Goal: Obtain resource: Download file/media

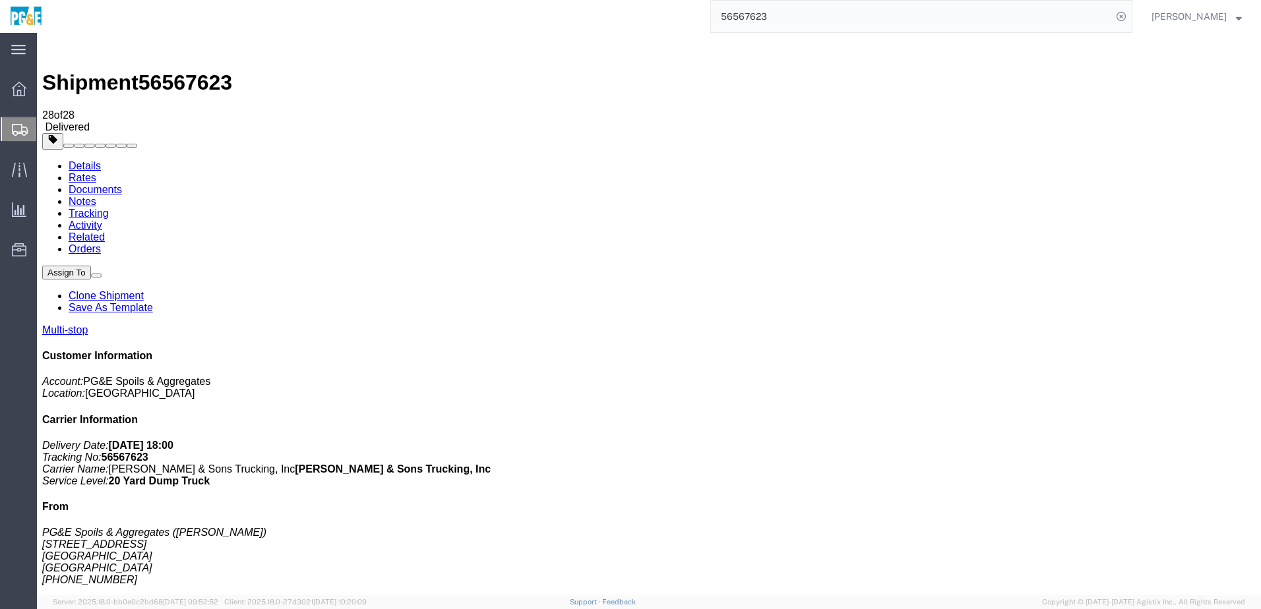
click at [757, 20] on input "56567623" at bounding box center [911, 17] width 401 height 32
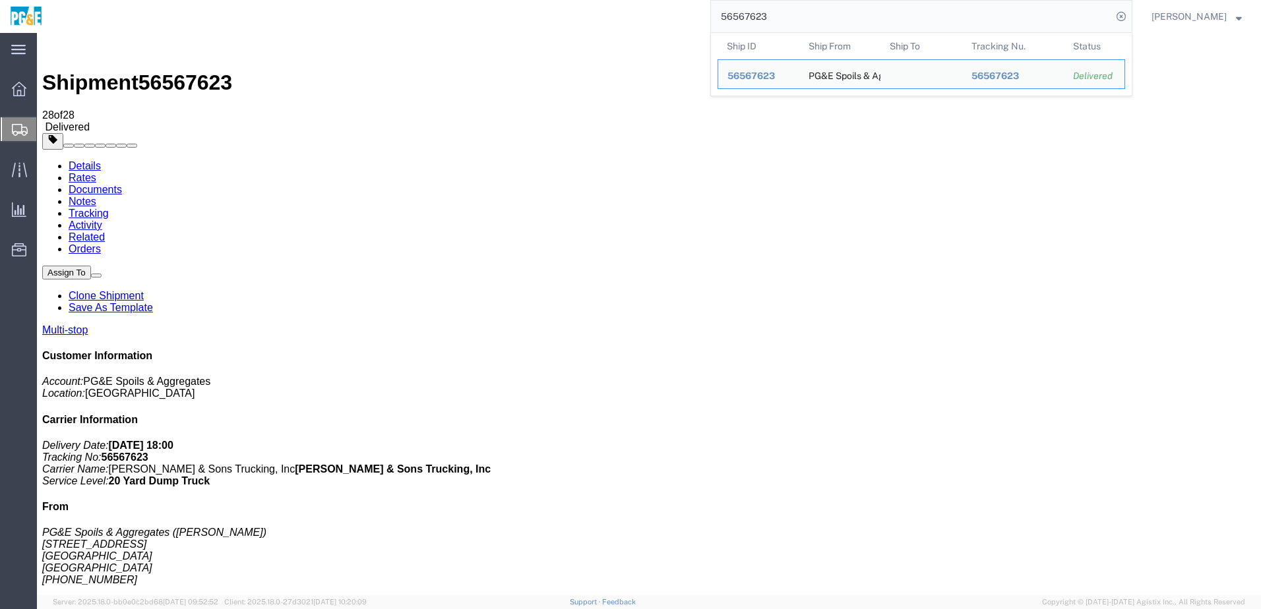
click at [757, 20] on input "56567623" at bounding box center [911, 17] width 401 height 32
paste input "6"
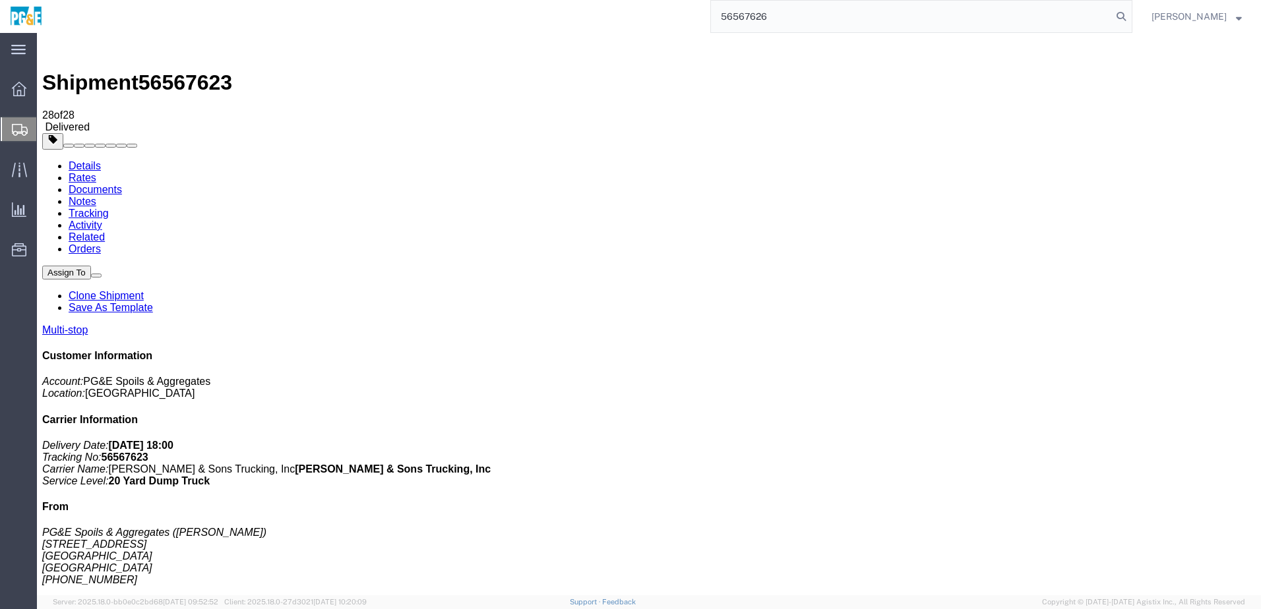
type input "56567626"
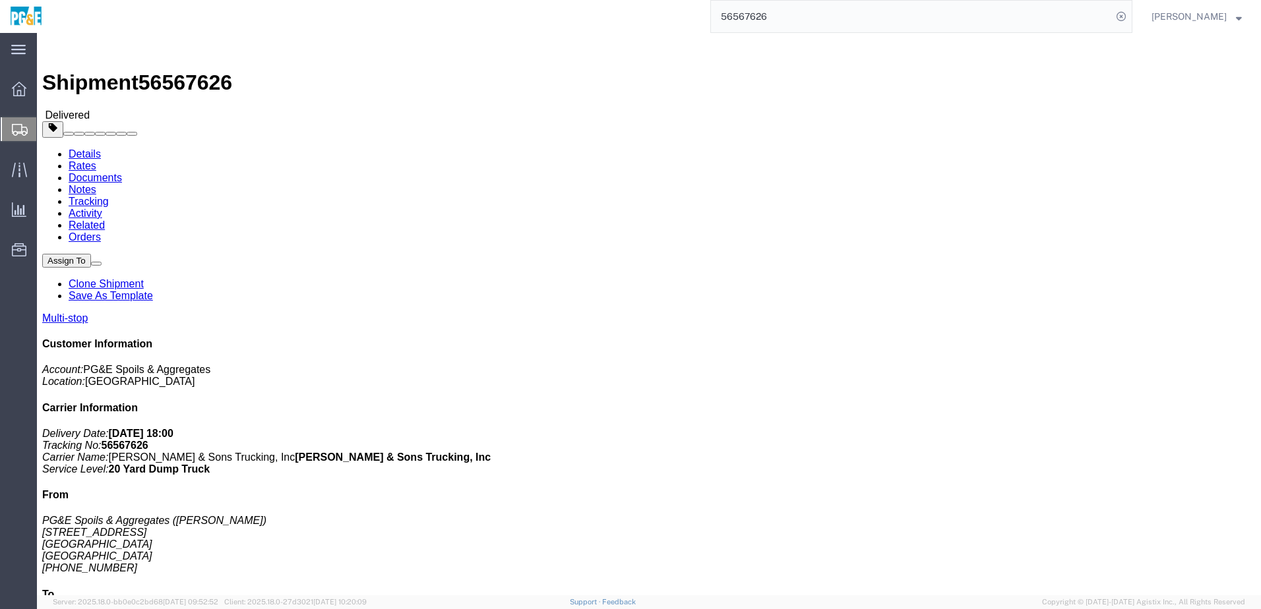
click link "Documents"
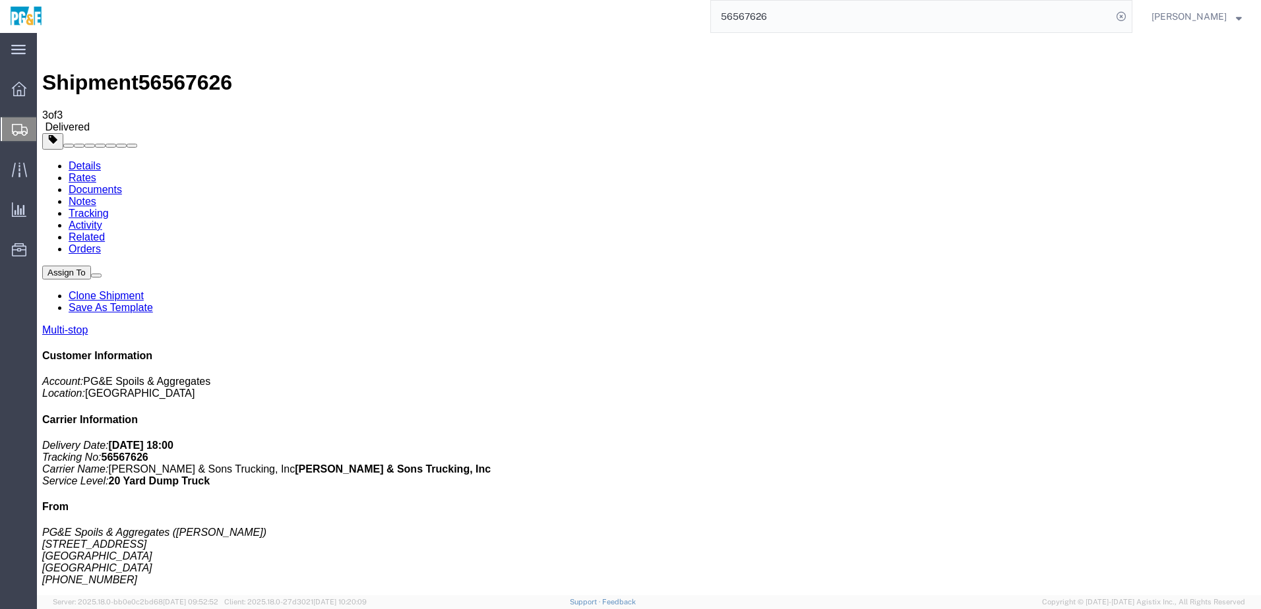
checkbox input "true"
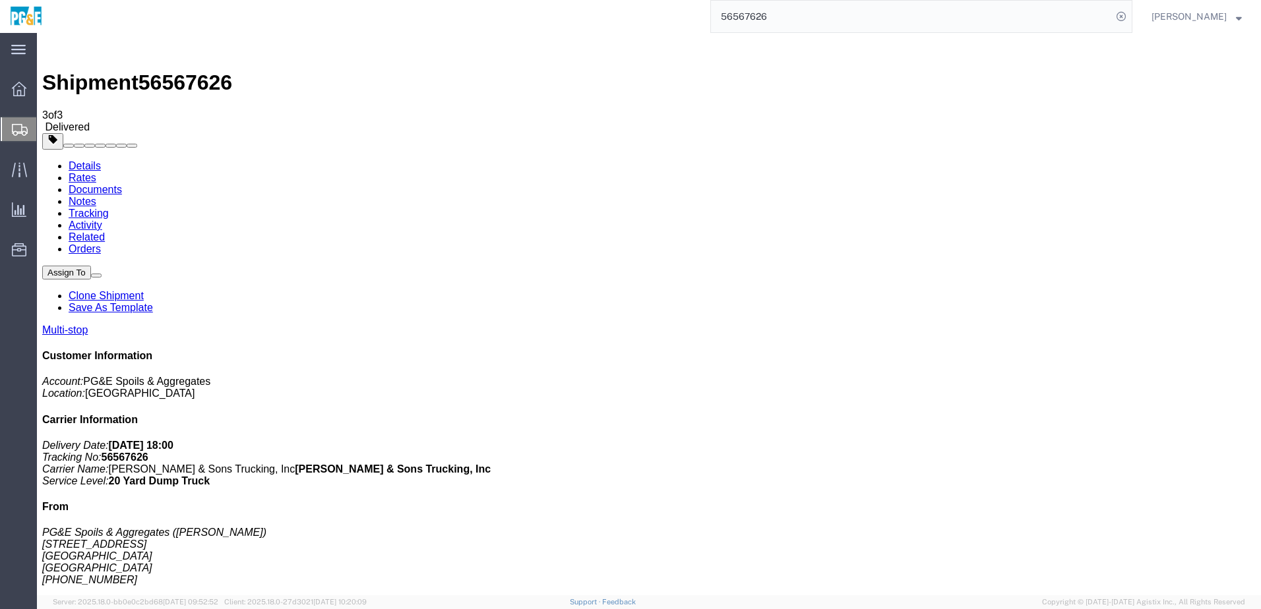
click at [109, 208] on link "Tracking" at bounding box center [89, 213] width 40 height 11
click at [768, 16] on input "56567626" at bounding box center [911, 17] width 401 height 32
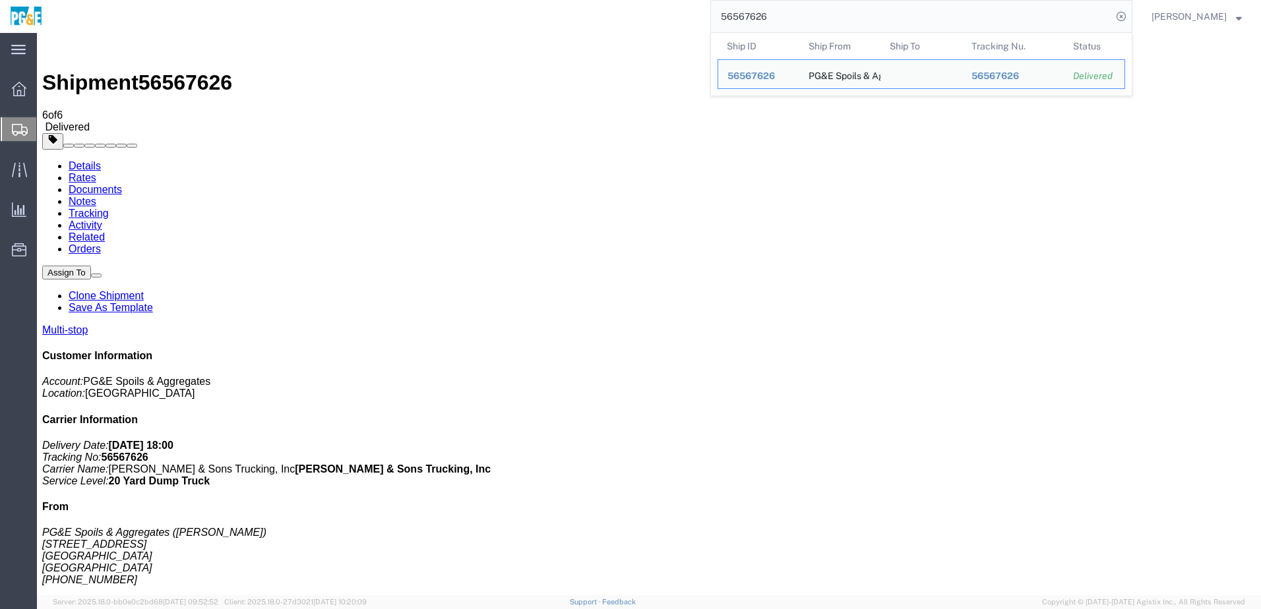
click at [768, 15] on input "56567626" at bounding box center [911, 17] width 401 height 32
paste input "8"
type input "56567628"
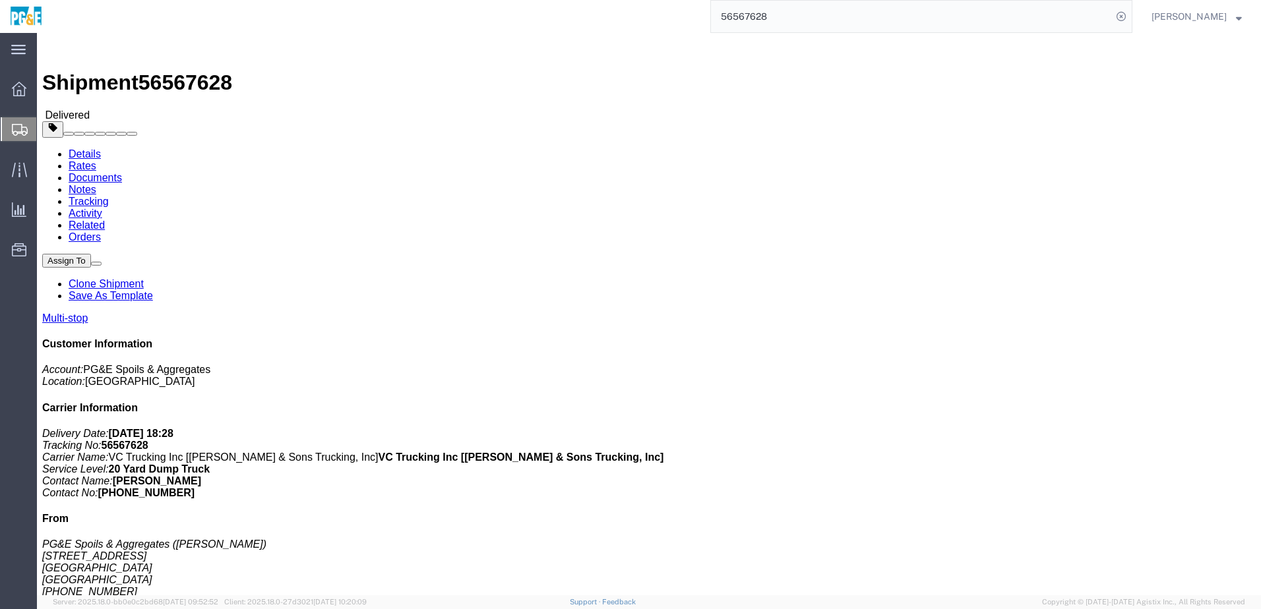
click link "Documents"
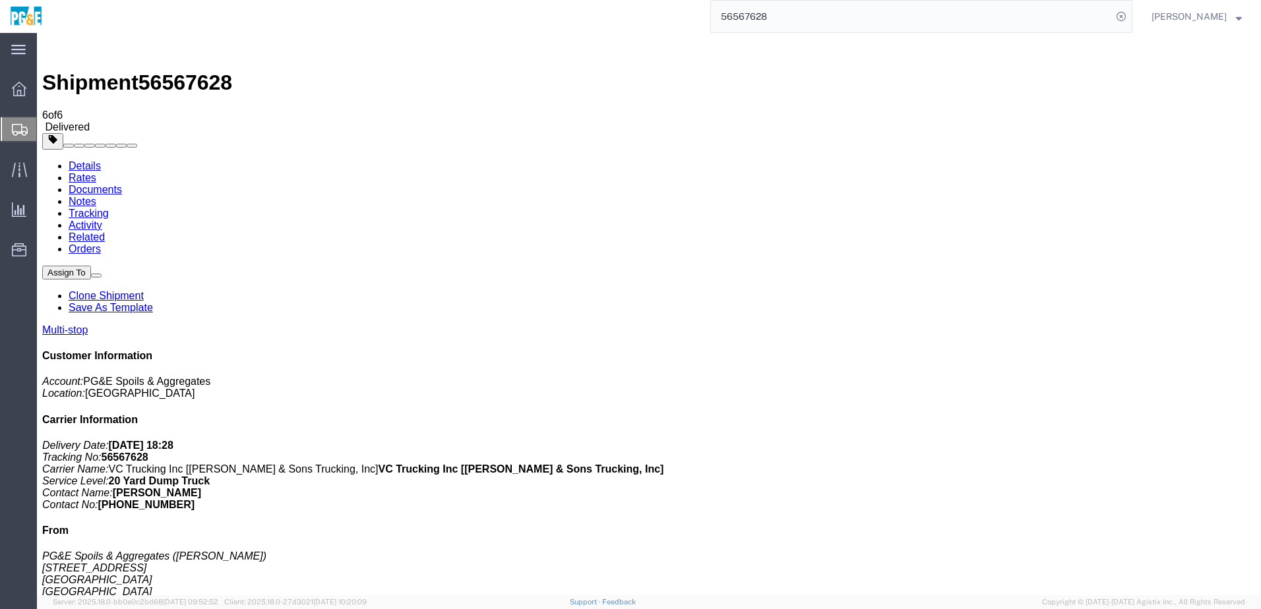
checkbox input "true"
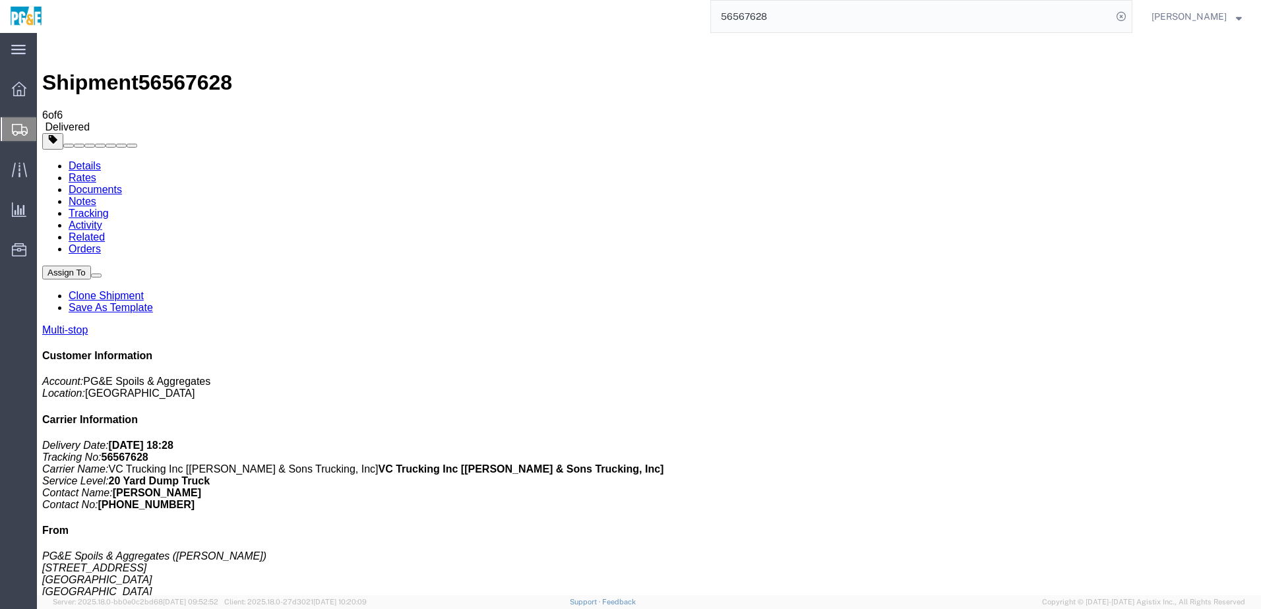
checkbox input "true"
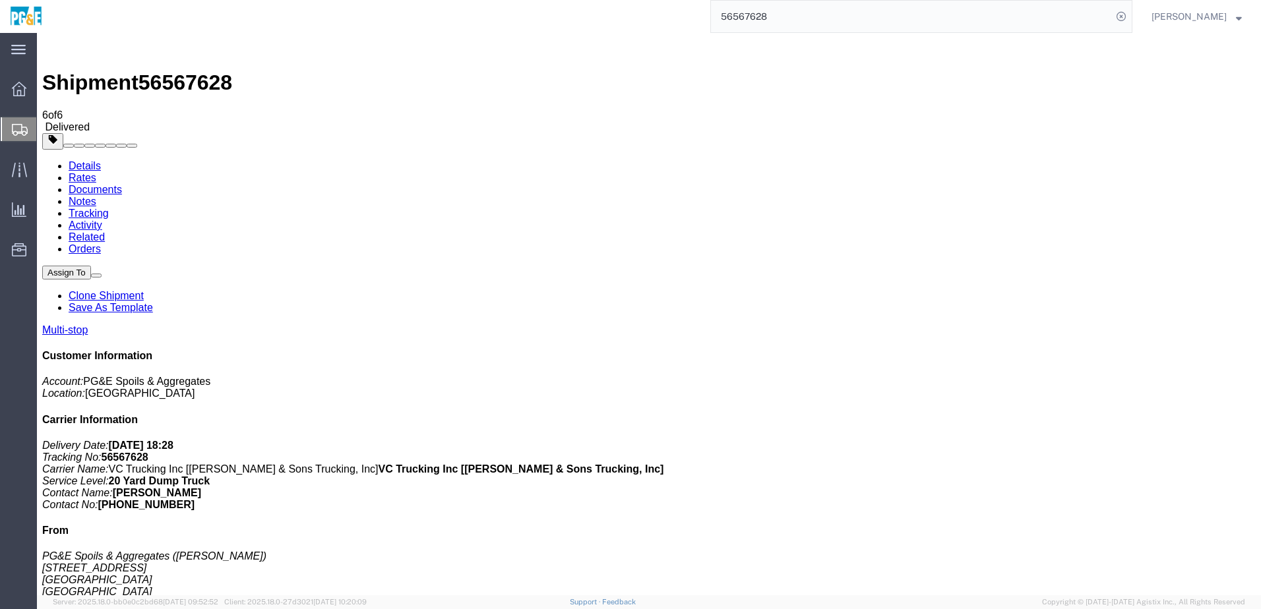
click at [109, 208] on link "Tracking" at bounding box center [89, 213] width 40 height 11
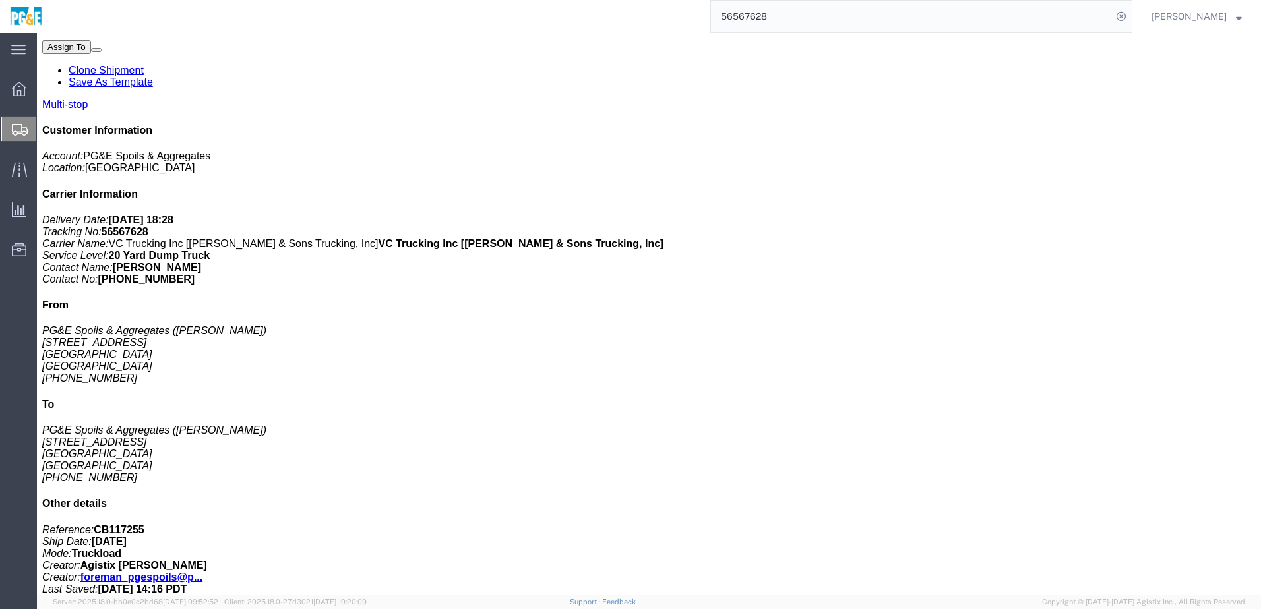
scroll to position [292, 0]
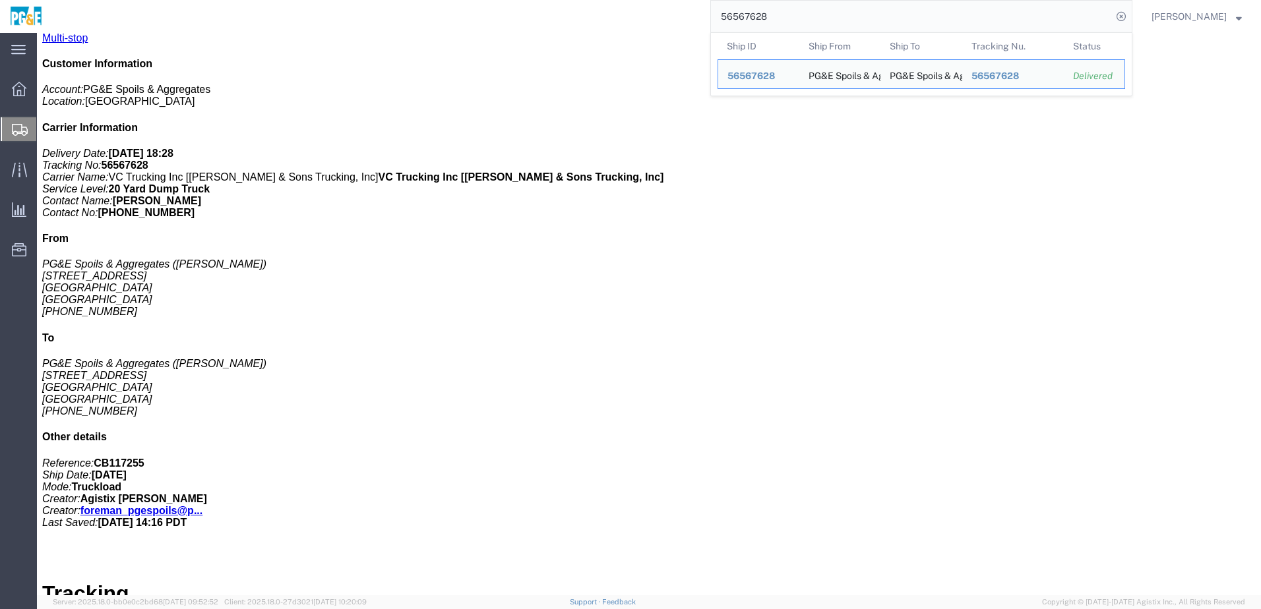
click at [753, 17] on input "56567628" at bounding box center [911, 17] width 401 height 32
paste input "8846"
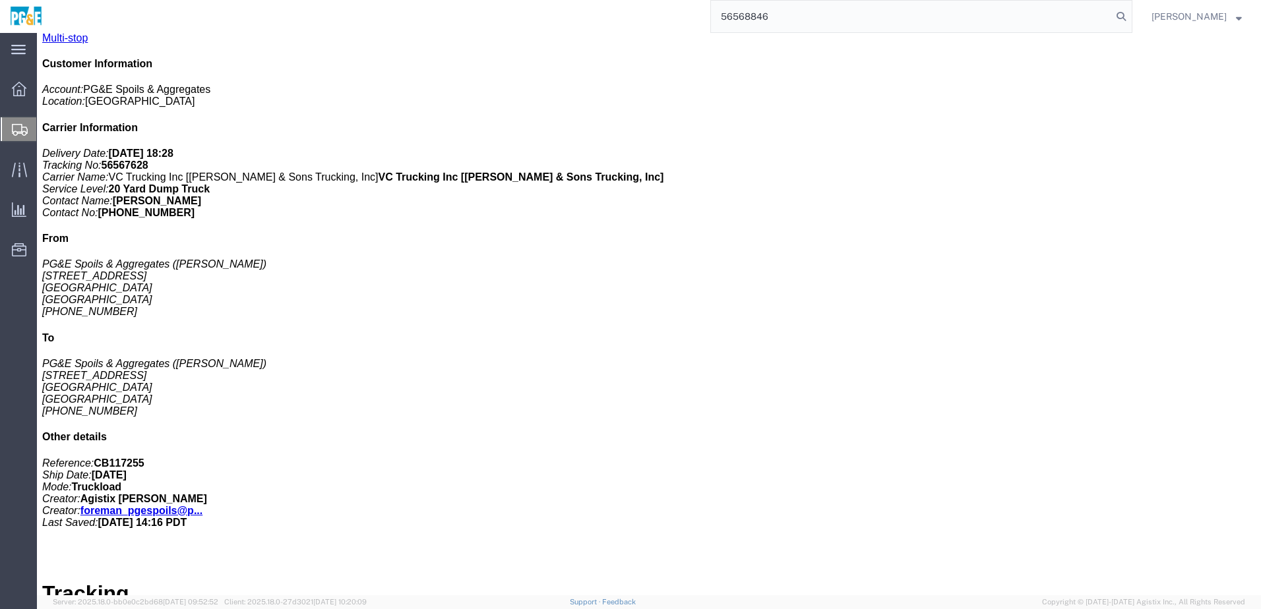
type input "56568846"
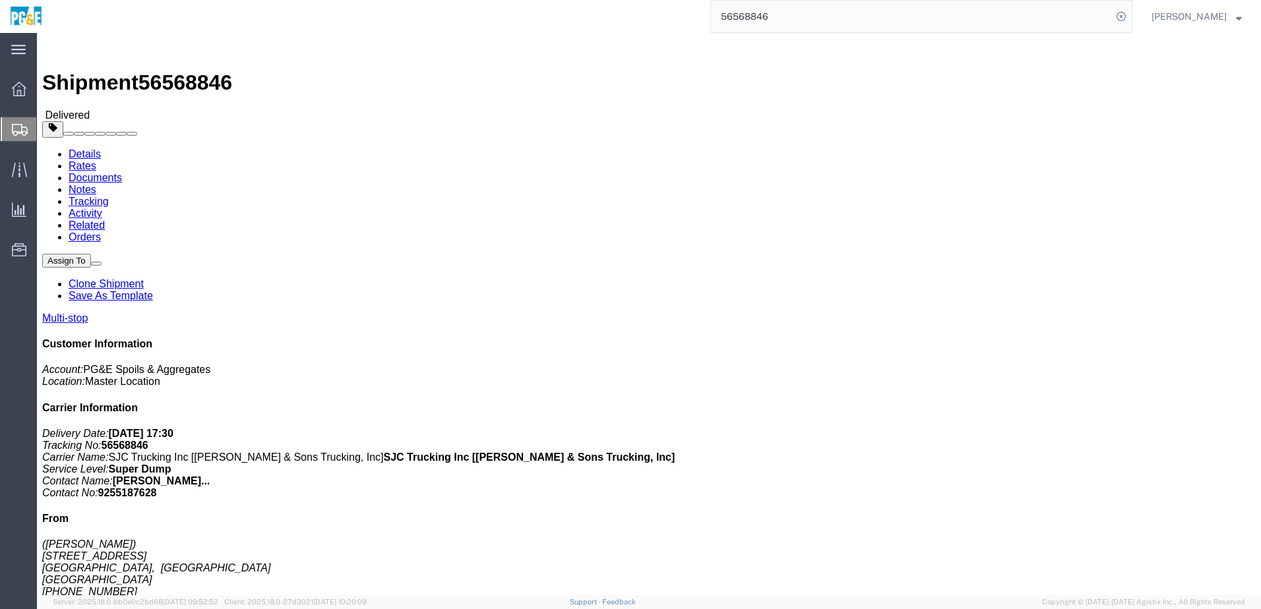
click link "Documents"
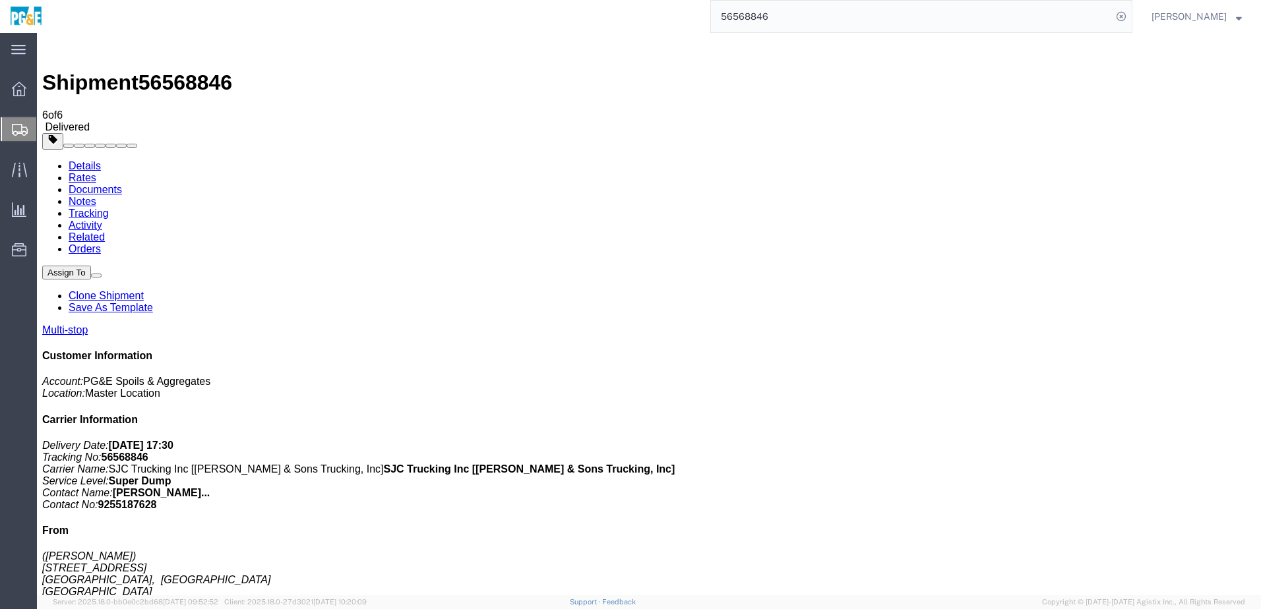
checkbox input "true"
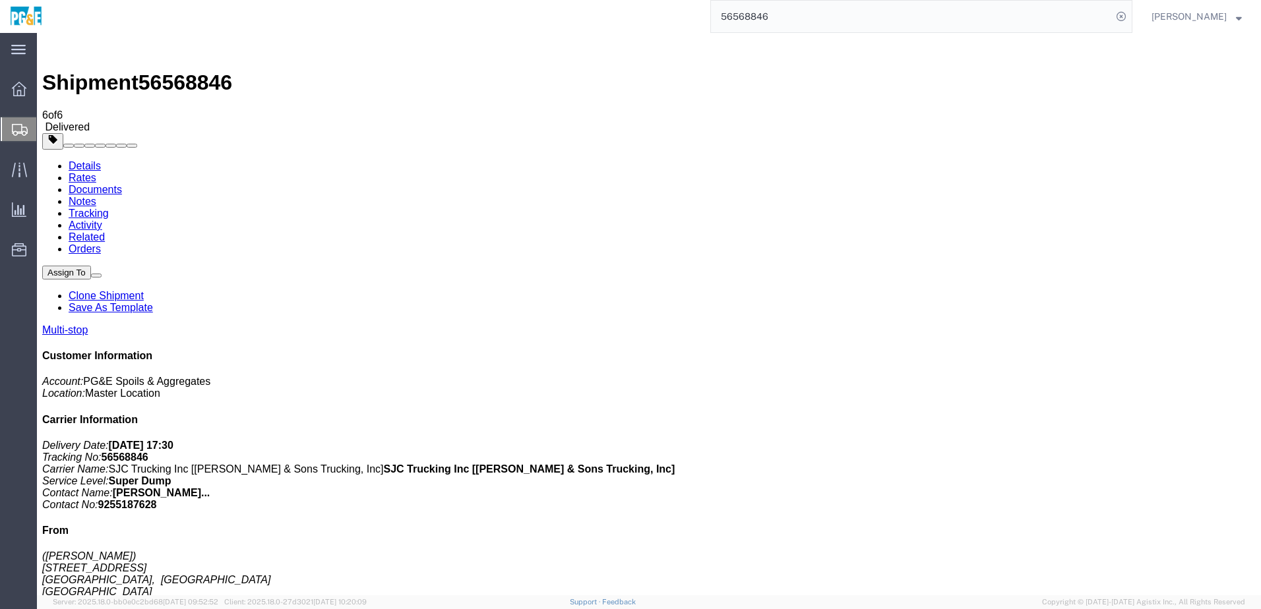
checkbox input "true"
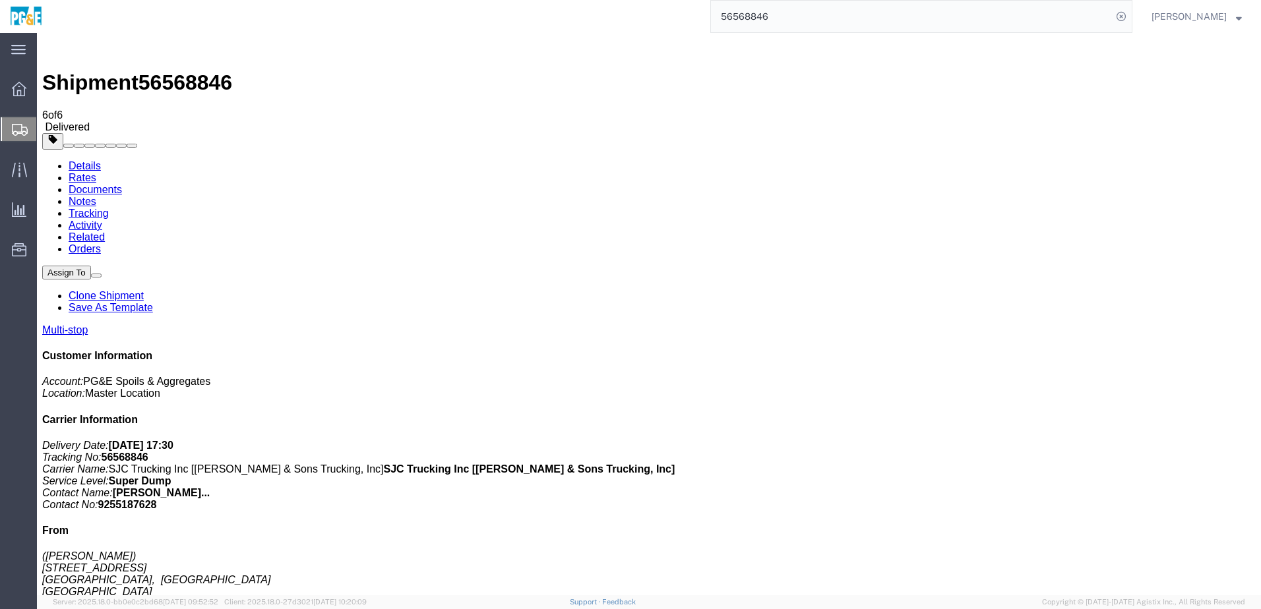
click at [109, 208] on link "Tracking" at bounding box center [89, 213] width 40 height 11
click at [741, 22] on input "56568846" at bounding box center [911, 17] width 401 height 32
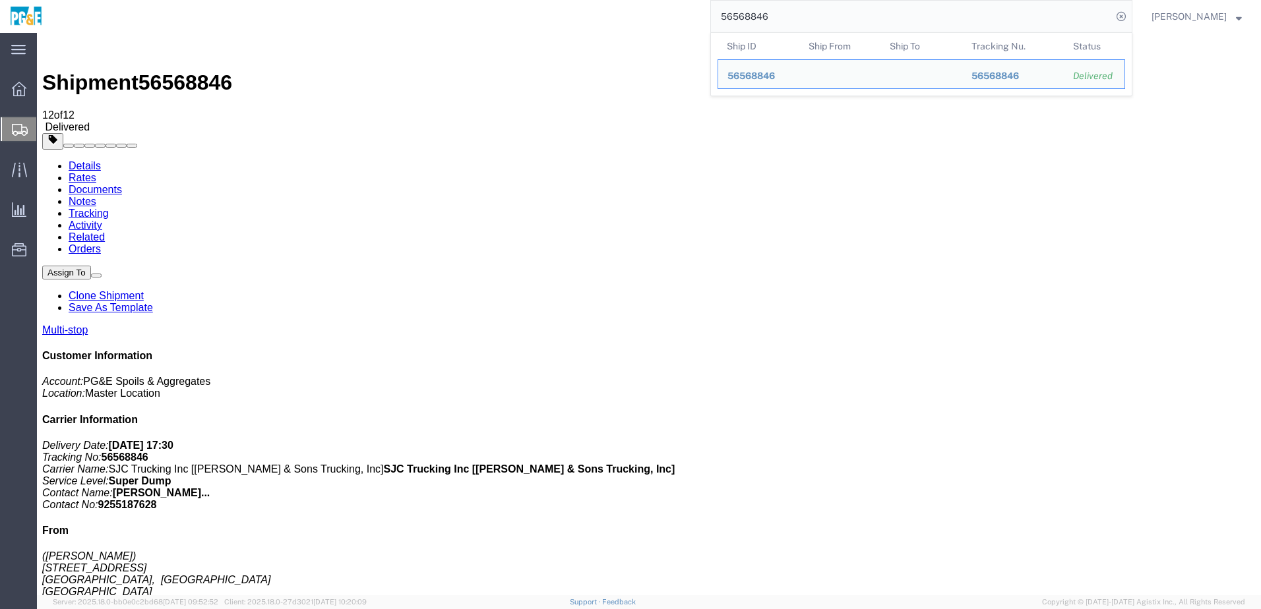
click at [741, 22] on input "56568846" at bounding box center [911, 17] width 401 height 32
paste input "668849"
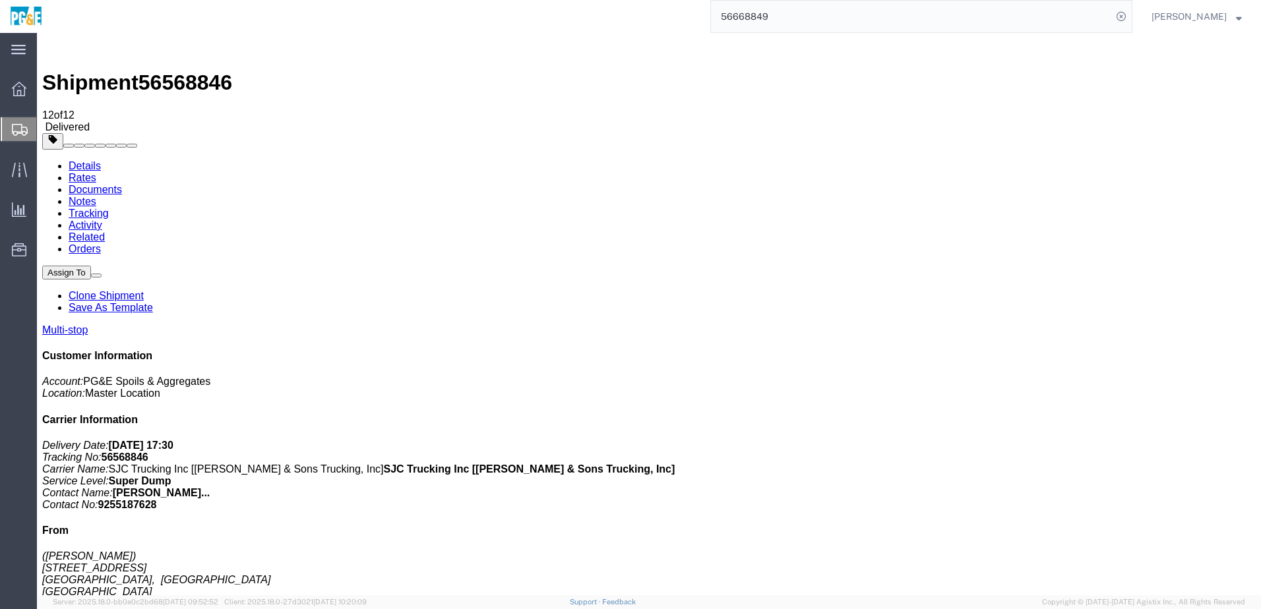
click at [763, 23] on input "56668849" at bounding box center [911, 17] width 401 height 32
click at [816, 18] on input "56668849" at bounding box center [911, 17] width 401 height 32
drag, startPoint x: 838, startPoint y: 16, endPoint x: 671, endPoint y: 9, distance: 167.7
click at [671, 9] on div "56668849" at bounding box center [592, 16] width 1080 height 33
type input "56668849"
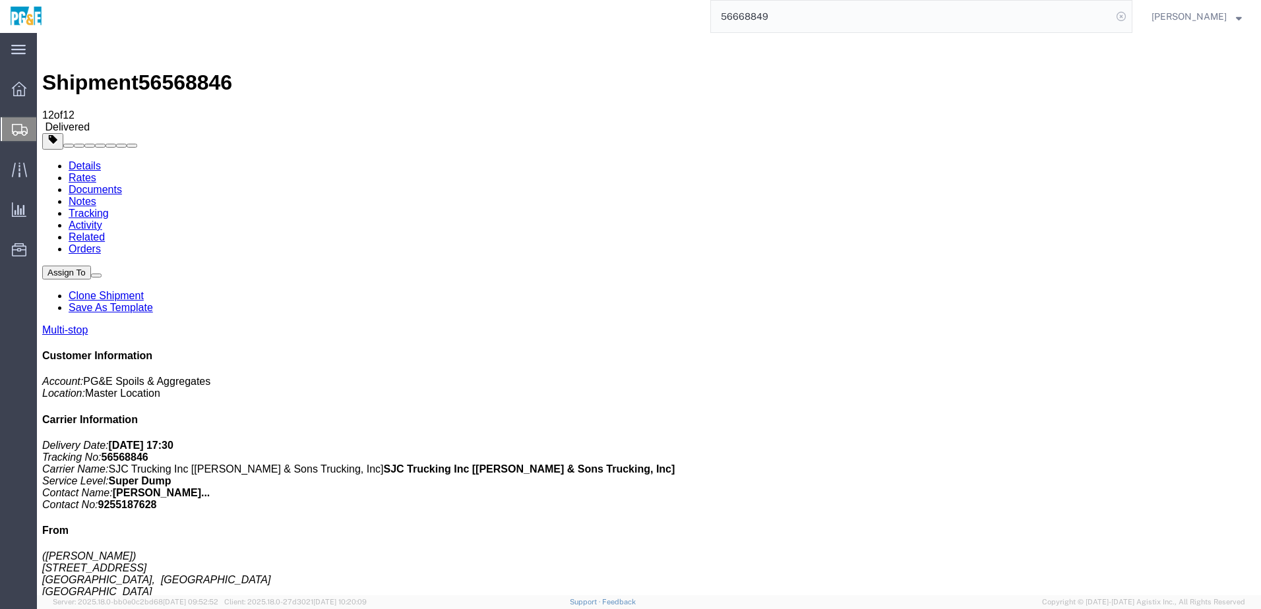
click at [1131, 15] on icon at bounding box center [1121, 16] width 18 height 18
click at [1131, 16] on icon at bounding box center [1121, 16] width 18 height 18
click at [898, 26] on input "search" at bounding box center [911, 17] width 401 height 32
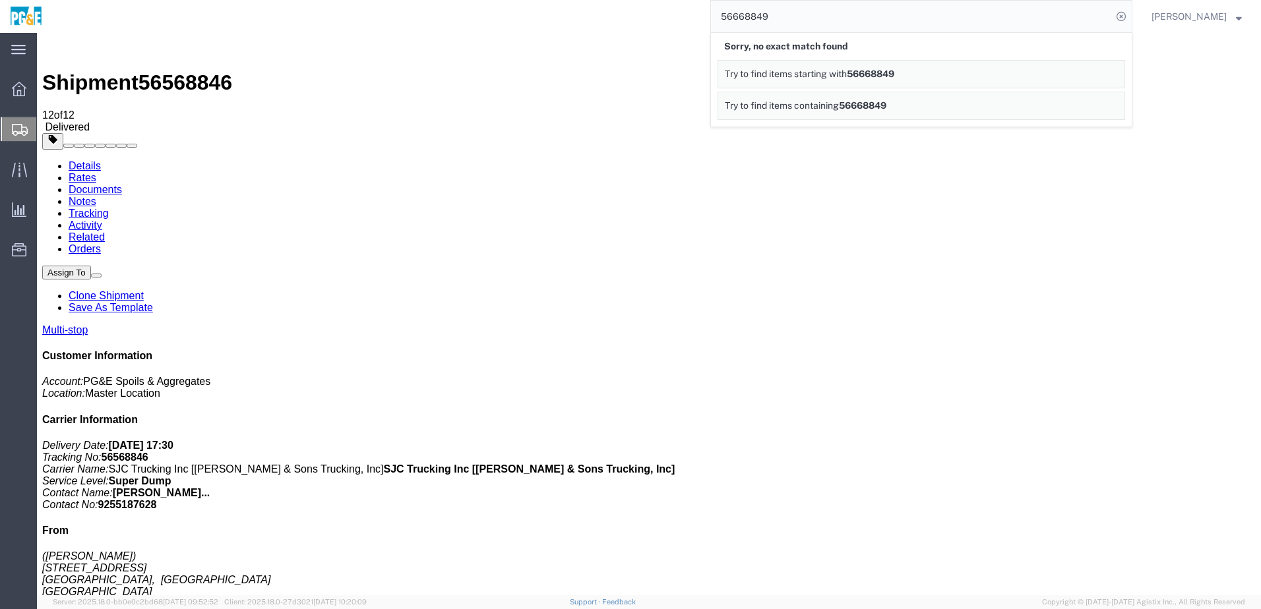
click at [752, 10] on input "56668849" at bounding box center [911, 17] width 401 height 32
paste input "568756"
type input "56568756"
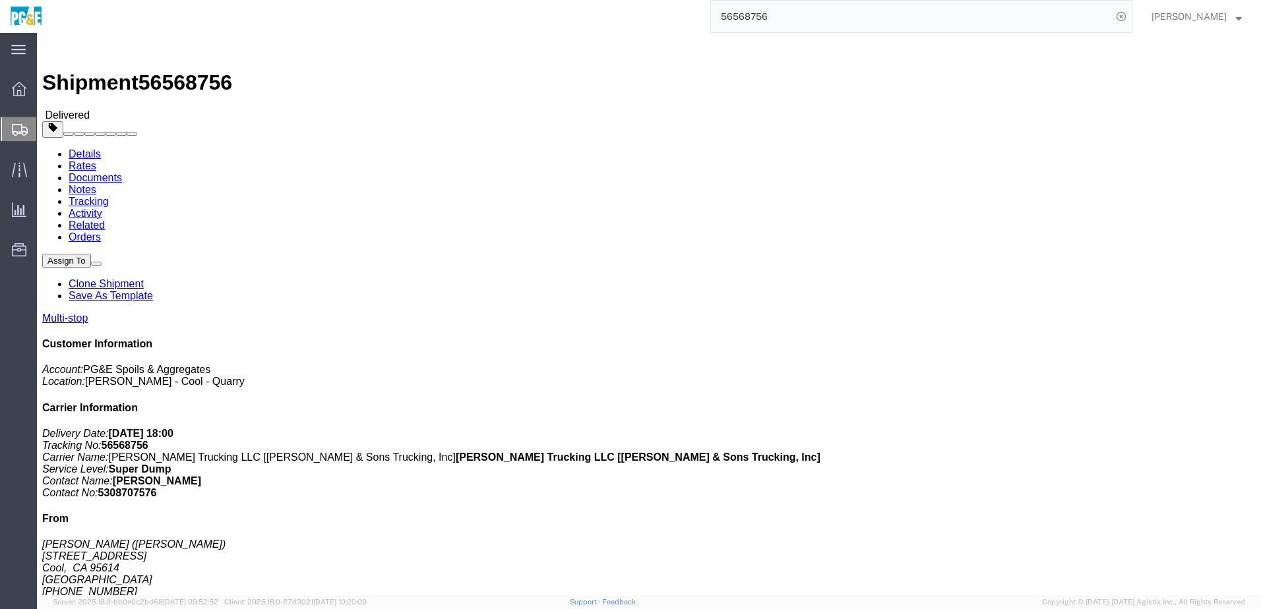
click h4 "Routing & Vehicle Information"
click link "Documents"
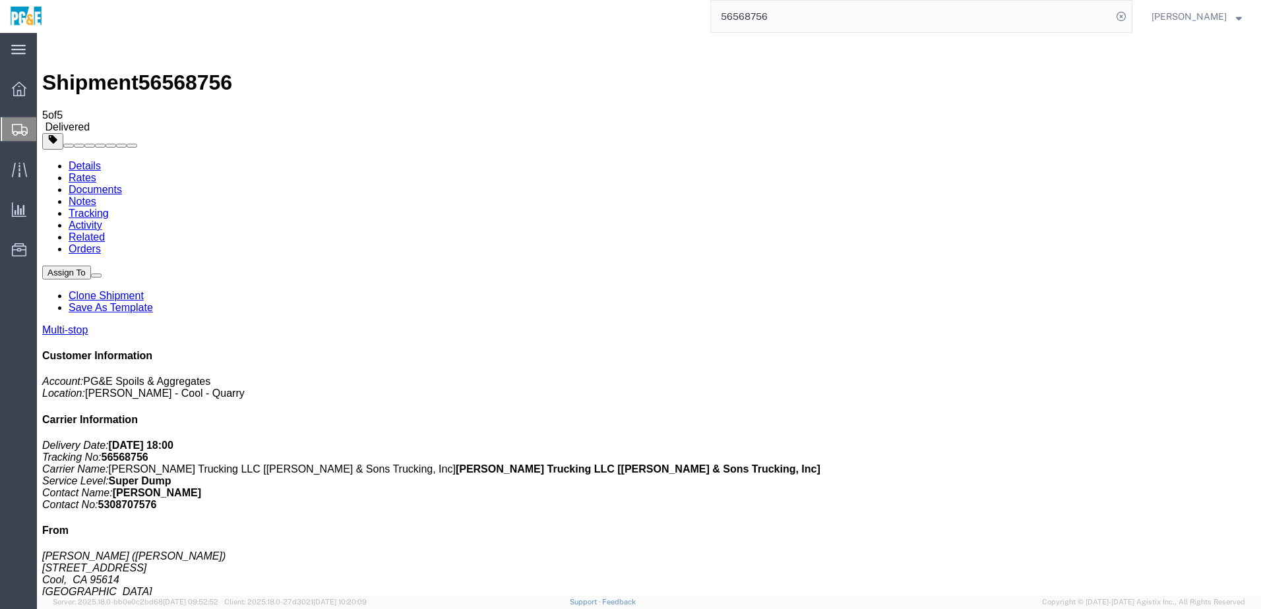
checkbox input "true"
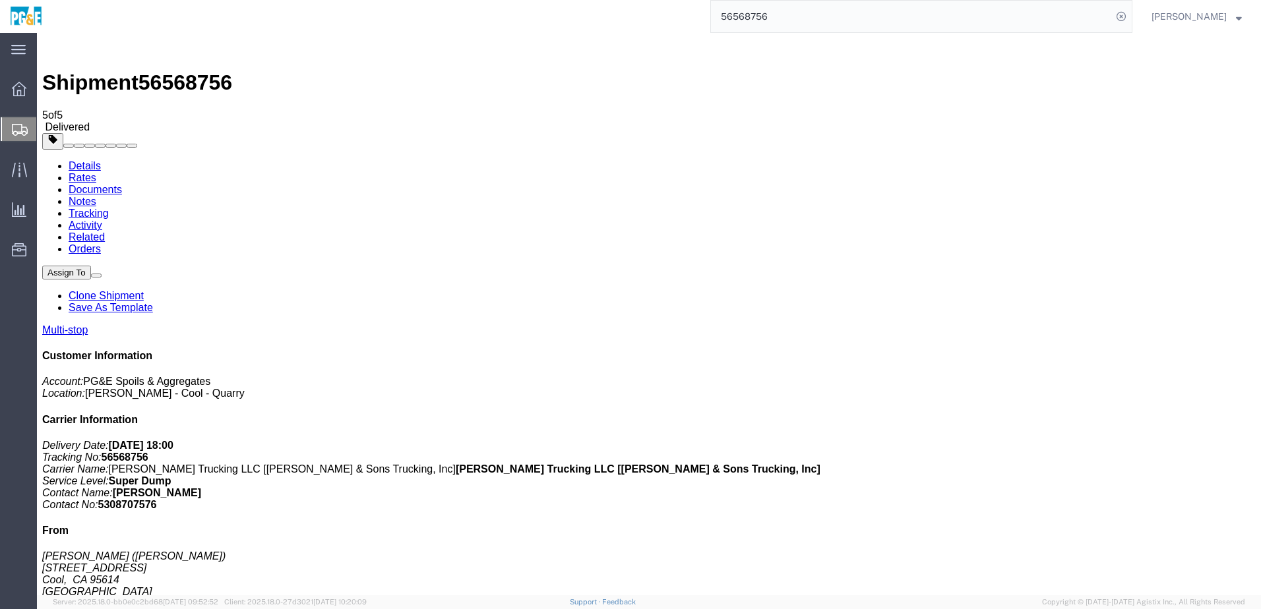
checkbox input "true"
click at [109, 208] on link "Tracking" at bounding box center [89, 213] width 40 height 11
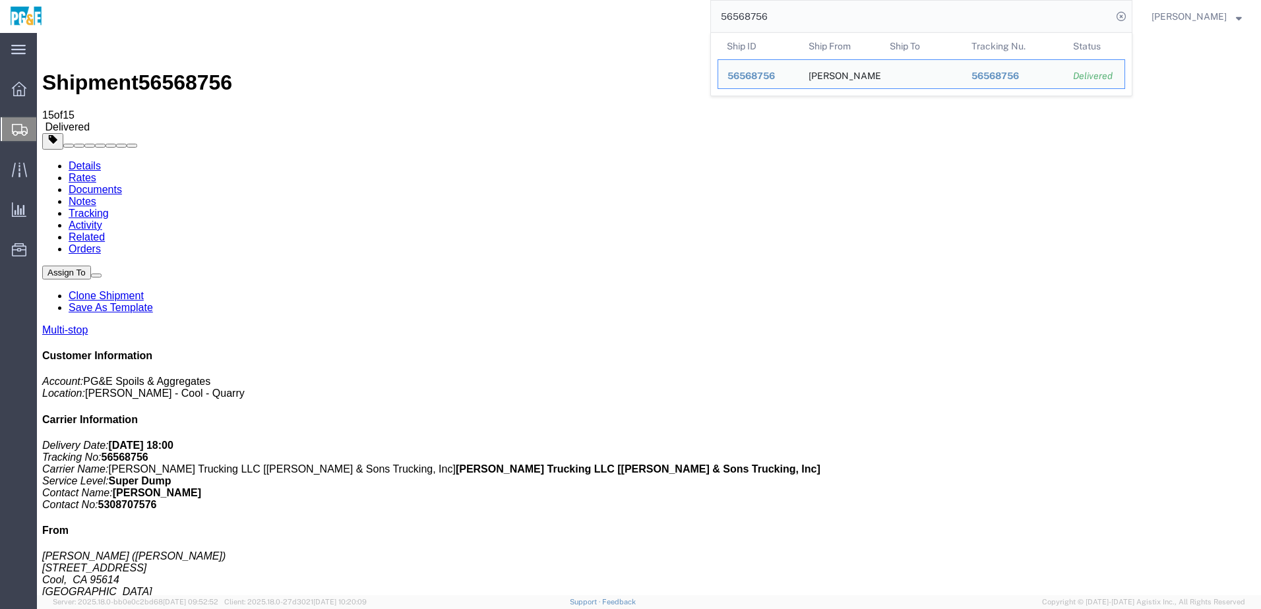
click at [741, 16] on input "56568756" at bounding box center [911, 17] width 401 height 32
paste input "9"
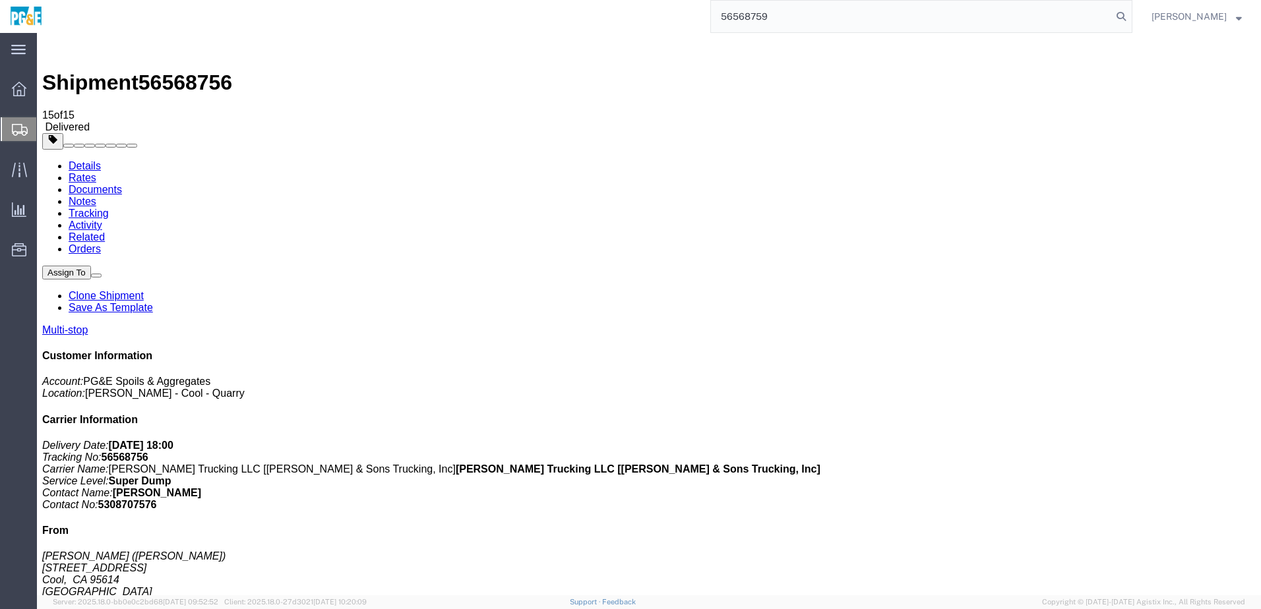
type input "56568759"
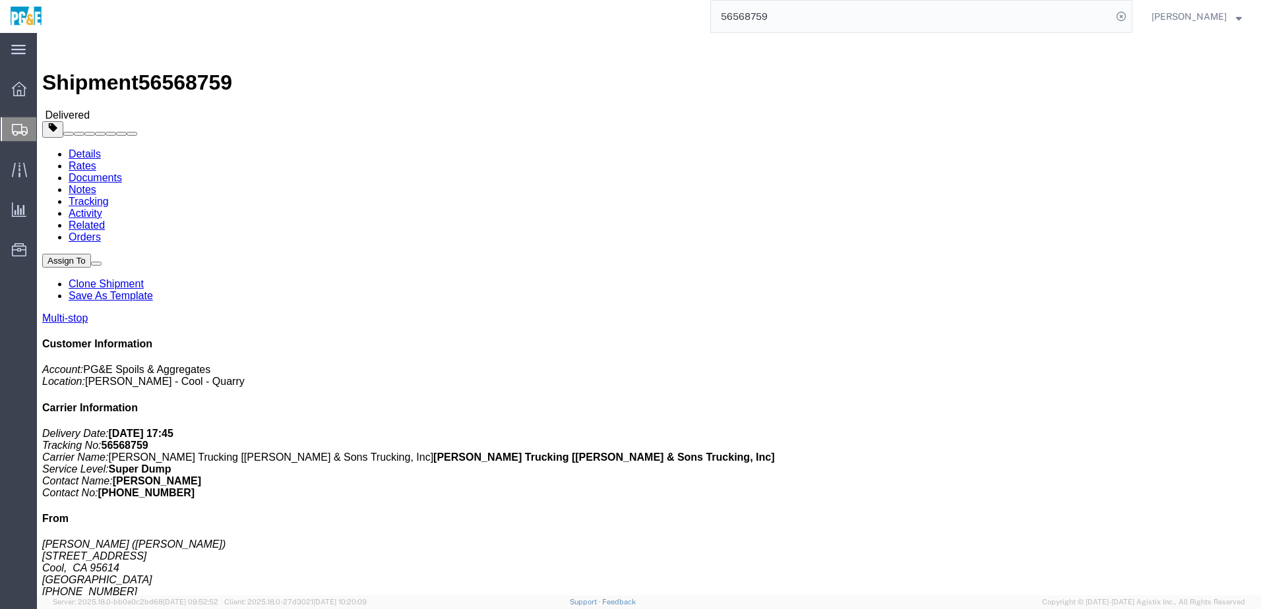
click link "Documents"
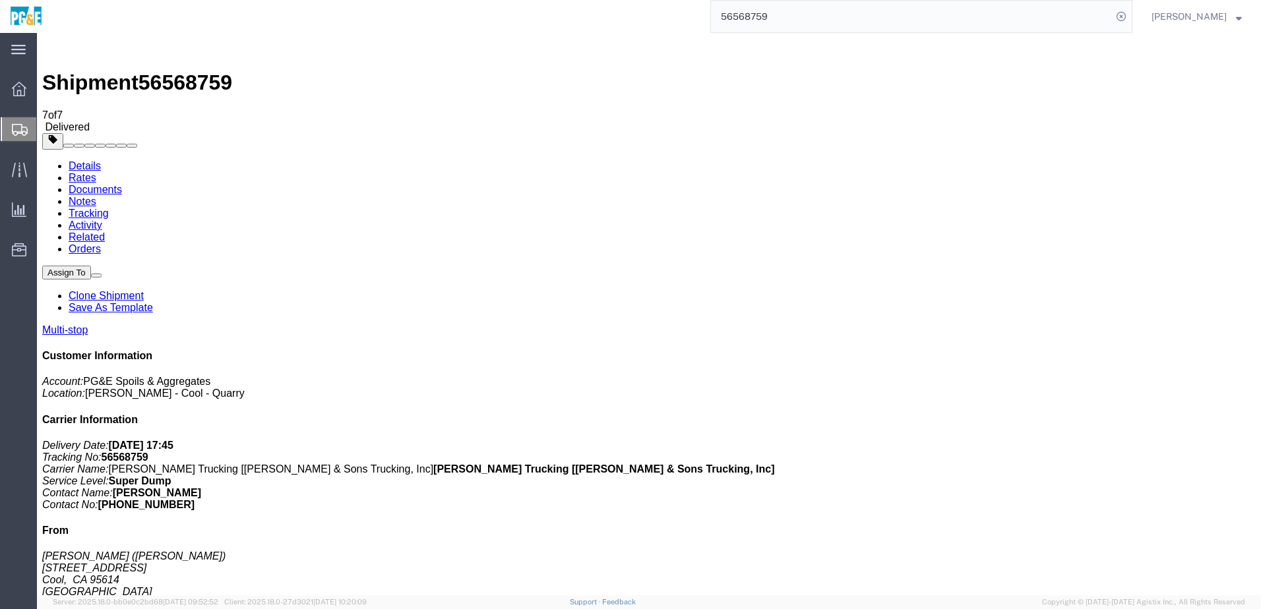
checkbox input "true"
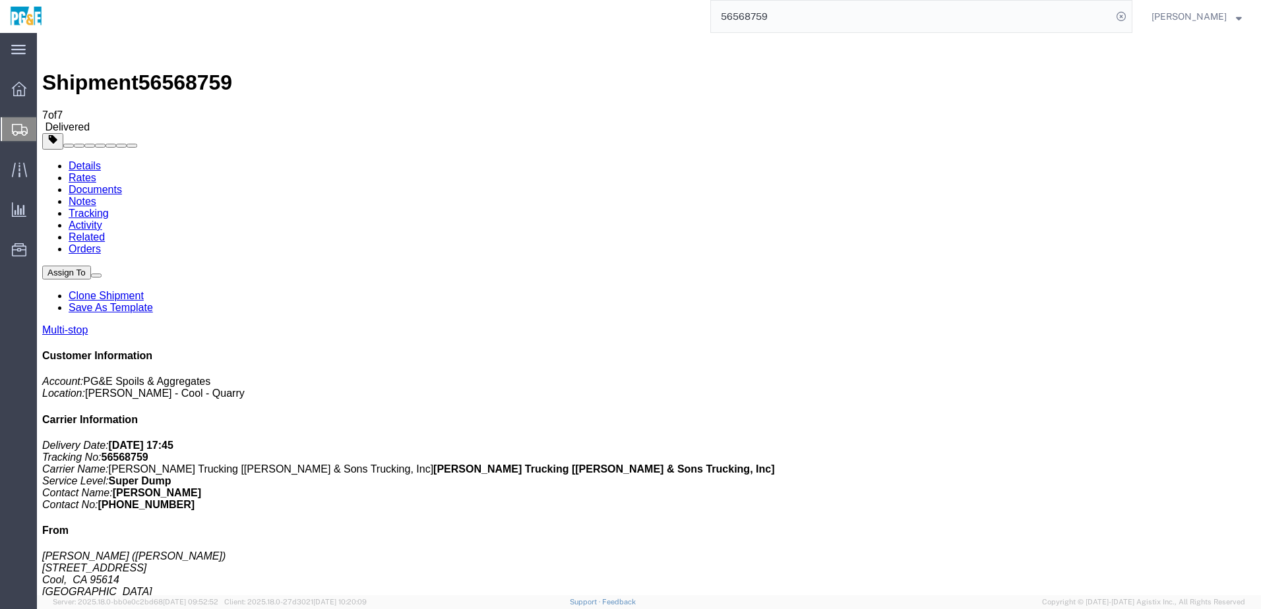
checkbox input "true"
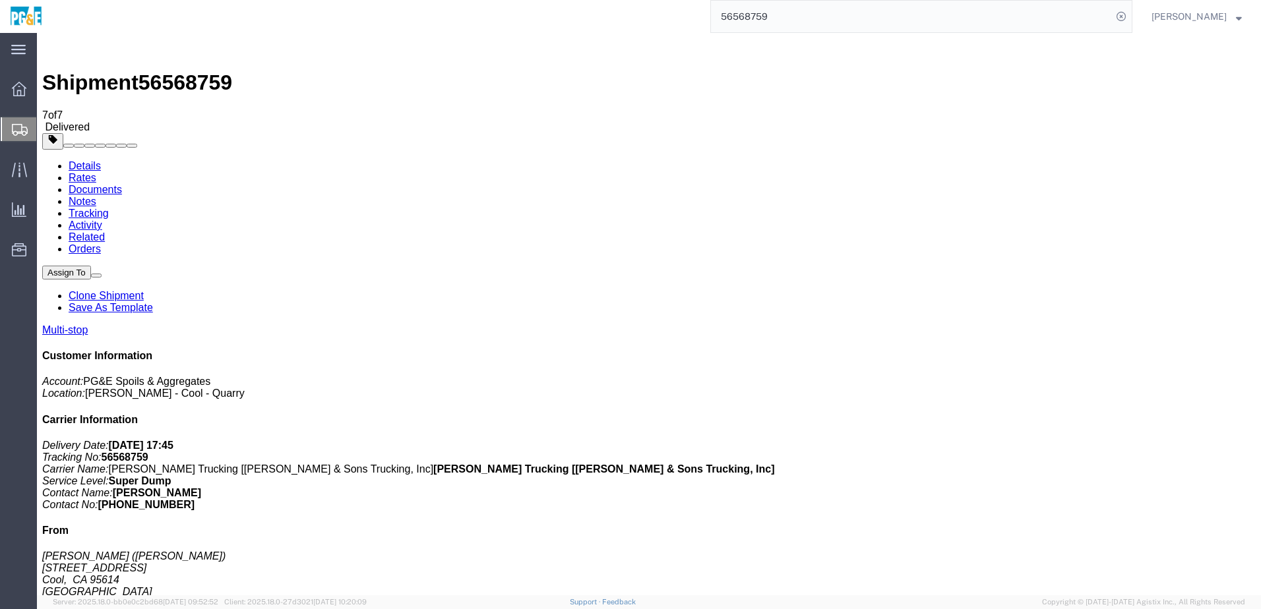
checkbox input "true"
click at [109, 208] on link "Tracking" at bounding box center [89, 213] width 40 height 11
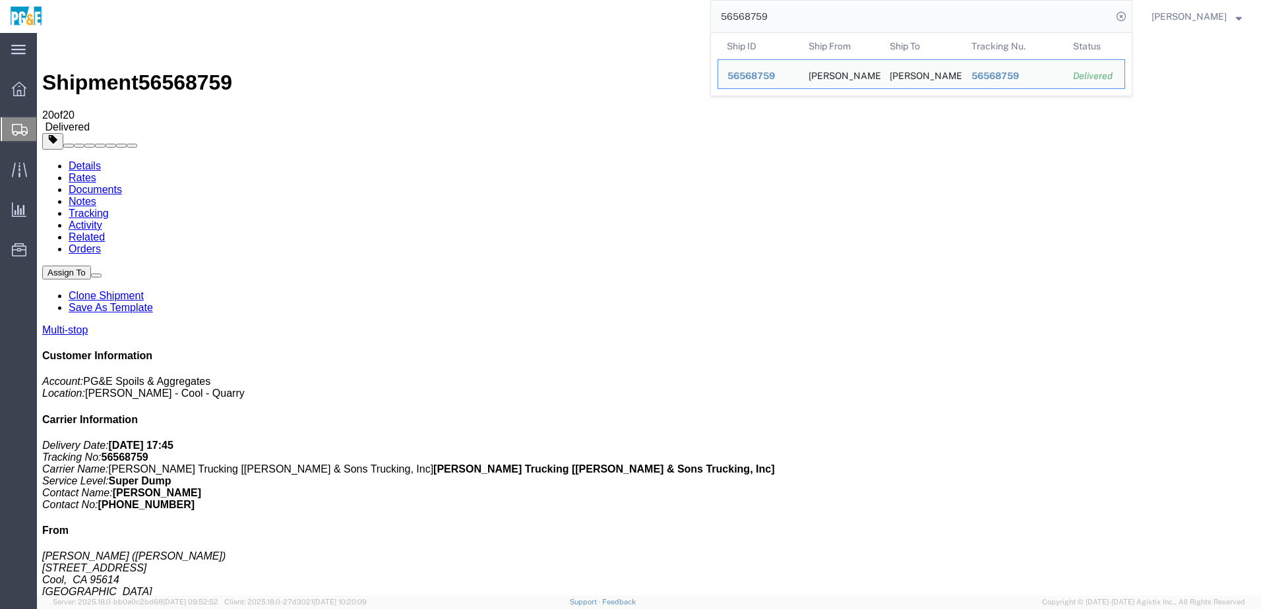
click at [761, 15] on input "56568759" at bounding box center [911, 17] width 401 height 32
paste input "829"
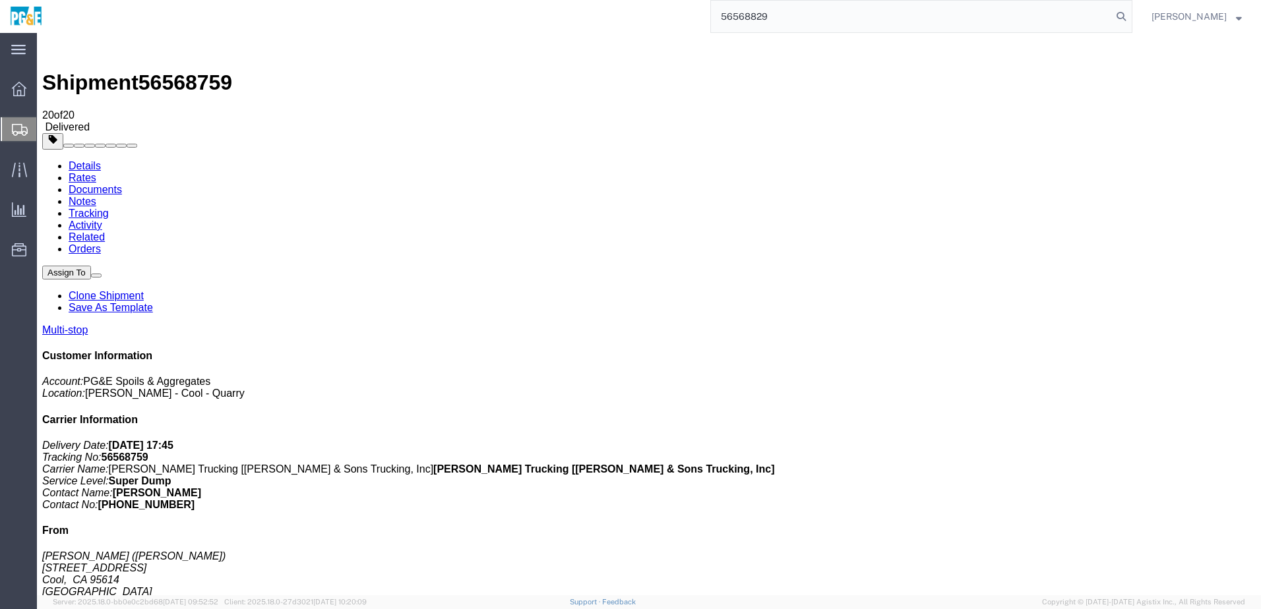
type input "56568829"
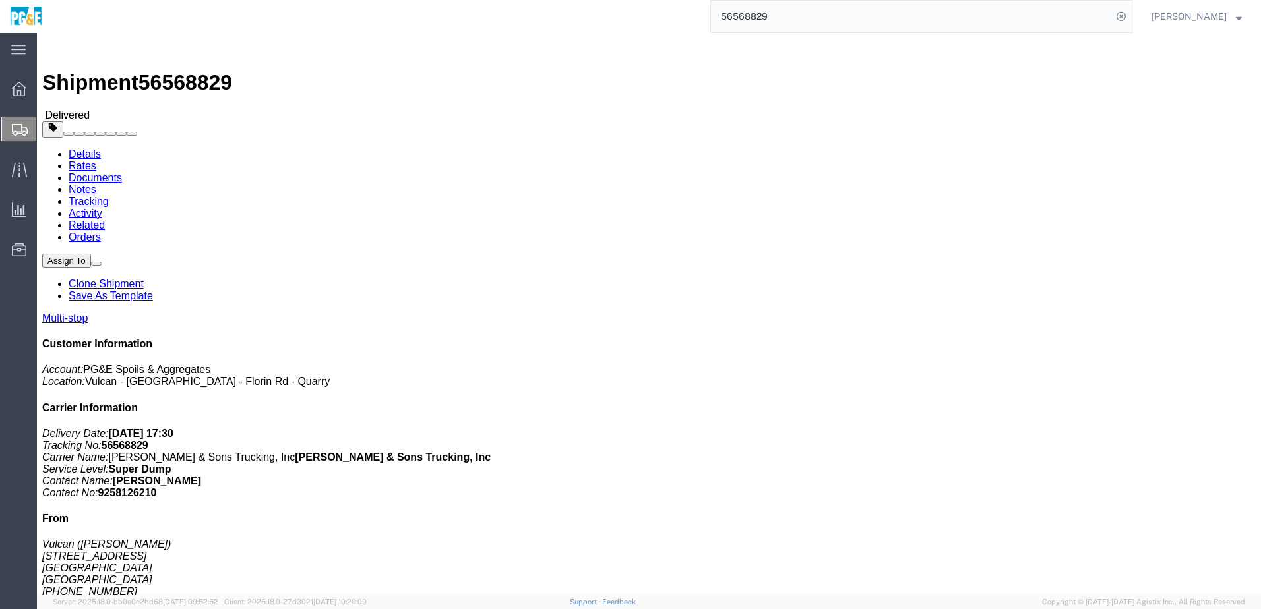
click link "Documents"
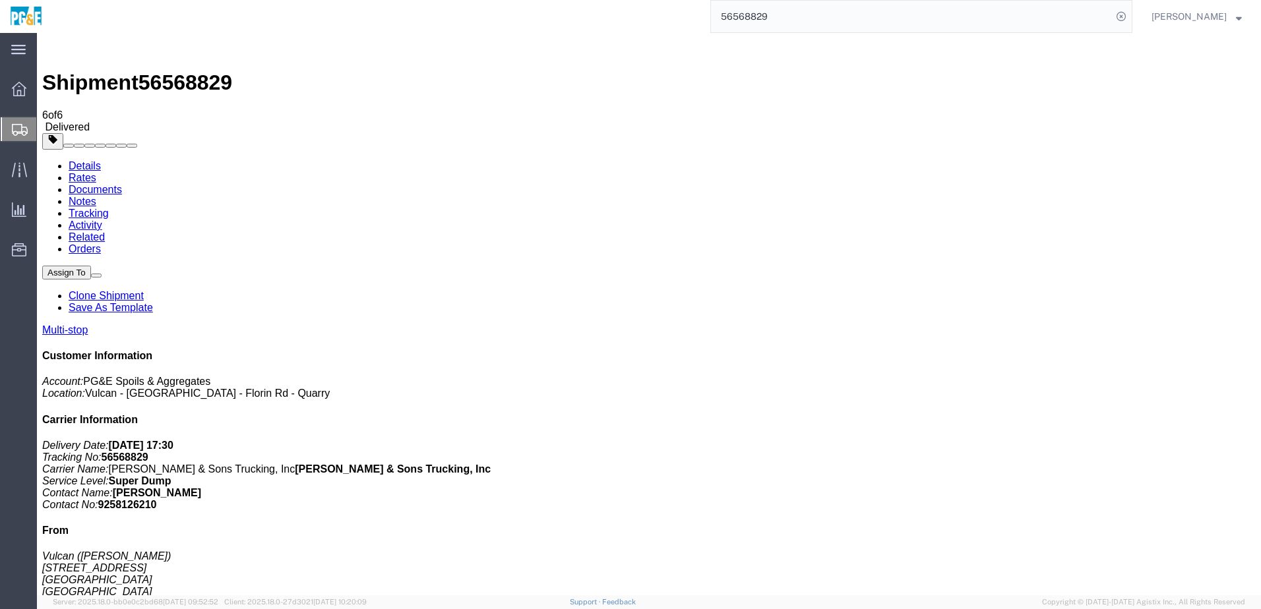
checkbox input "true"
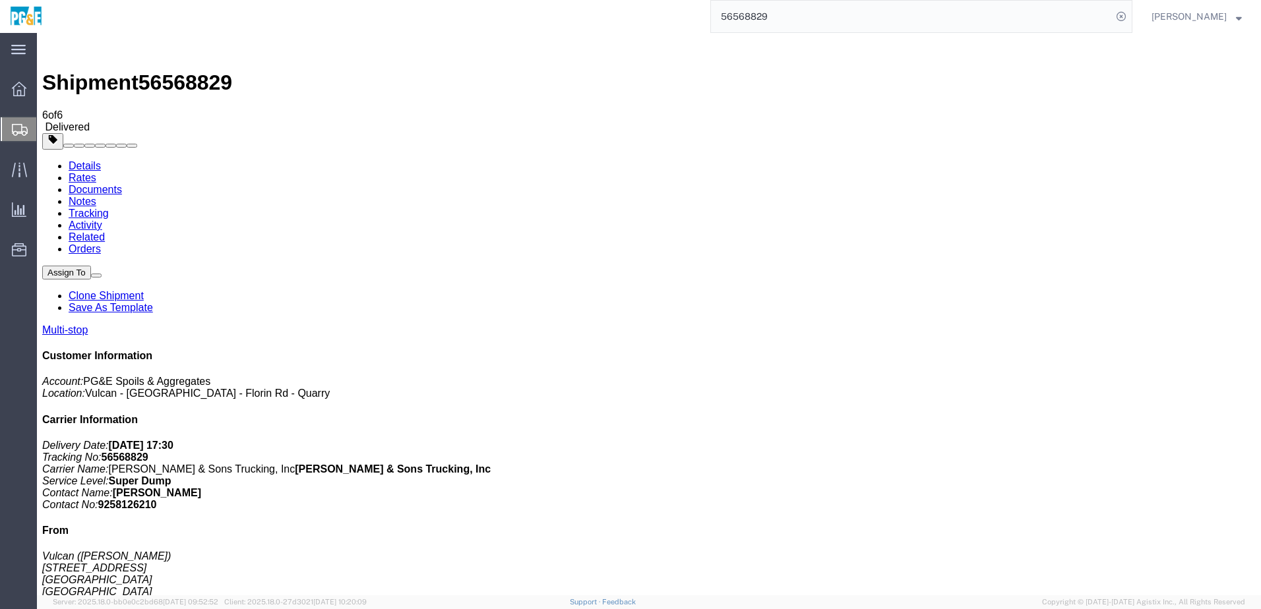
checkbox input "true"
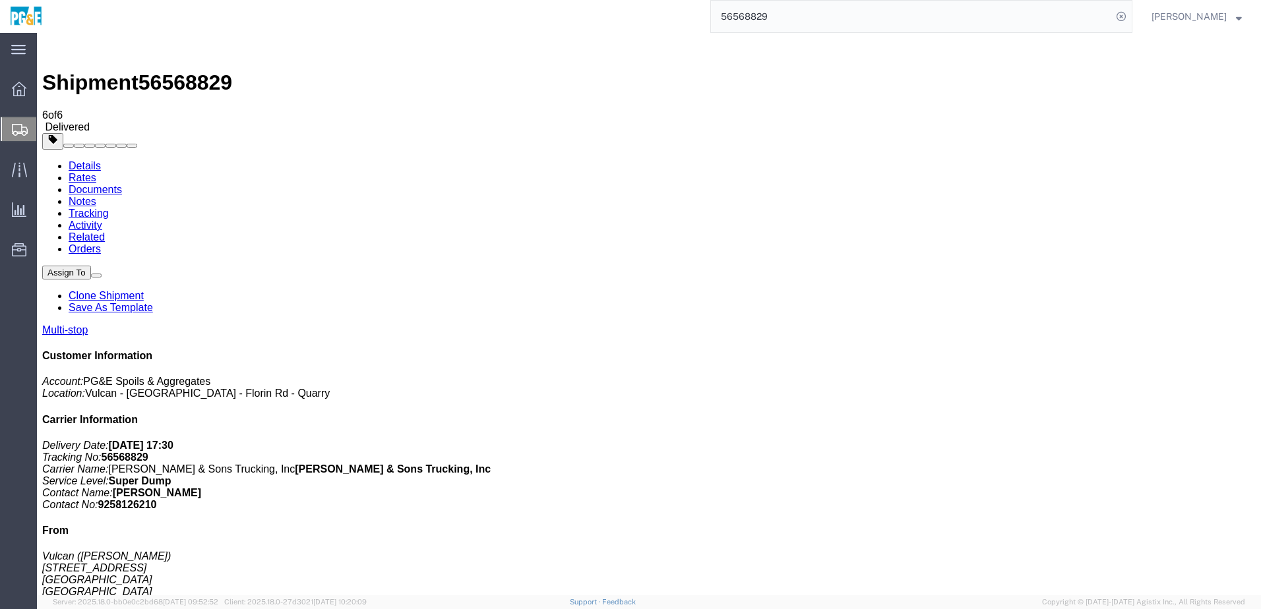
checkbox input "true"
click at [109, 208] on link "Tracking" at bounding box center [89, 213] width 40 height 11
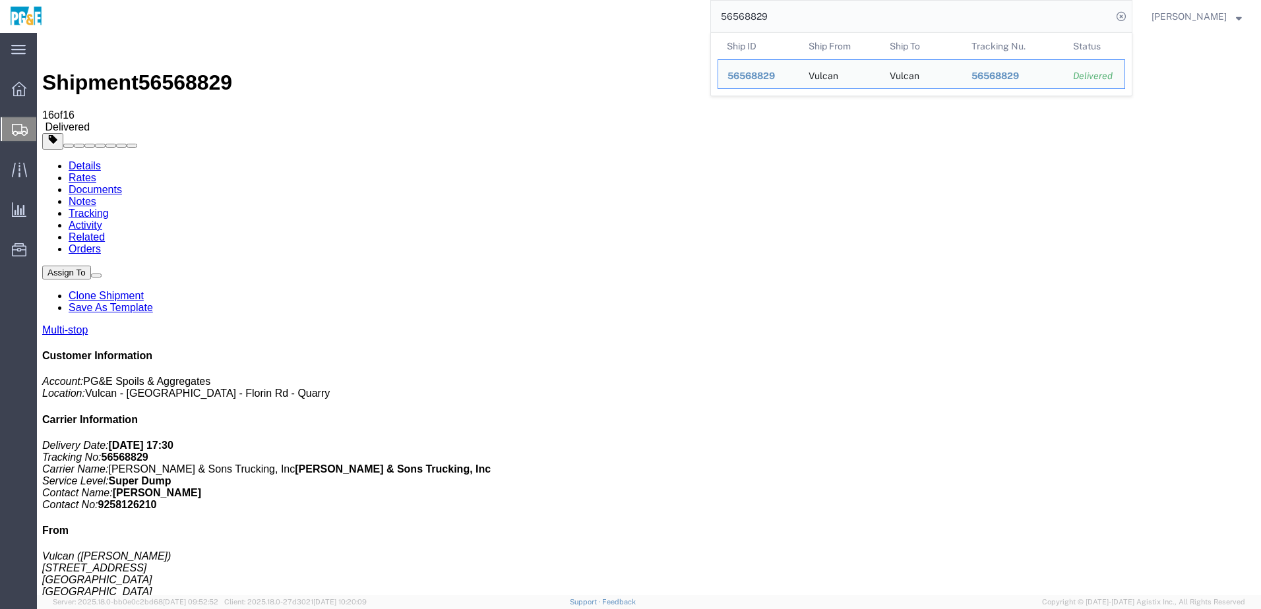
click at [762, 9] on input "56568829" at bounding box center [911, 17] width 401 height 32
paste input "32"
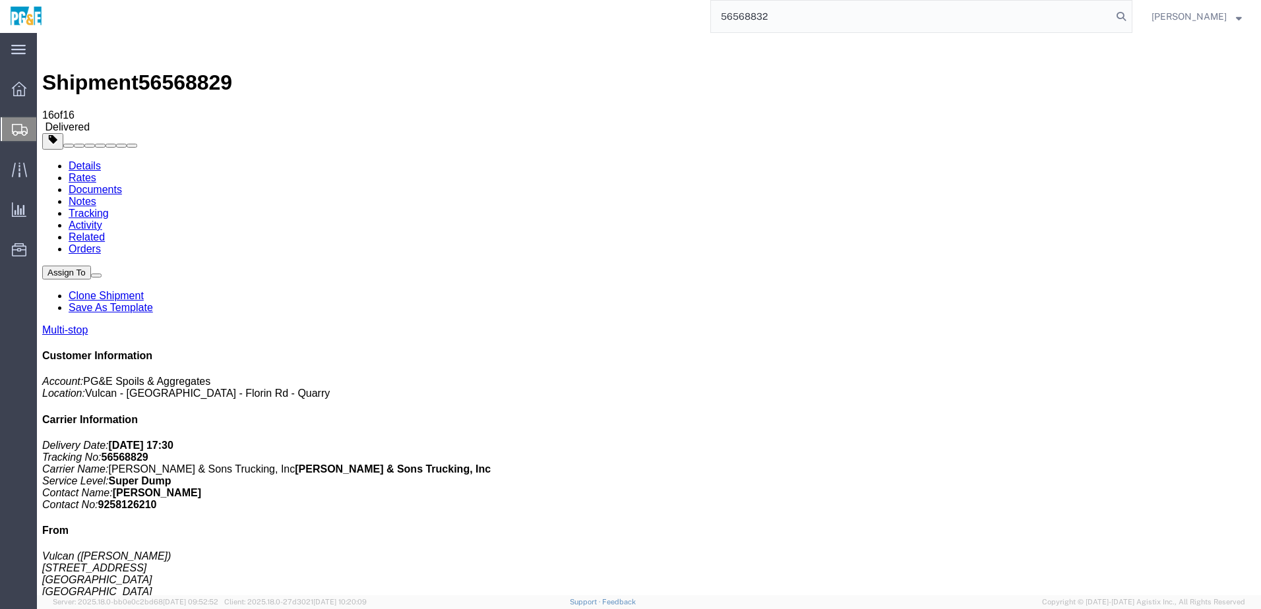
type input "56568832"
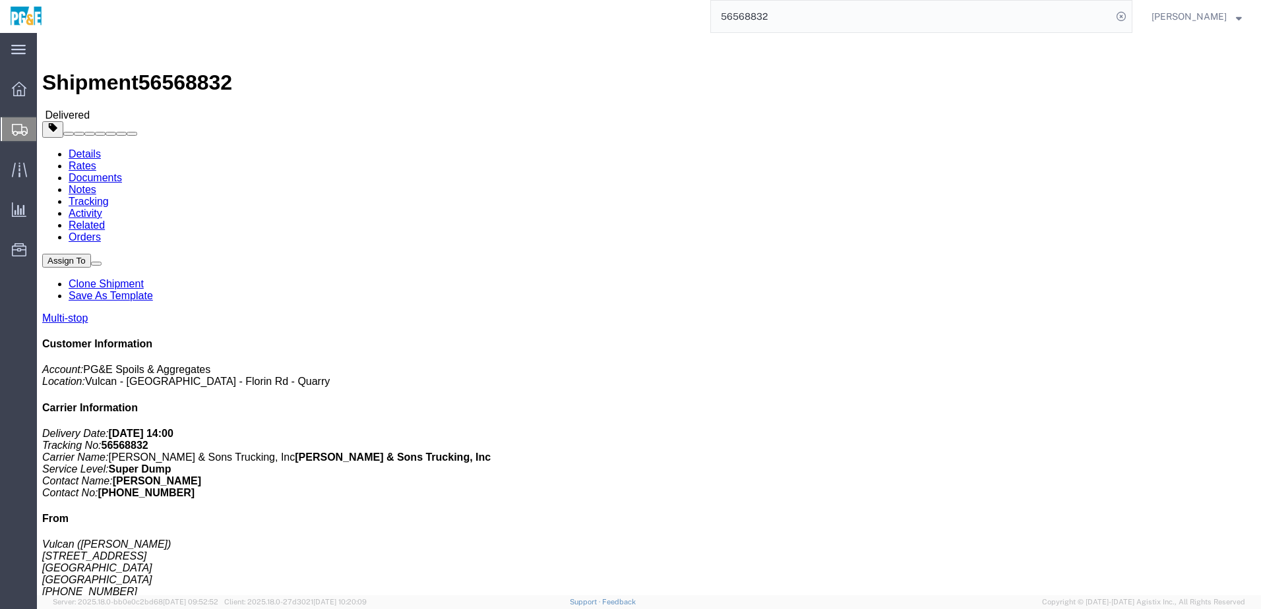
click link "Documents"
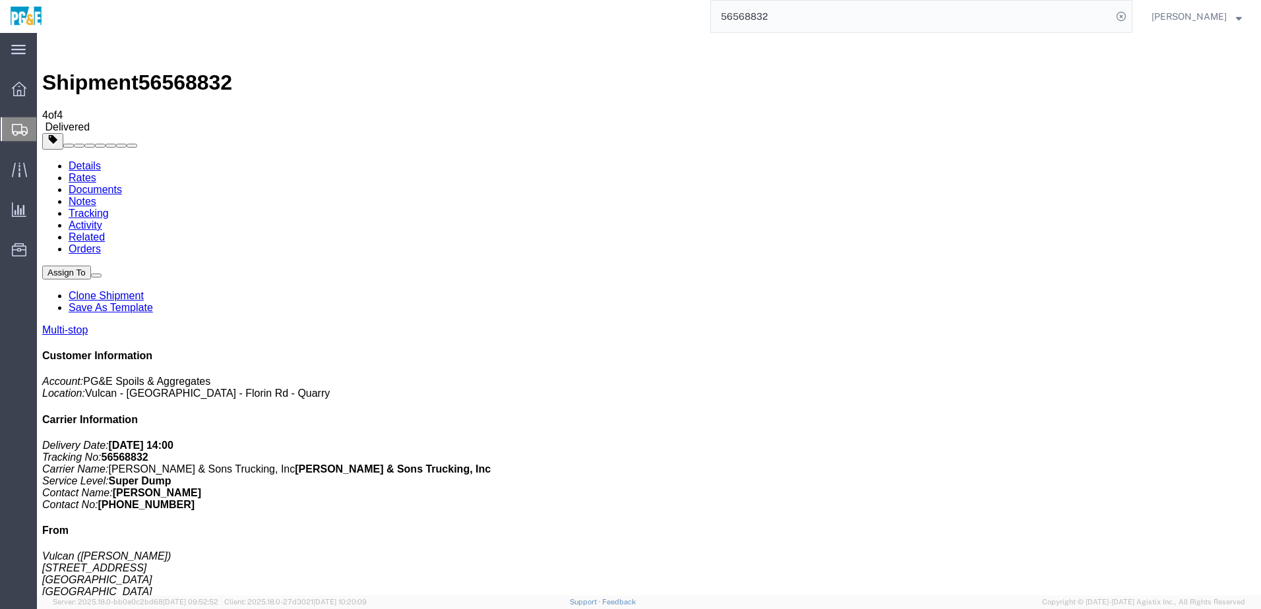
checkbox input "true"
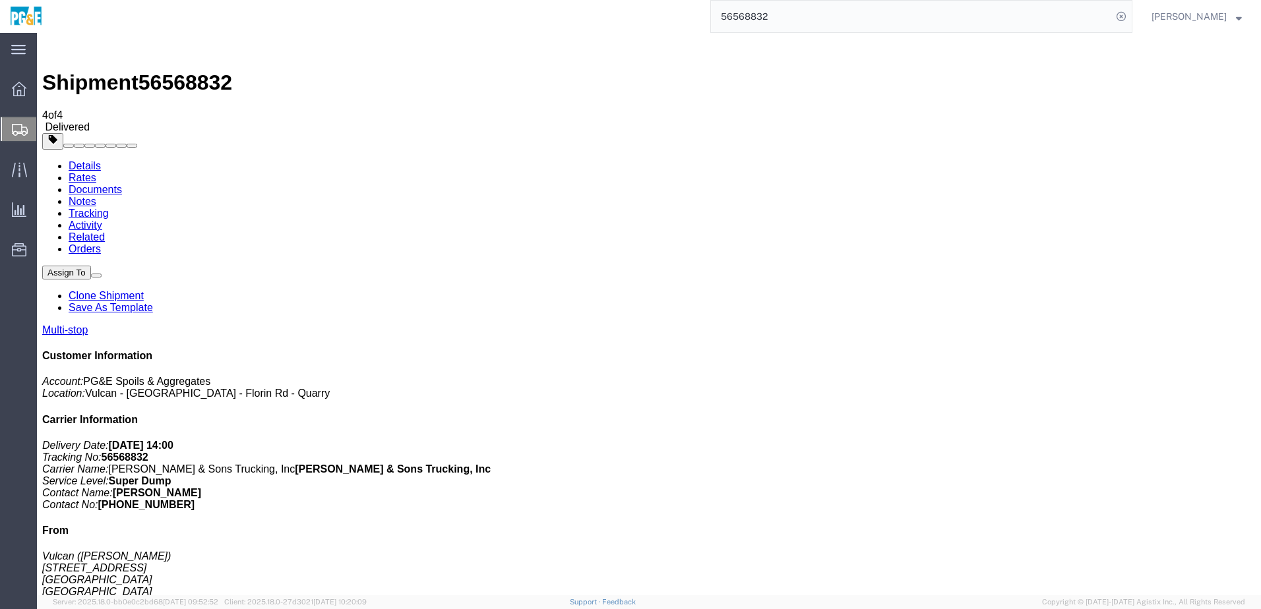
checkbox input "true"
click at [109, 208] on link "Tracking" at bounding box center [89, 213] width 40 height 11
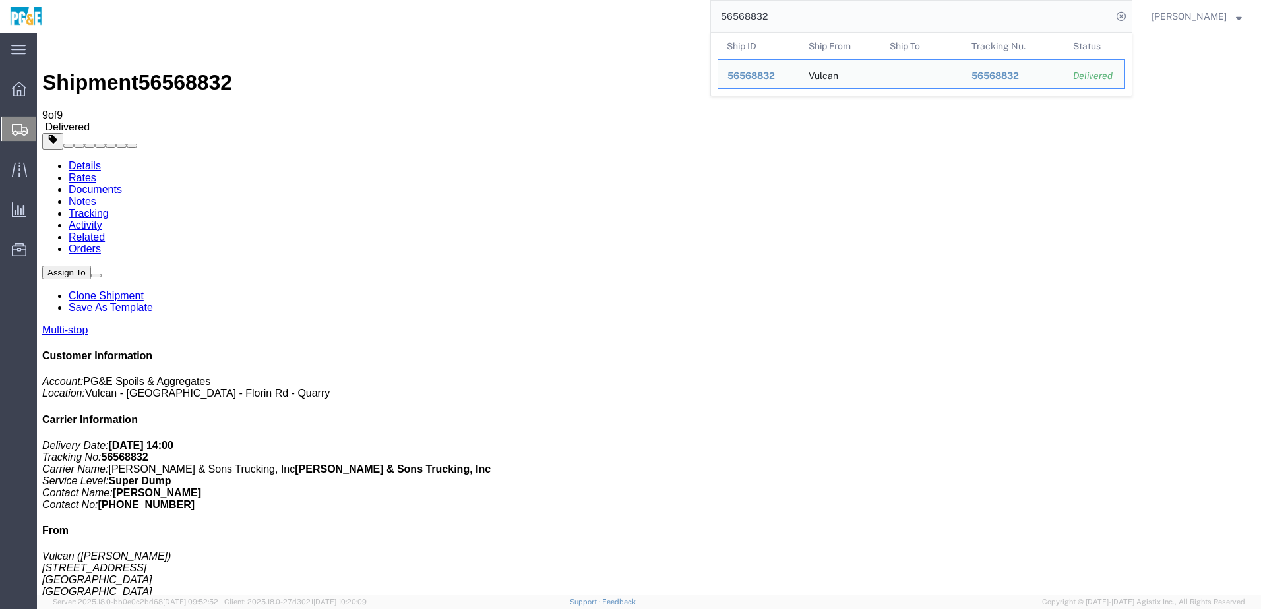
click at [768, 21] on input "56568832" at bounding box center [911, 17] width 401 height 32
paste input "72767"
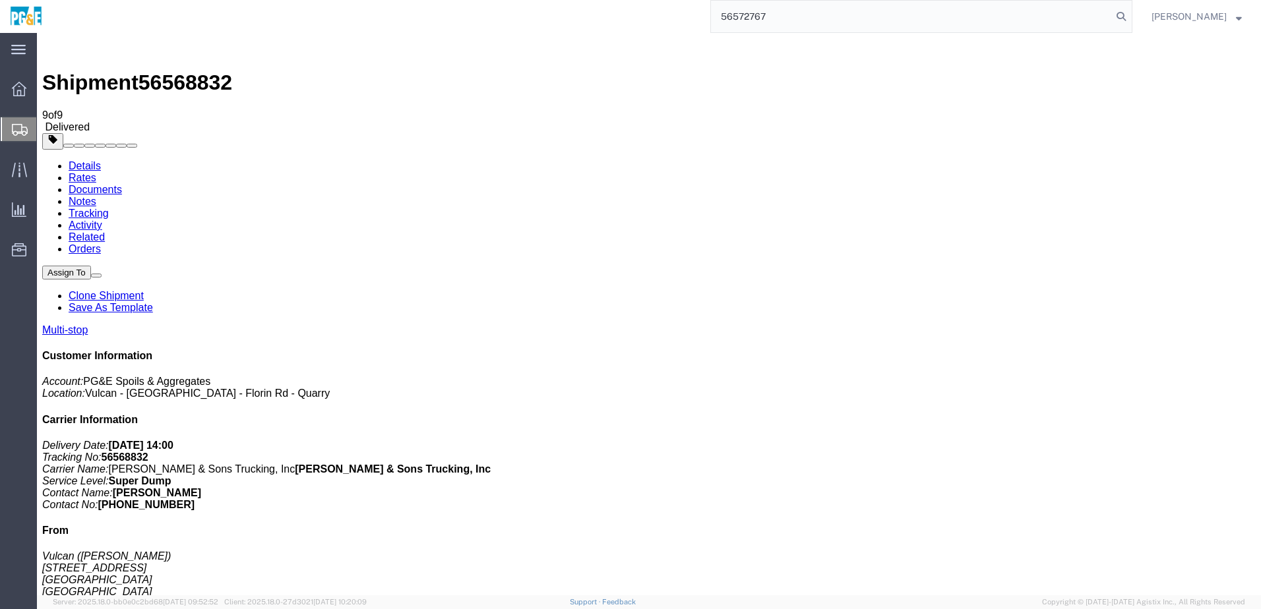
type input "56572767"
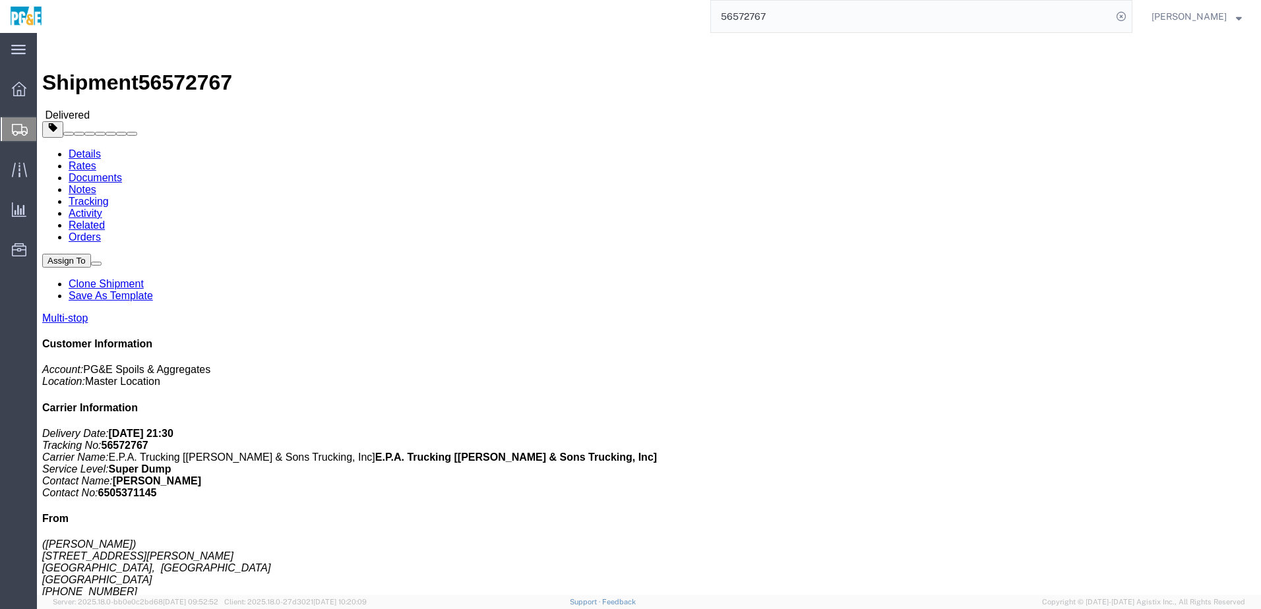
click div "Shipment Detail Multi-stop Ship From ([PERSON_NAME]) [STREET_ADDRESS][PERSON_NA…"
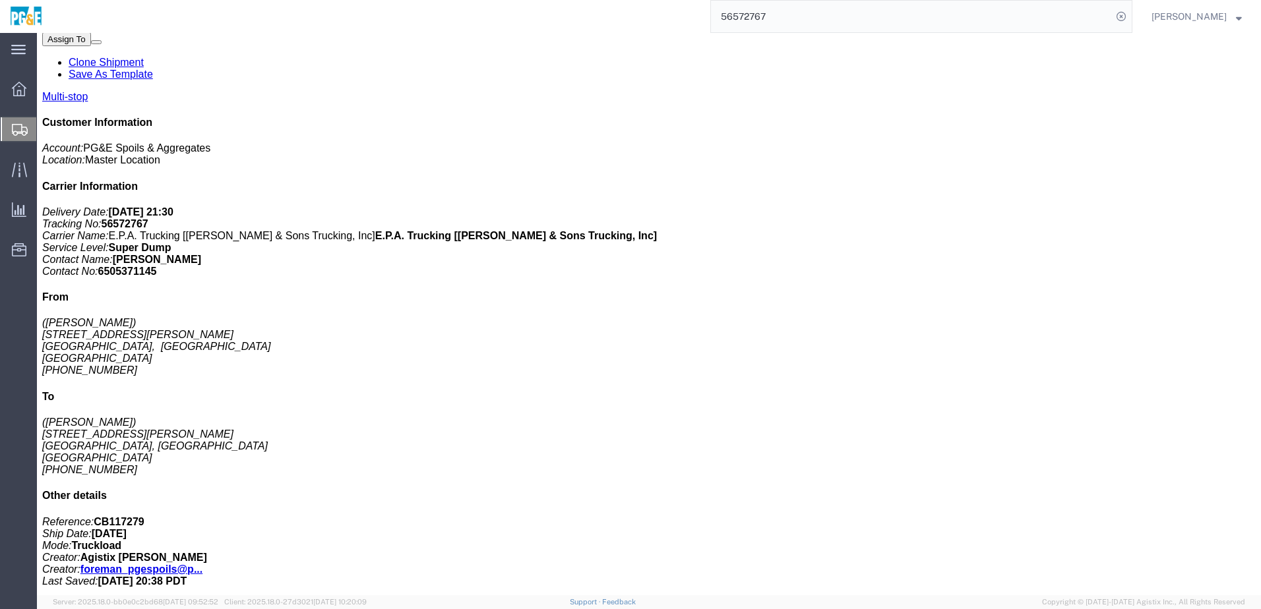
scroll to position [42, 0]
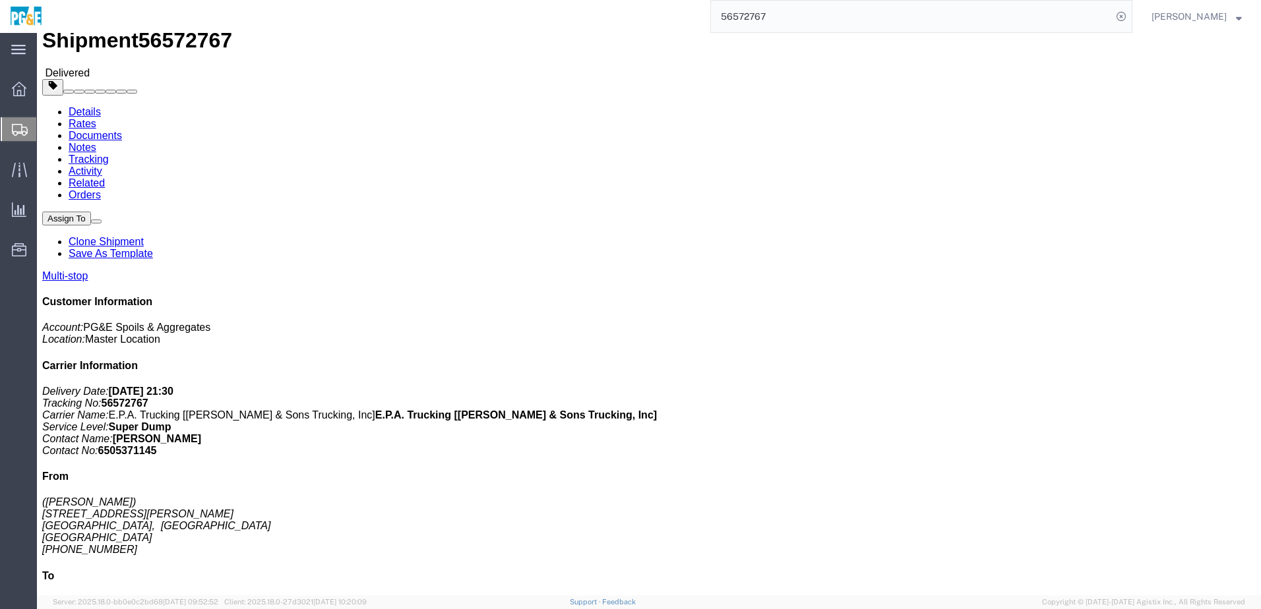
click link "Documents"
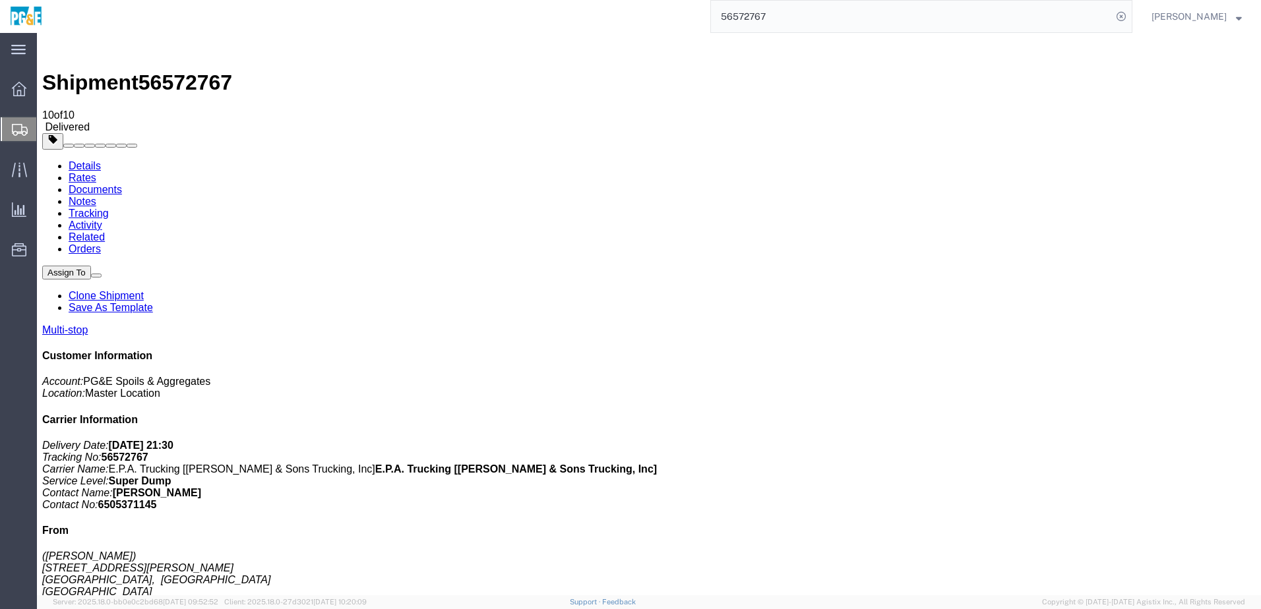
checkbox input "true"
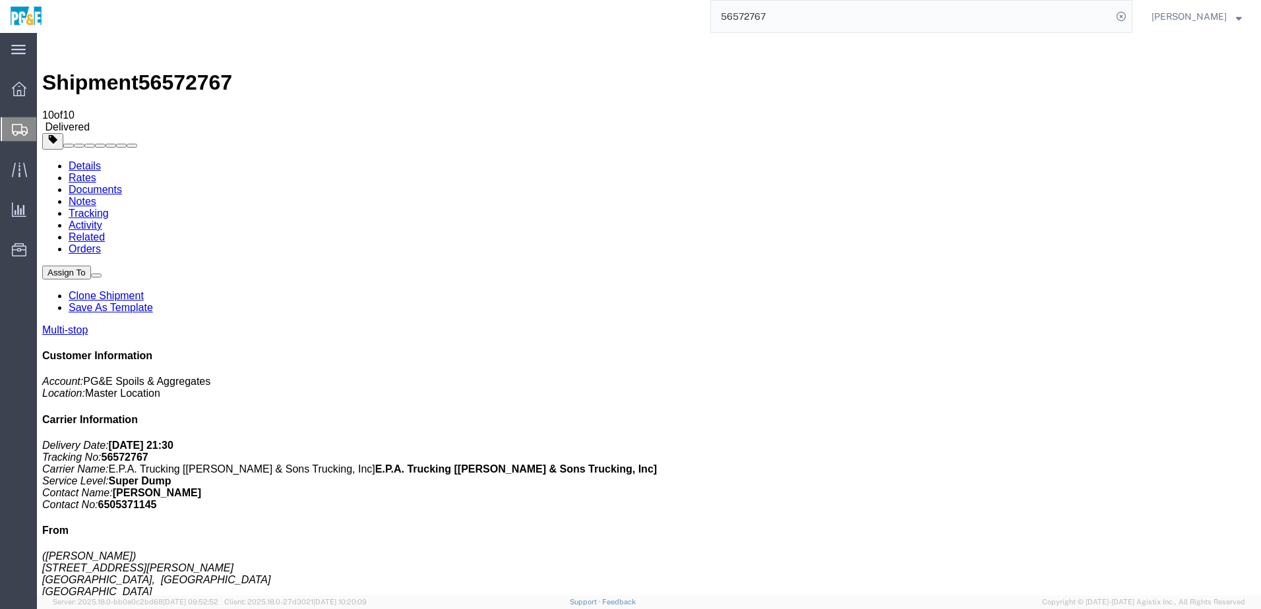
checkbox input "true"
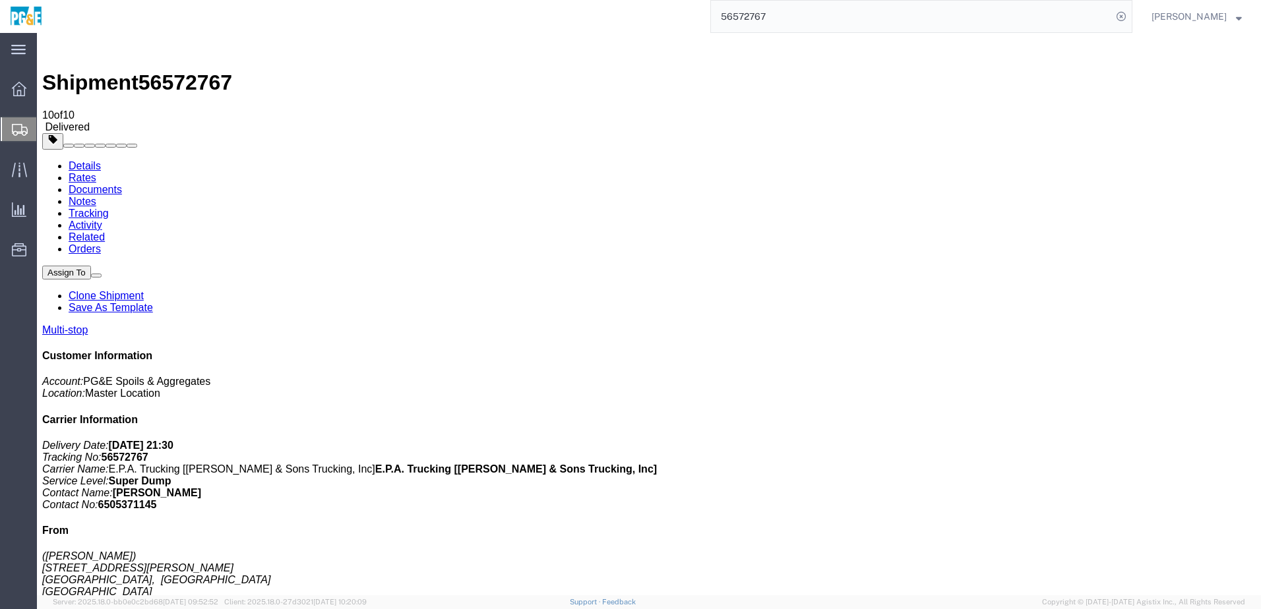
checkbox input "true"
drag, startPoint x: 53, startPoint y: 183, endPoint x: 121, endPoint y: 204, distance: 71.1
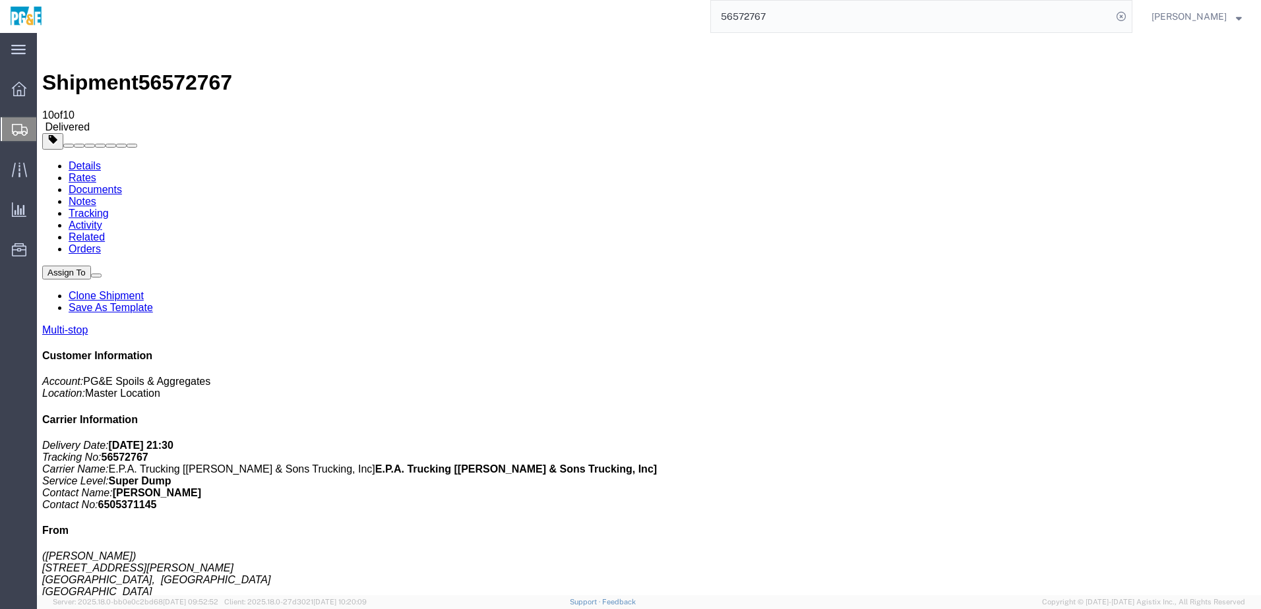
checkbox input "true"
click at [109, 208] on link "Tracking" at bounding box center [89, 213] width 40 height 11
click at [753, 16] on input "56572767" at bounding box center [911, 17] width 401 height 32
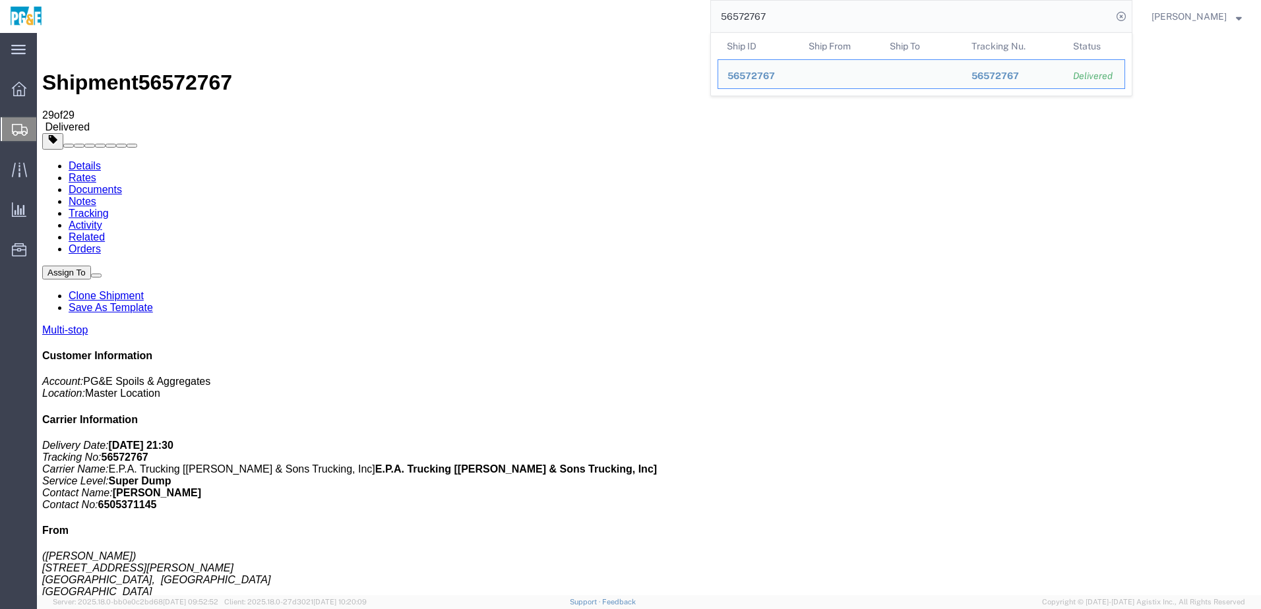
click at [753, 16] on input "56572767" at bounding box center [911, 17] width 401 height 32
paste input "71"
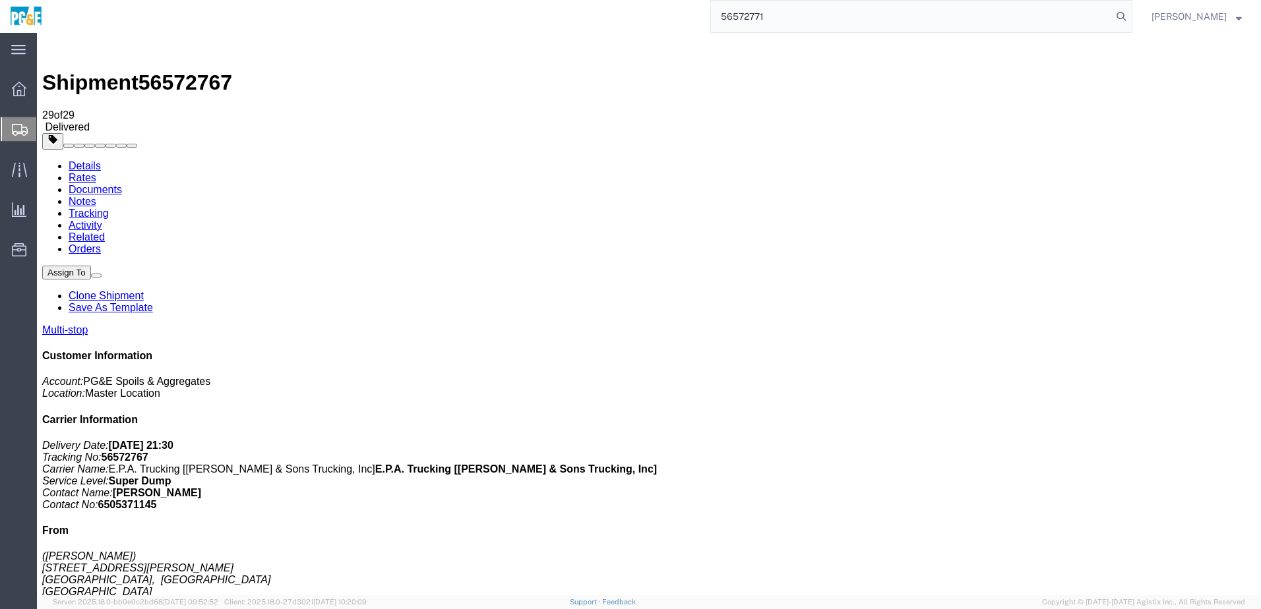
type input "56572771"
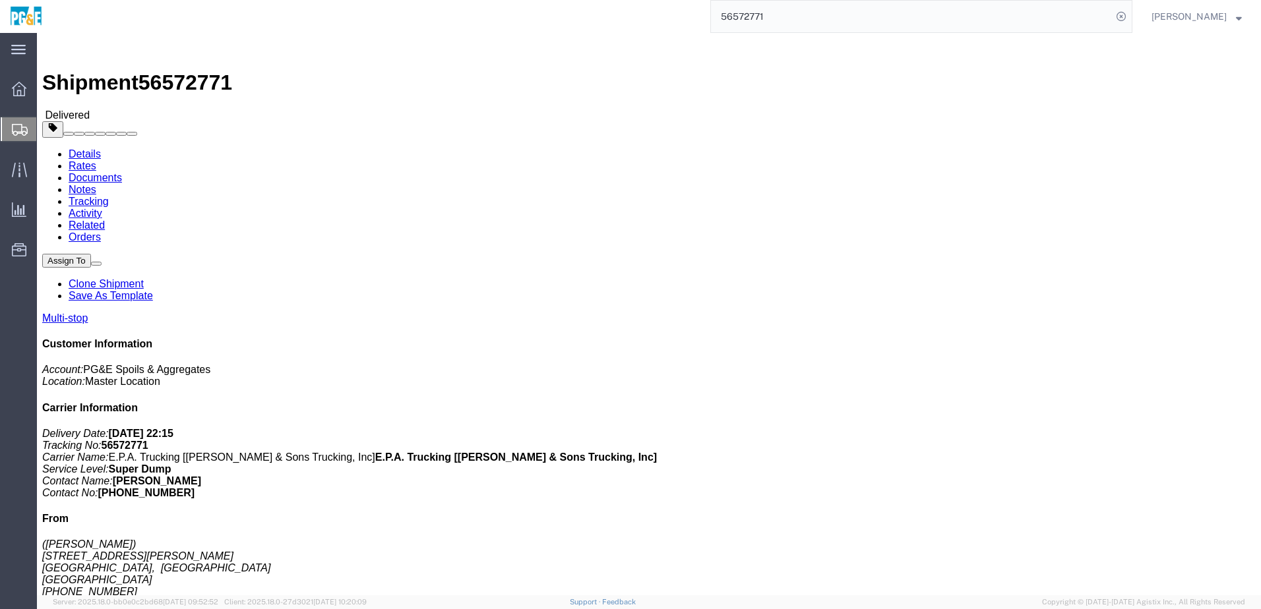
click link "Documents"
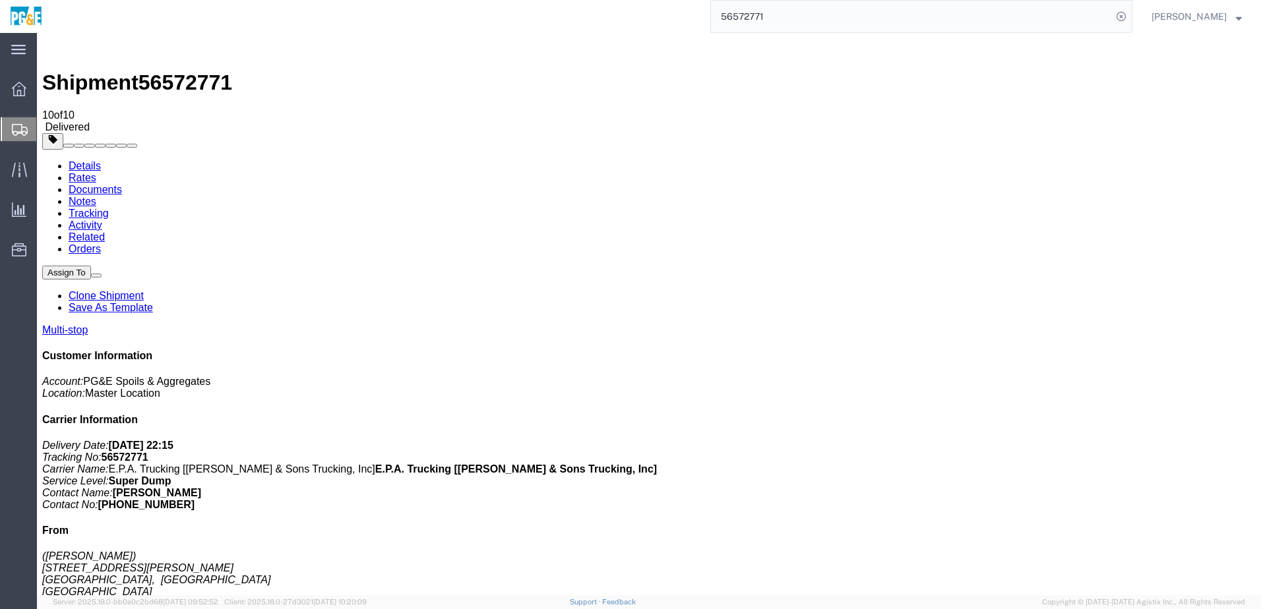
checkbox input "true"
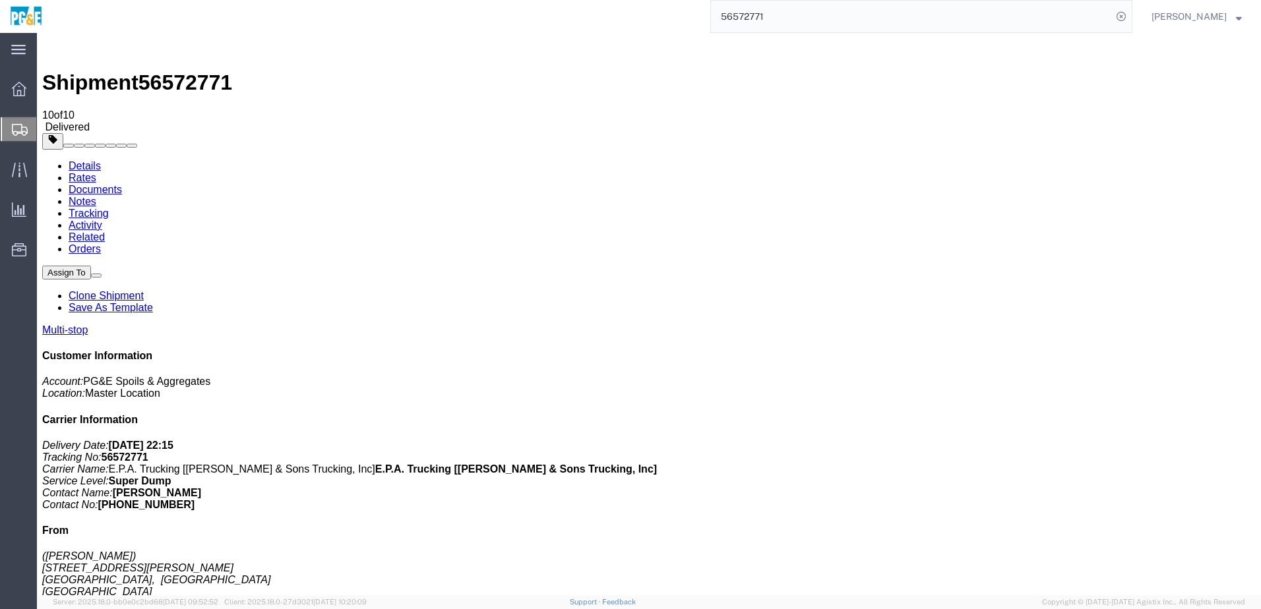
checkbox input "true"
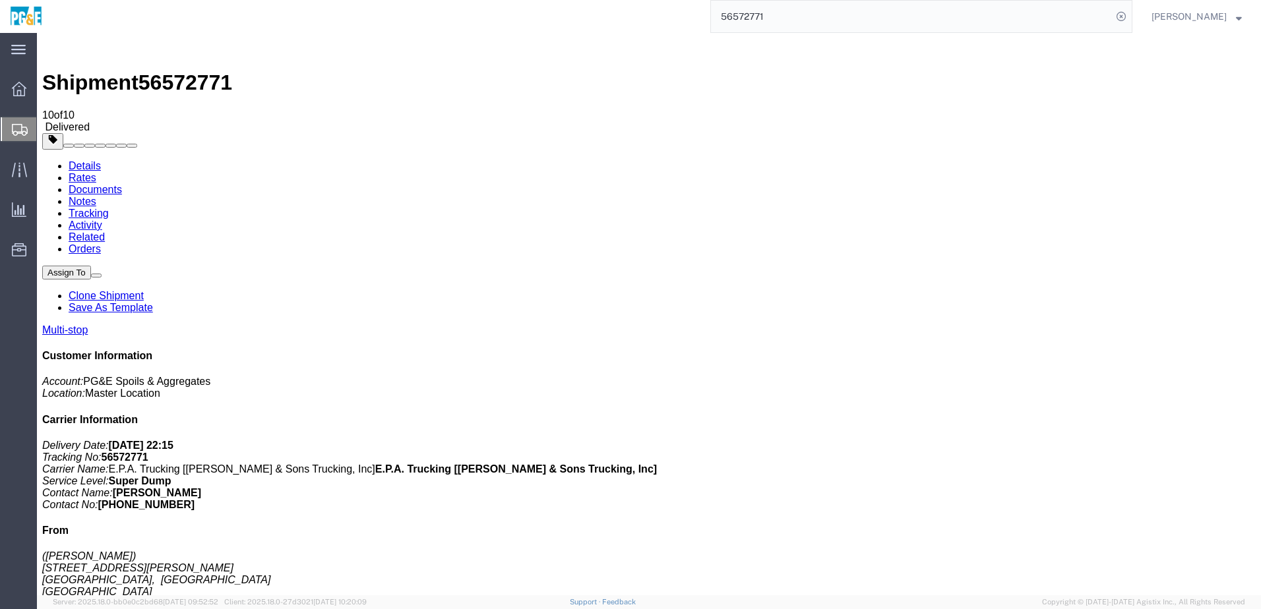
checkbox input "true"
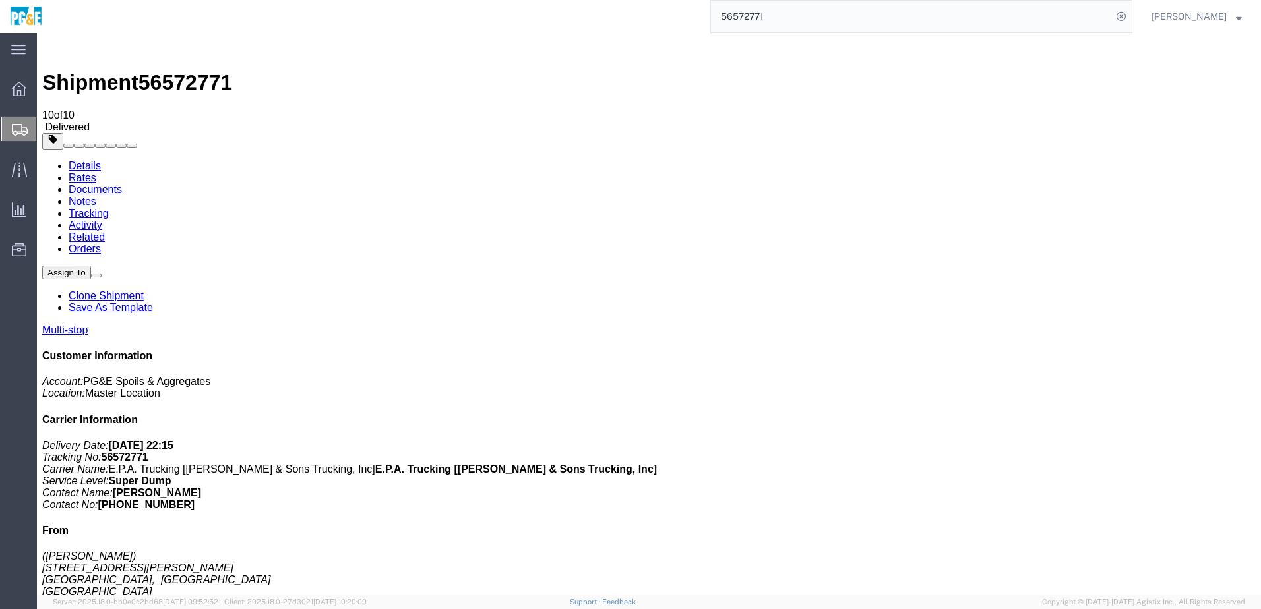
checkbox input "true"
click at [109, 208] on link "Tracking" at bounding box center [89, 213] width 40 height 11
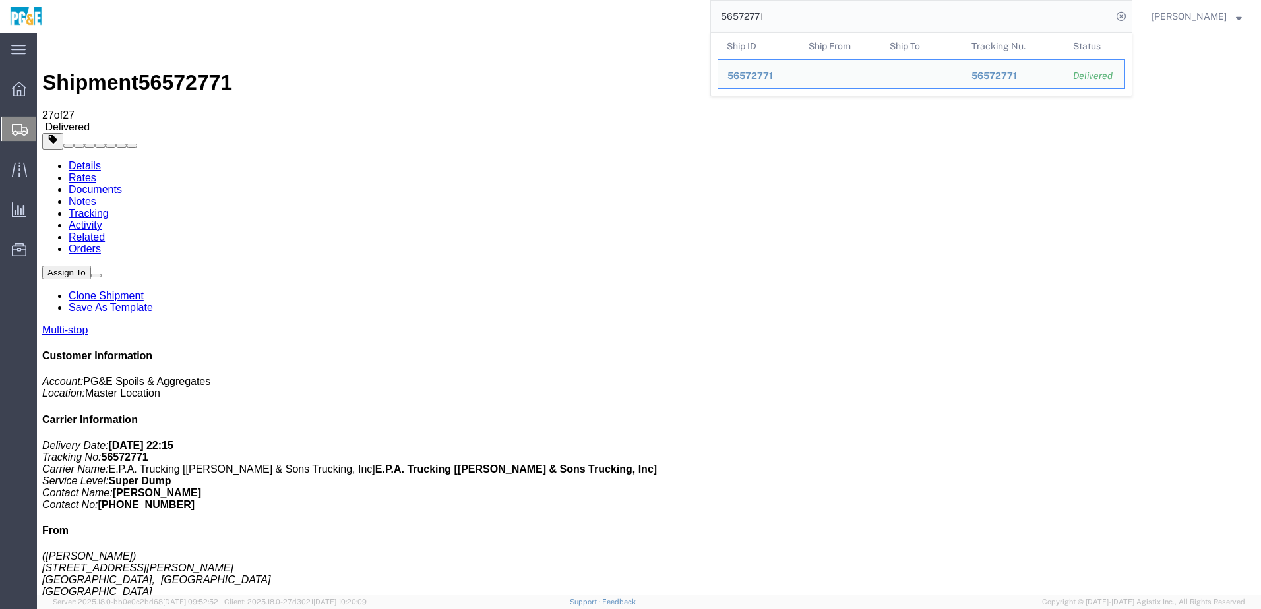
click at [770, 15] on input "56572771" at bounding box center [911, 17] width 401 height 32
paste input "5"
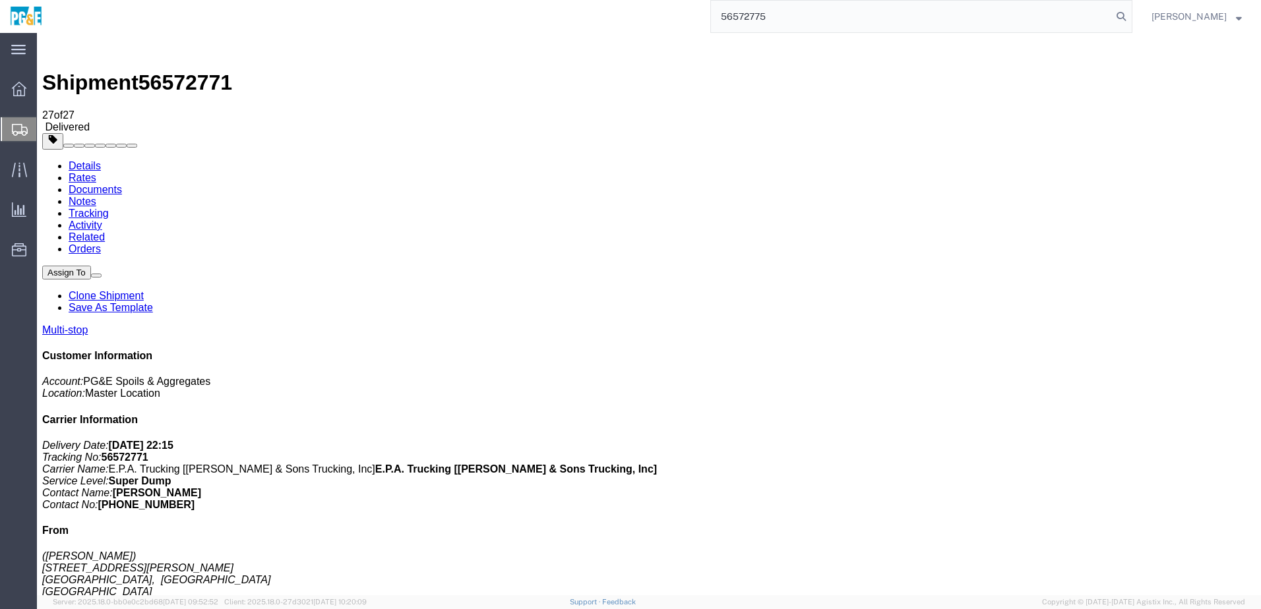
click at [810, 19] on input "56572775" at bounding box center [911, 17] width 401 height 32
type input "56572775"
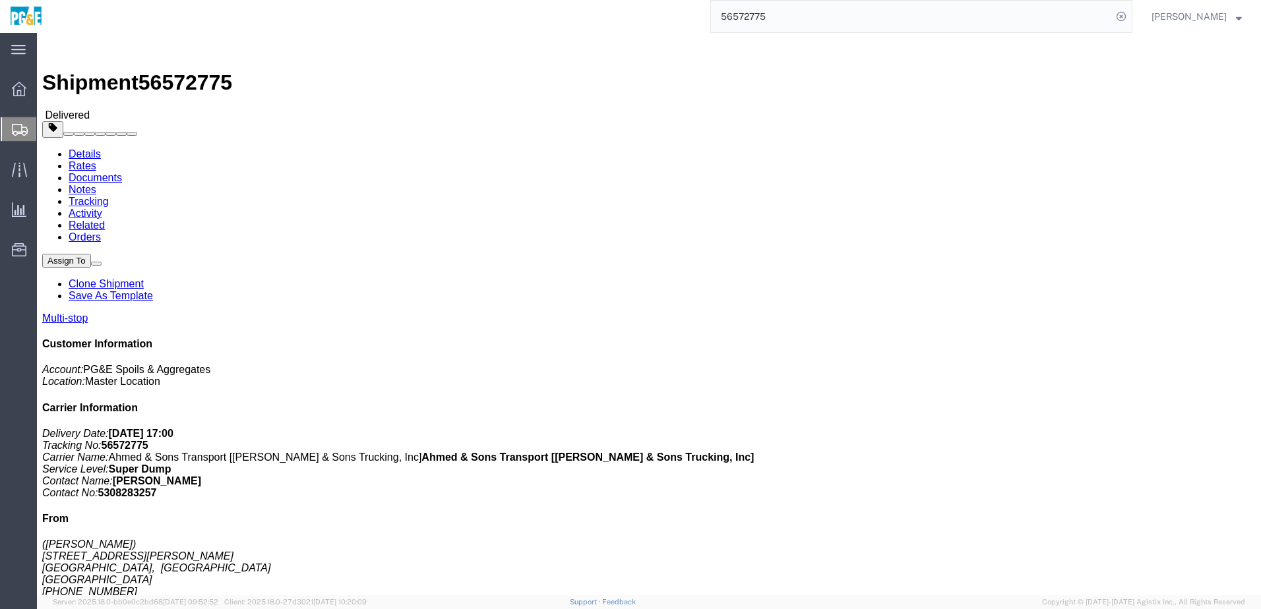
click div "Shipment Detail Multi-stop Ship From ([PERSON_NAME]) [STREET_ADDRESS][PERSON_NA…"
click link "Documents"
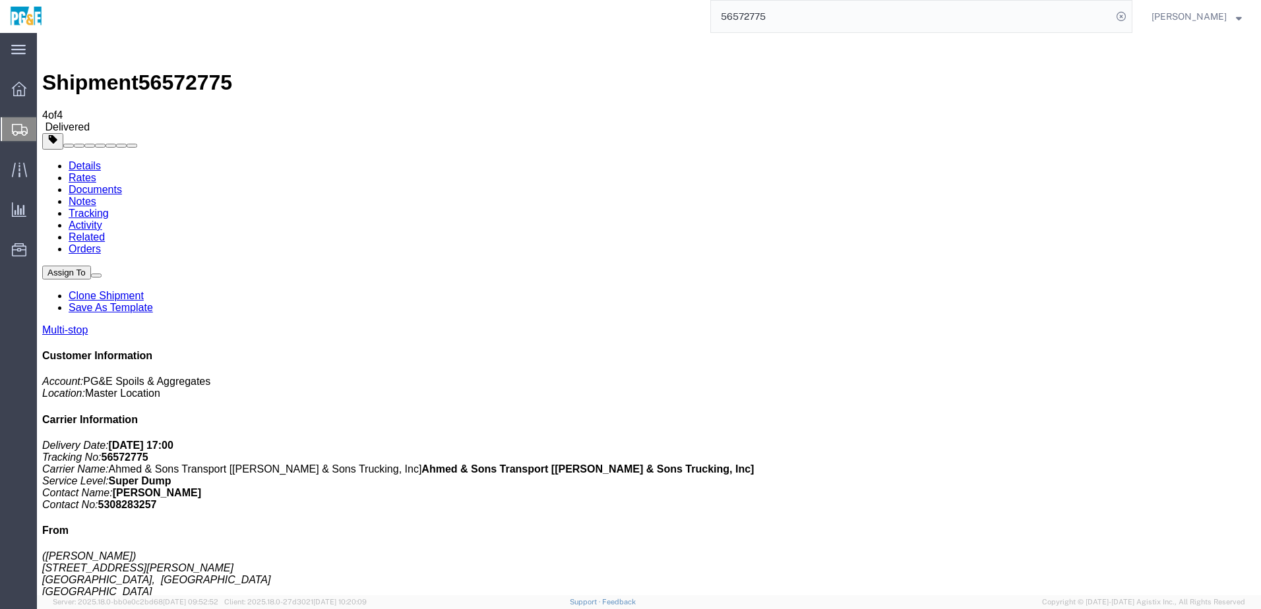
checkbox input "true"
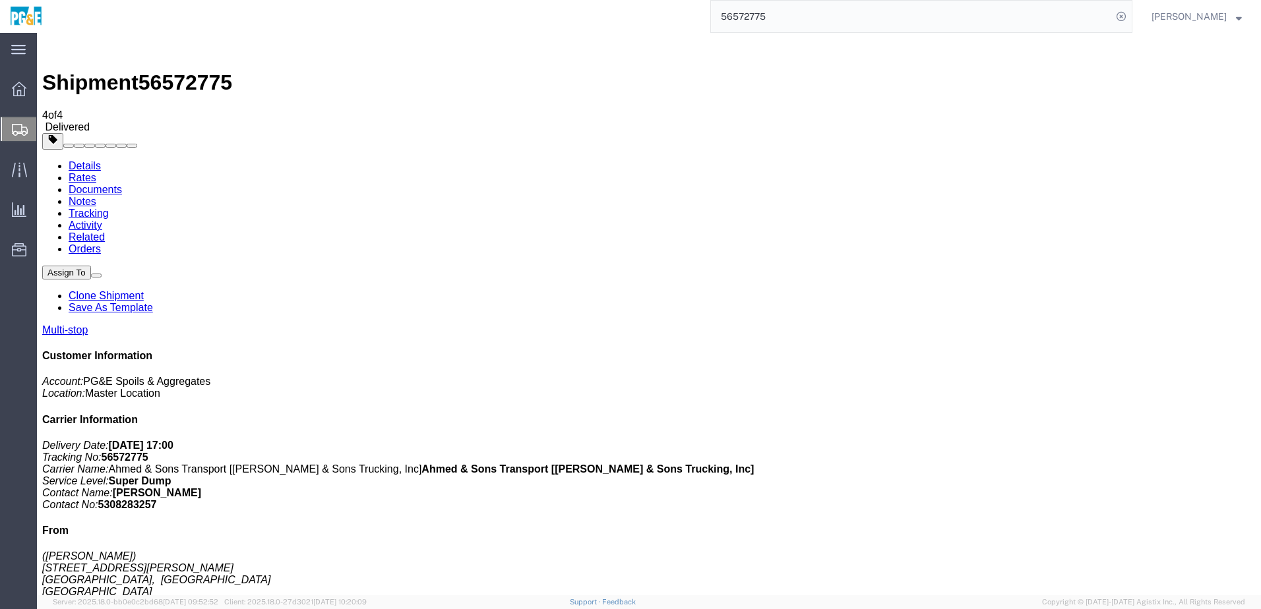
checkbox input "true"
click at [109, 208] on link "Tracking" at bounding box center [89, 213] width 40 height 11
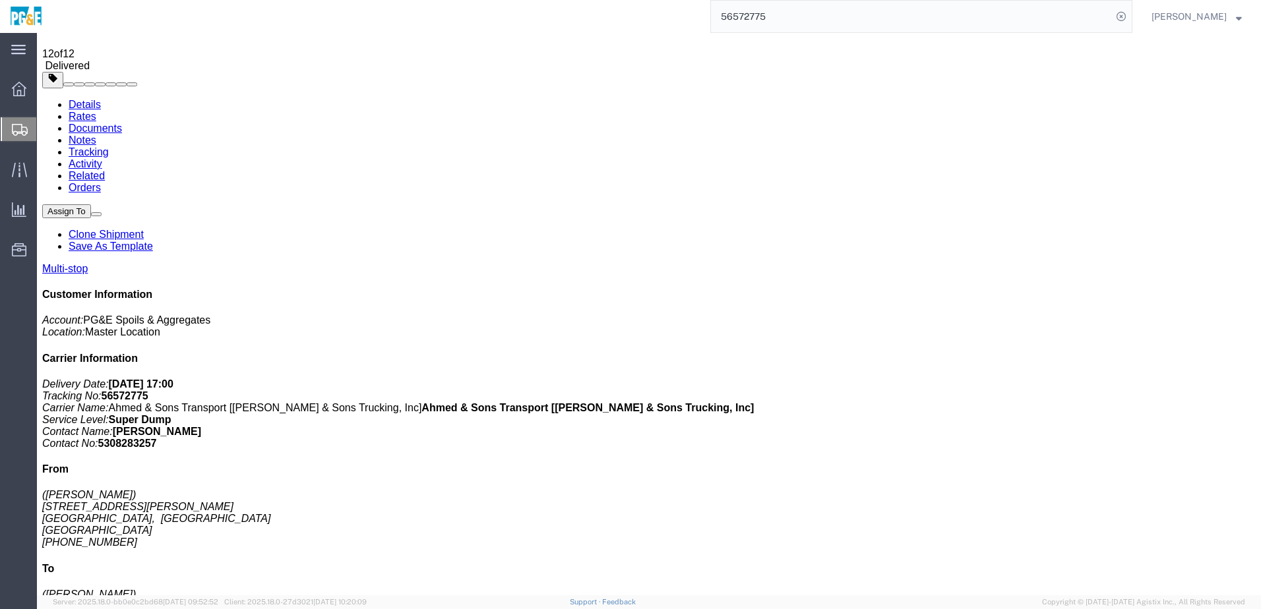
scroll to position [105, 0]
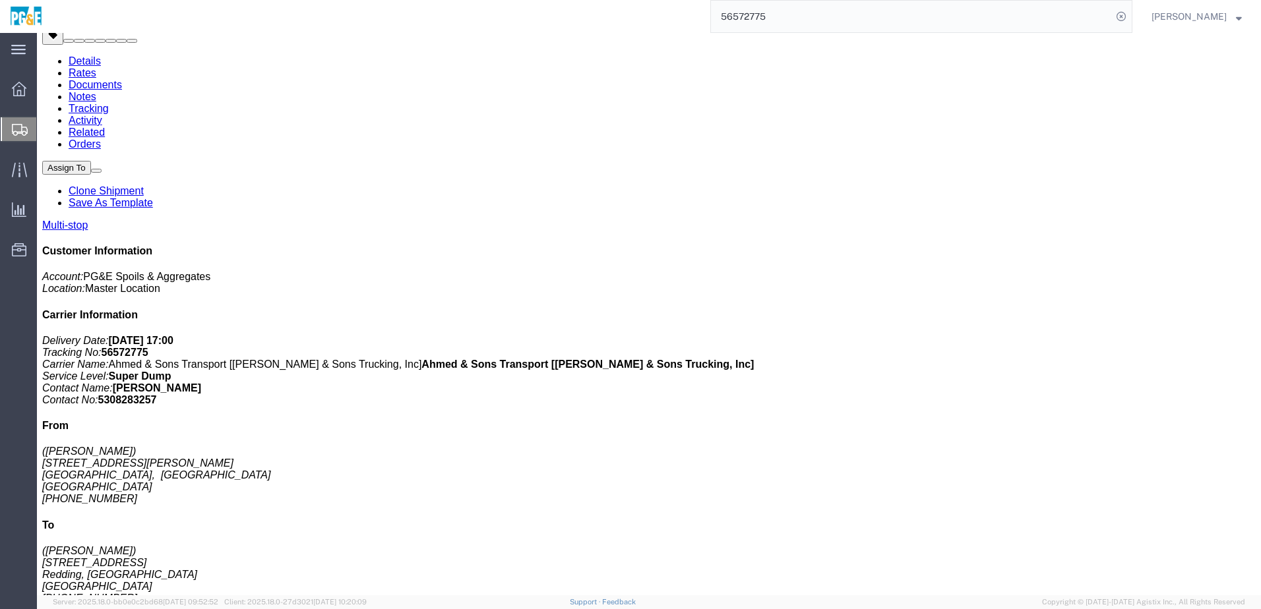
click at [84, 67] on link "Details" at bounding box center [85, 60] width 32 height 11
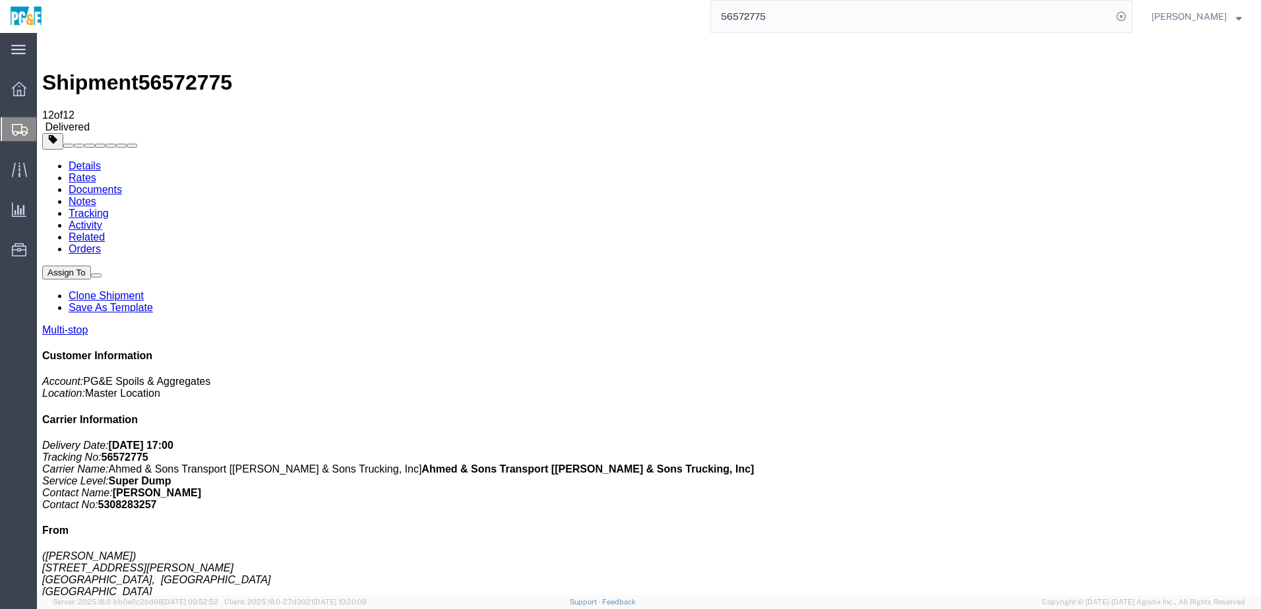
click at [753, 16] on input "56572775" at bounding box center [911, 17] width 401 height 32
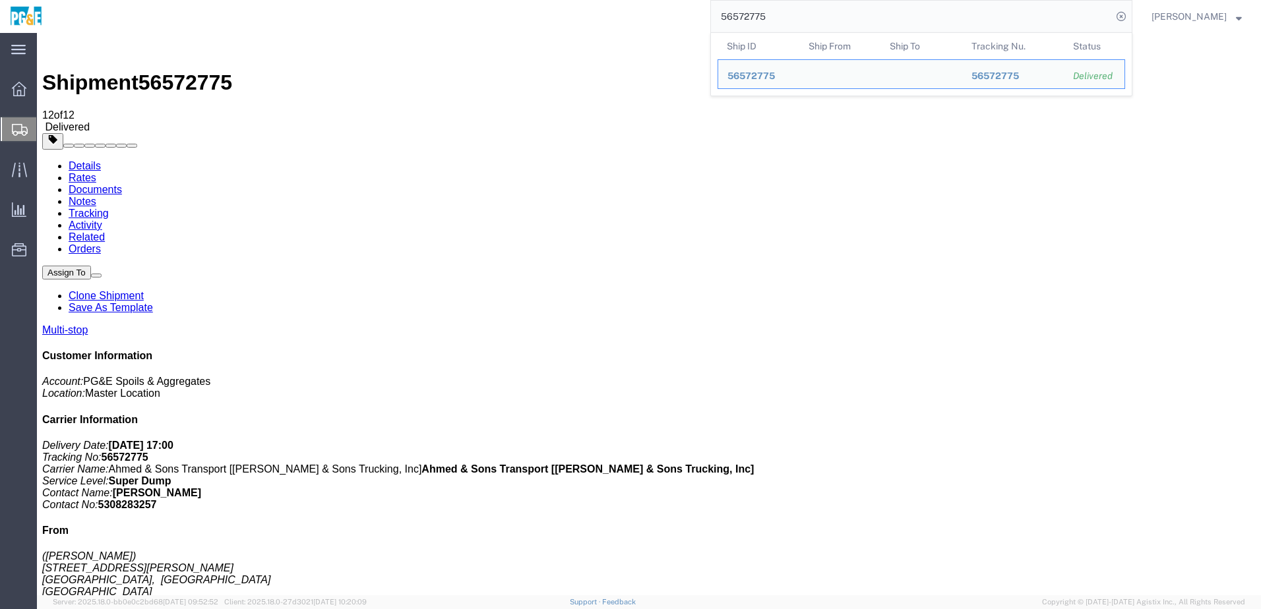
click at [753, 16] on input "56572775" at bounding box center [911, 17] width 401 height 32
paste input "8"
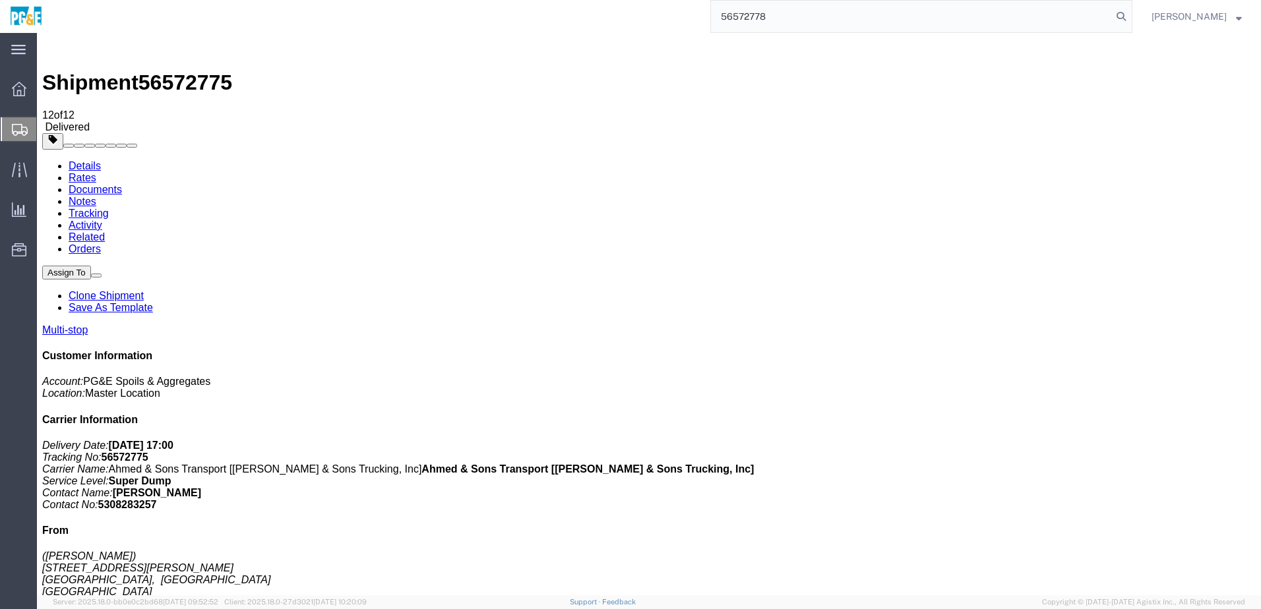
type input "56572778"
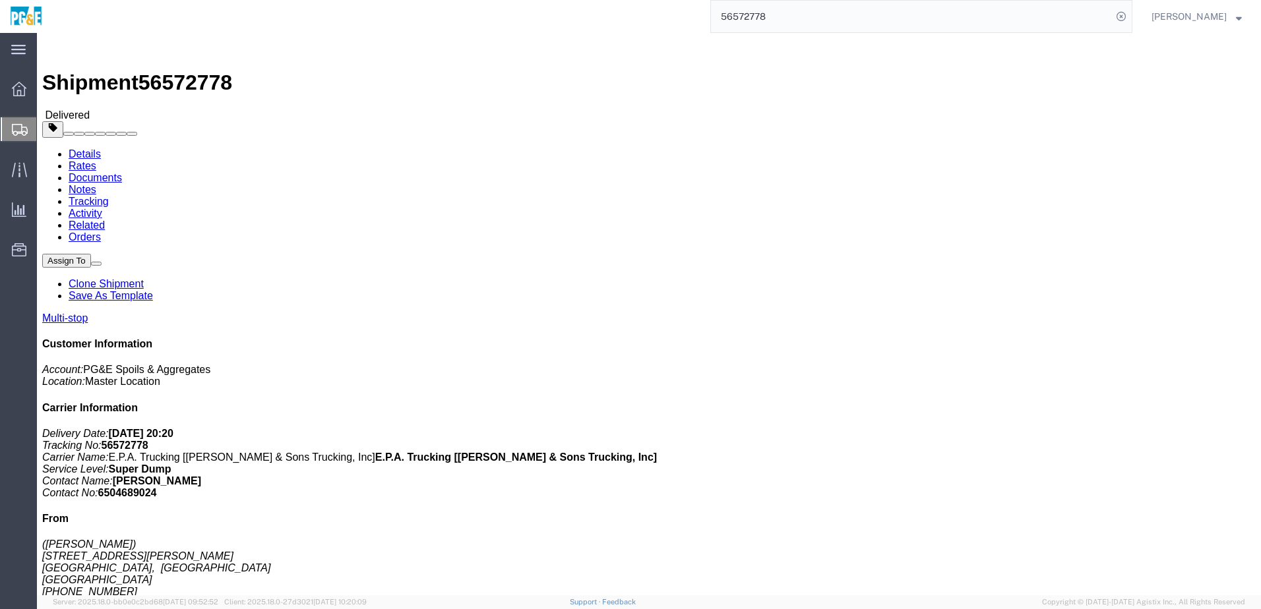
click link "Documents"
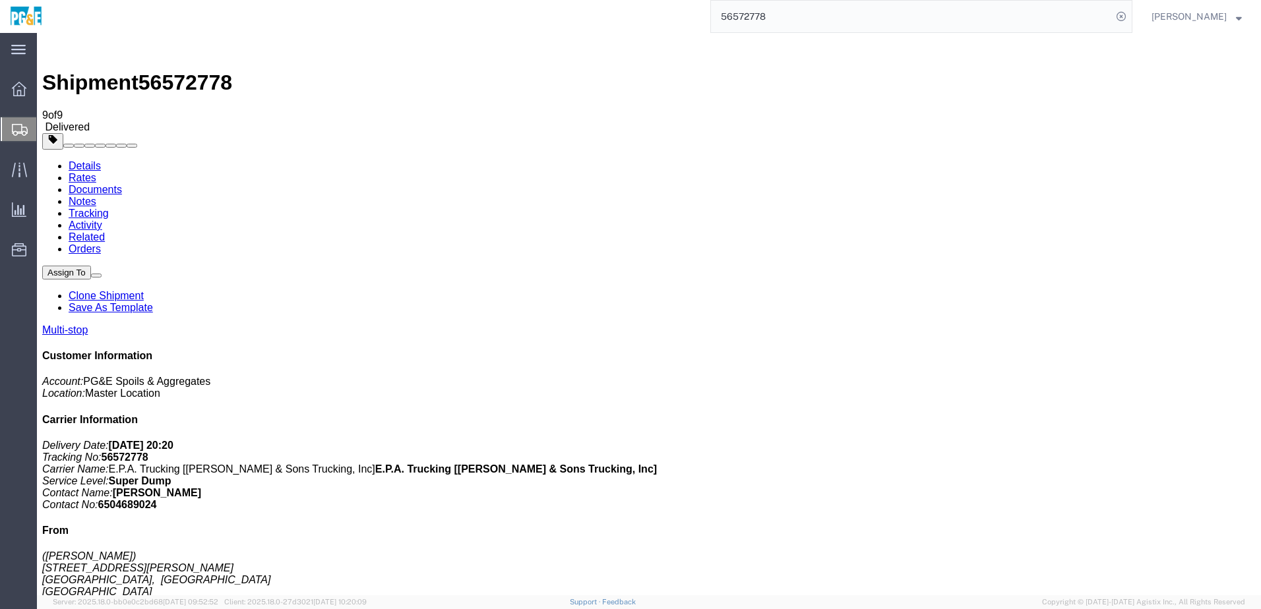
checkbox input "true"
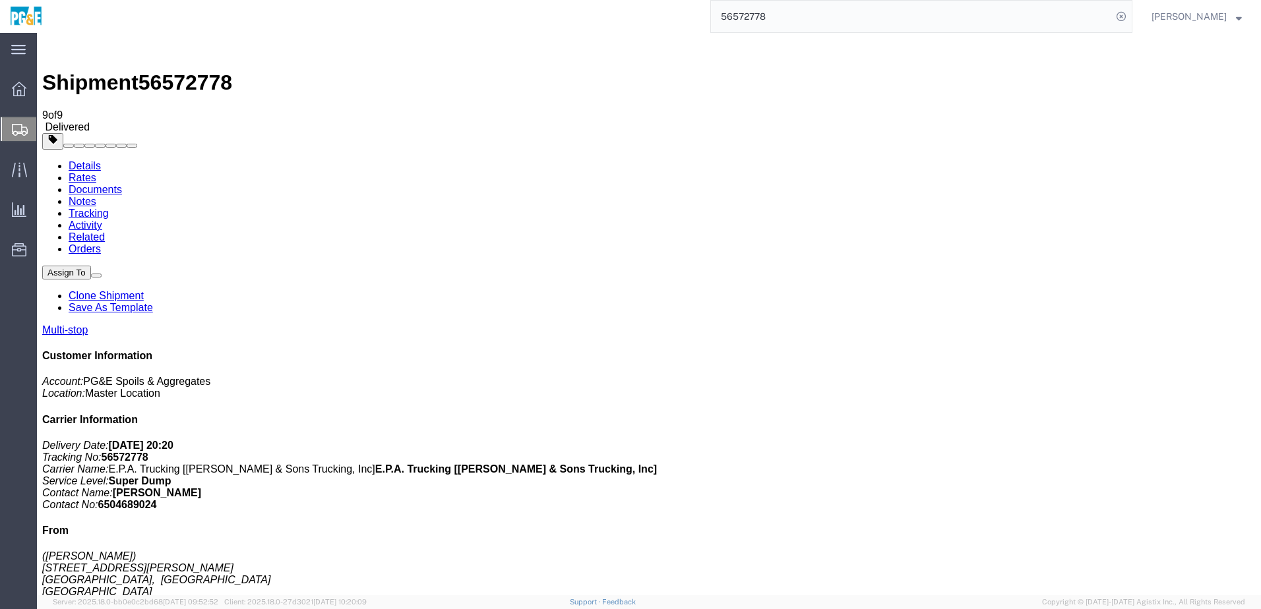
checkbox input "true"
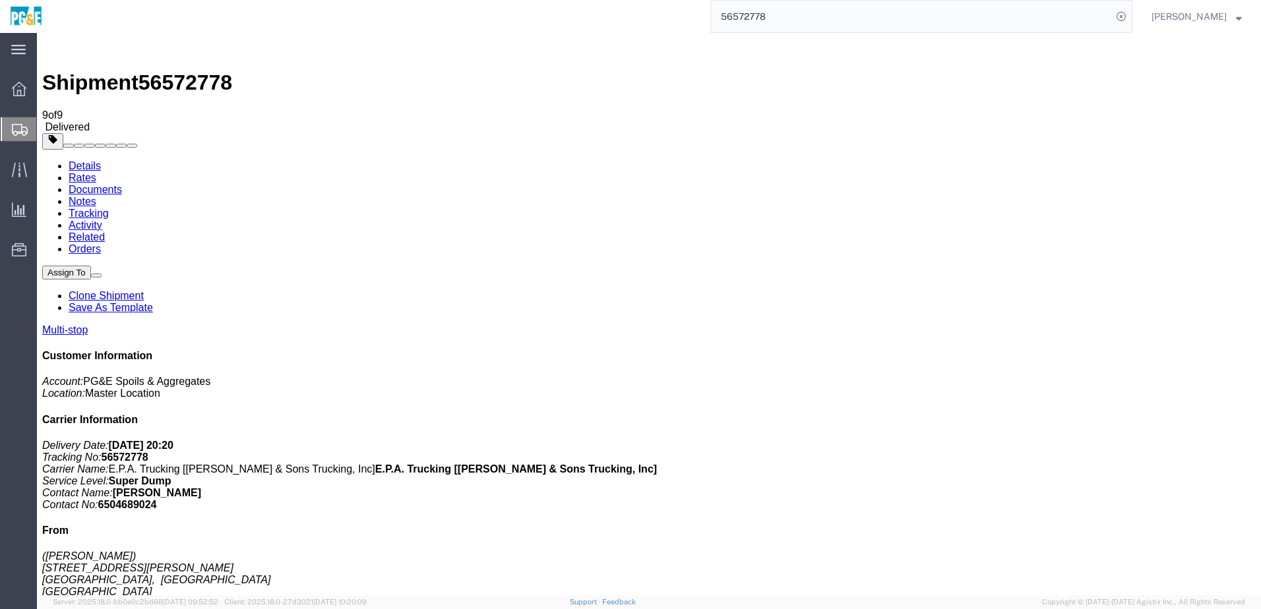
checkbox input "true"
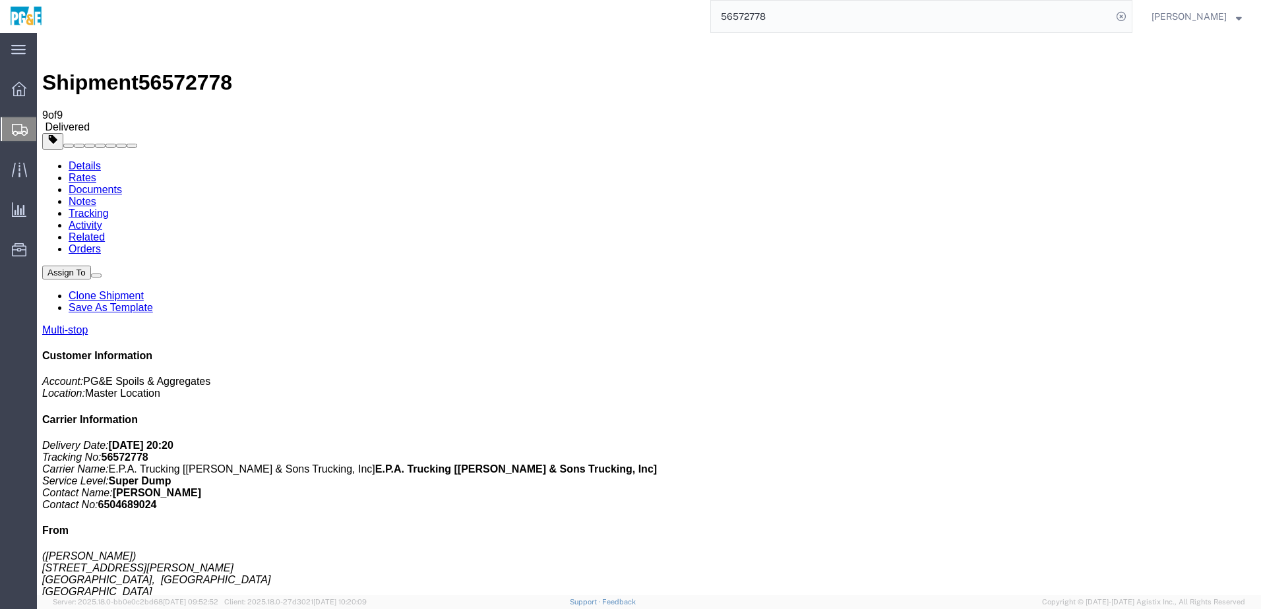
click at [109, 208] on link "Tracking" at bounding box center [89, 213] width 40 height 11
click at [776, 16] on input "56572778" at bounding box center [911, 17] width 401 height 32
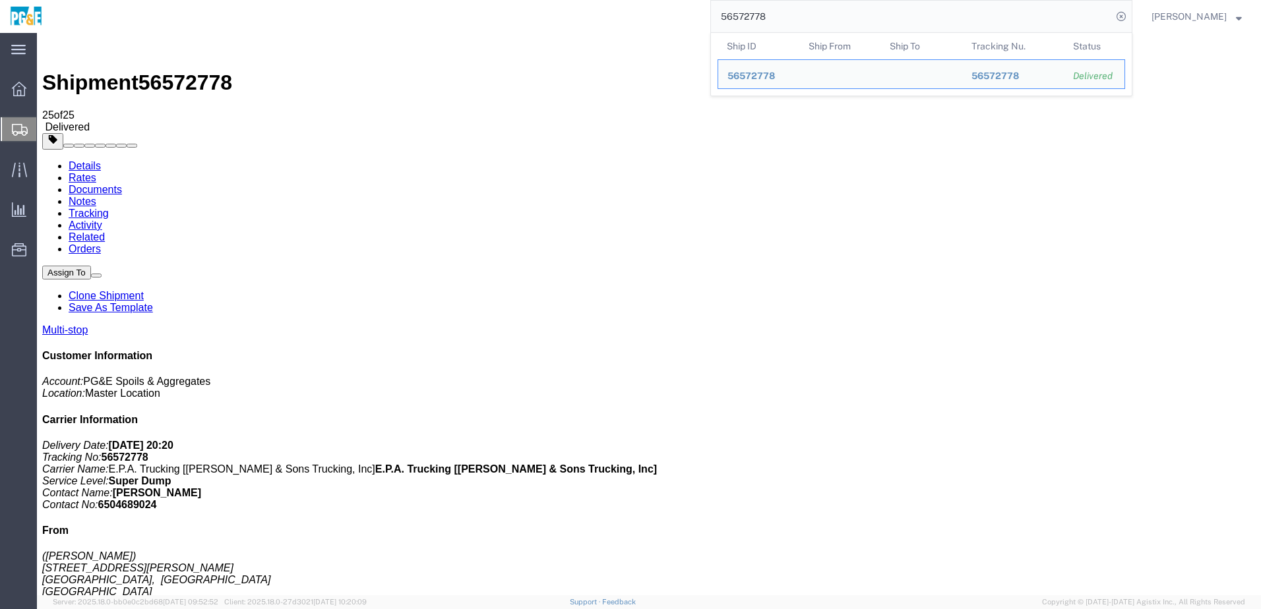
click at [776, 16] on input "56572778" at bounding box center [911, 17] width 401 height 32
paste input "81"
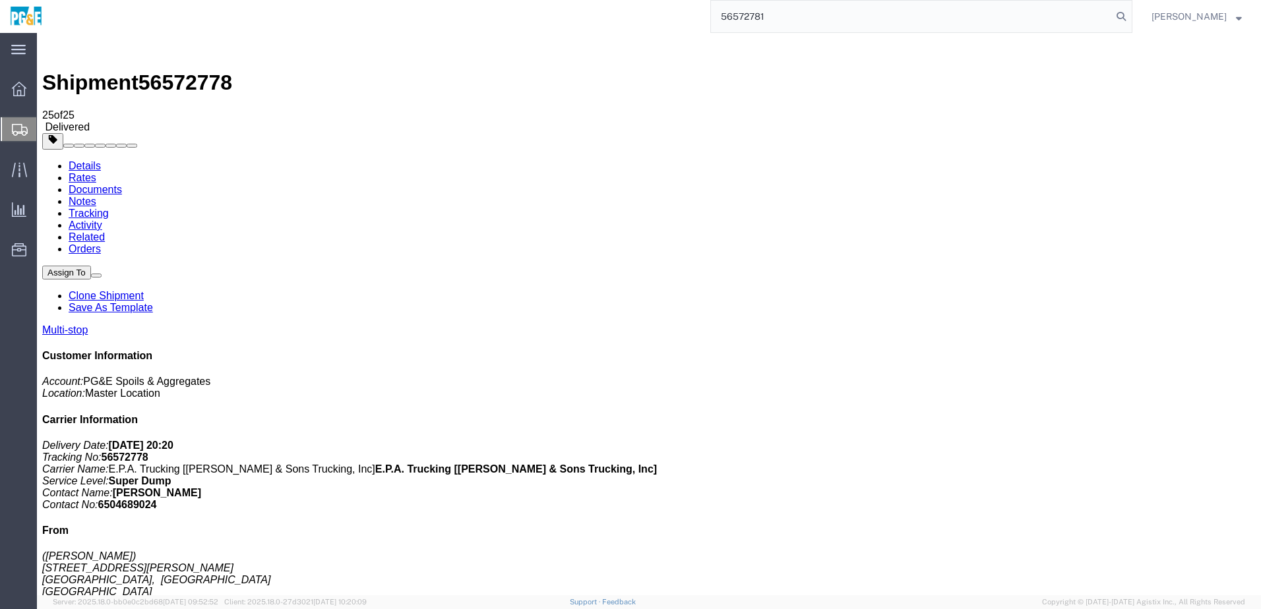
type input "56572781"
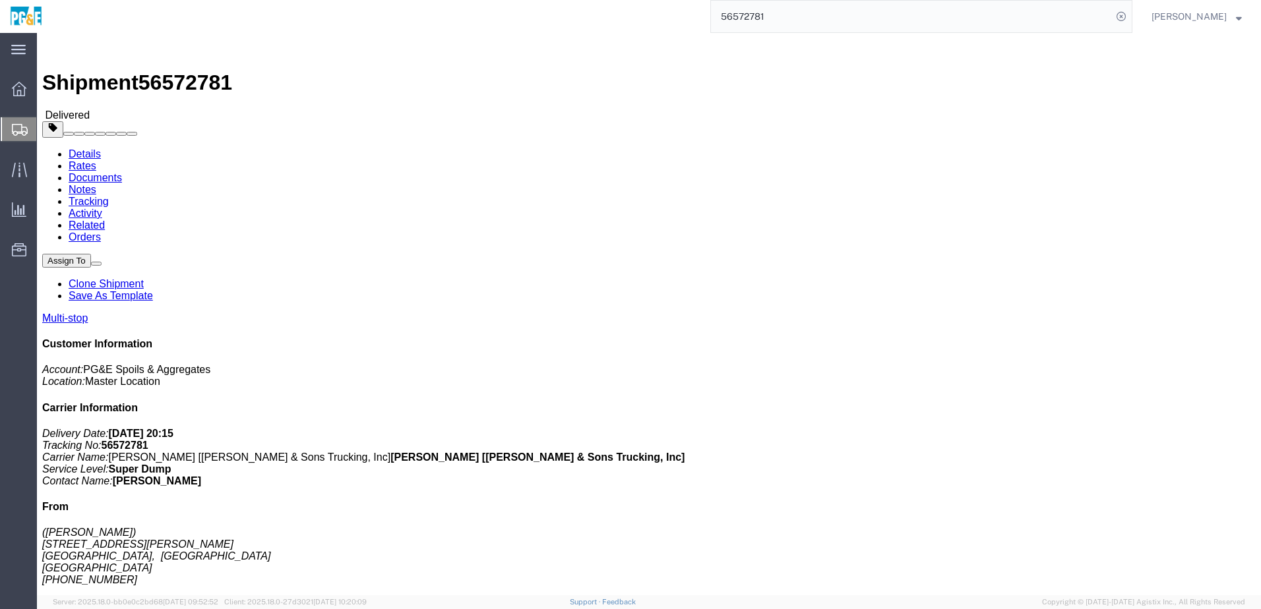
click h4 "Routing & Vehicle Information"
click div "Leg 1 - Truckload Vehicle 1: Super Dump Number of trucks: 1"
click link "Documents"
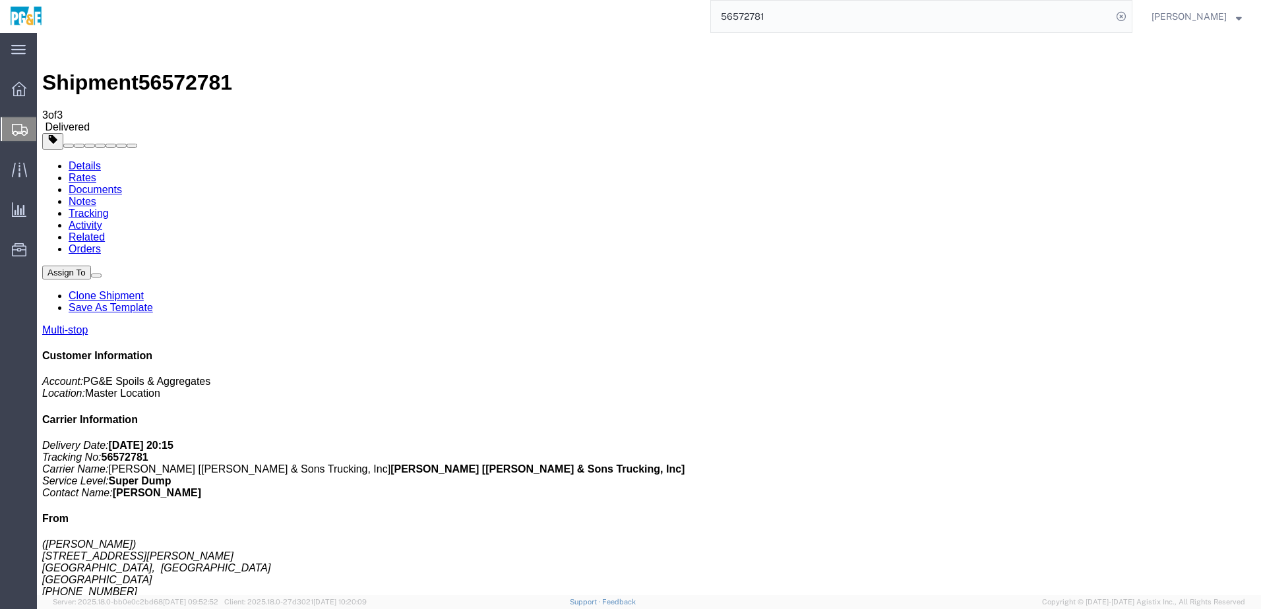
checkbox input "true"
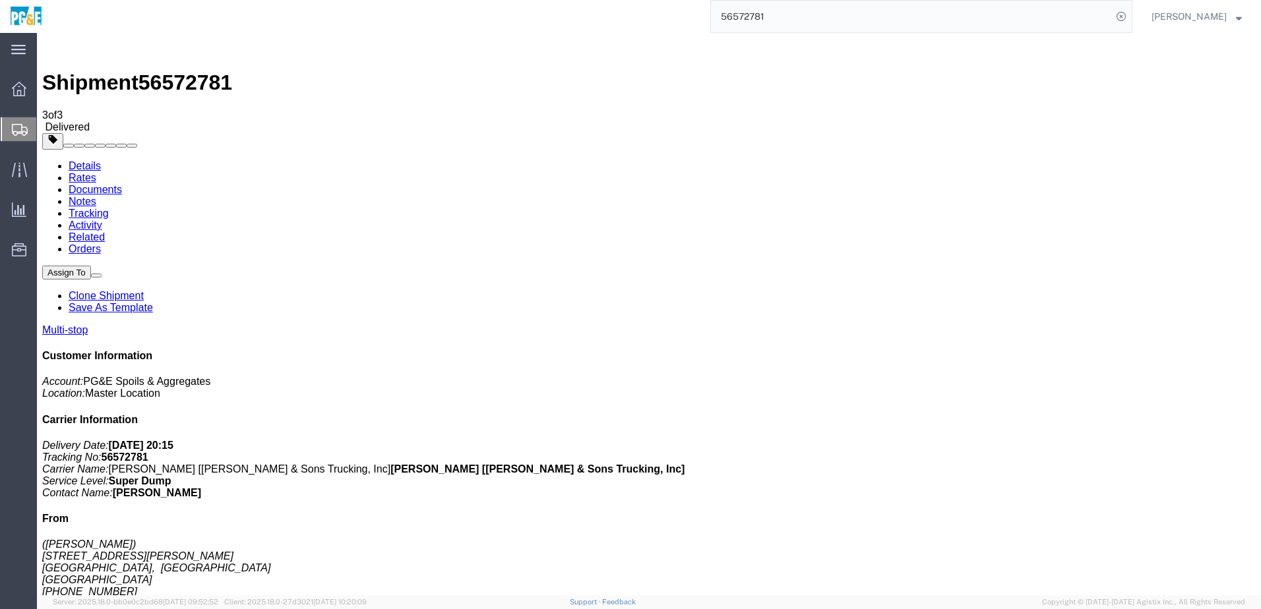
click at [109, 208] on link "Tracking" at bounding box center [89, 213] width 40 height 11
click at [878, 30] on input "56572781" at bounding box center [911, 17] width 401 height 32
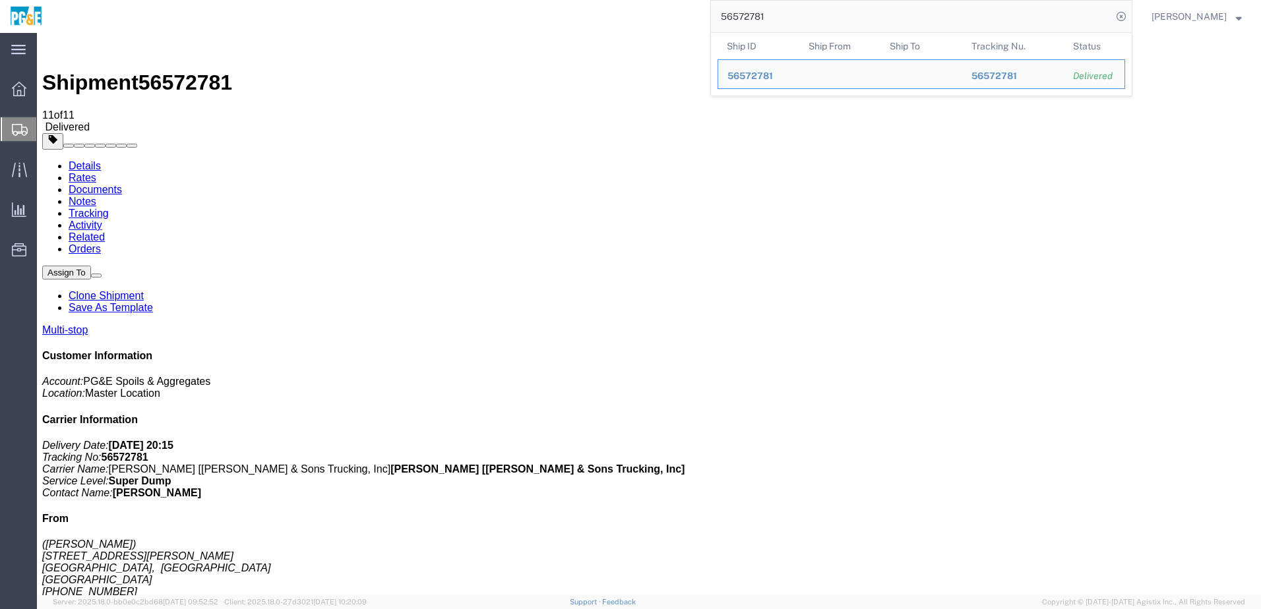
click at [689, 24] on div "56572781 Ship ID Ship From Ship To Tracking Nu. Status Ship ID 56572781 Ship Fr…" at bounding box center [592, 16] width 1080 height 33
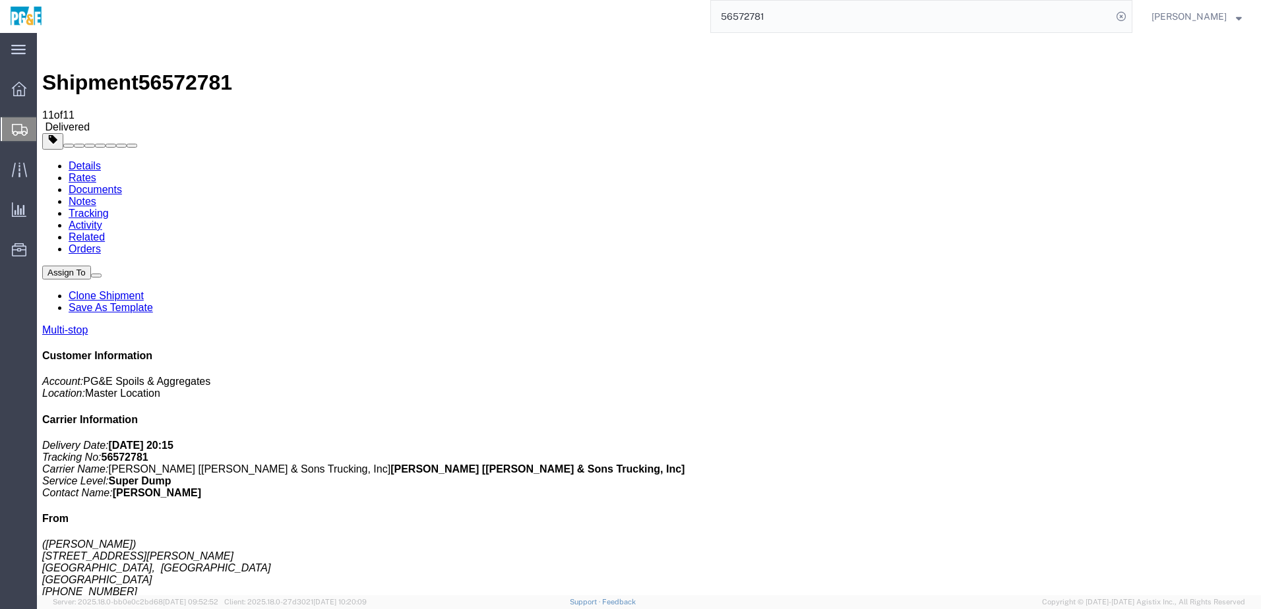
click at [767, 7] on input "56572781" at bounding box center [911, 17] width 401 height 32
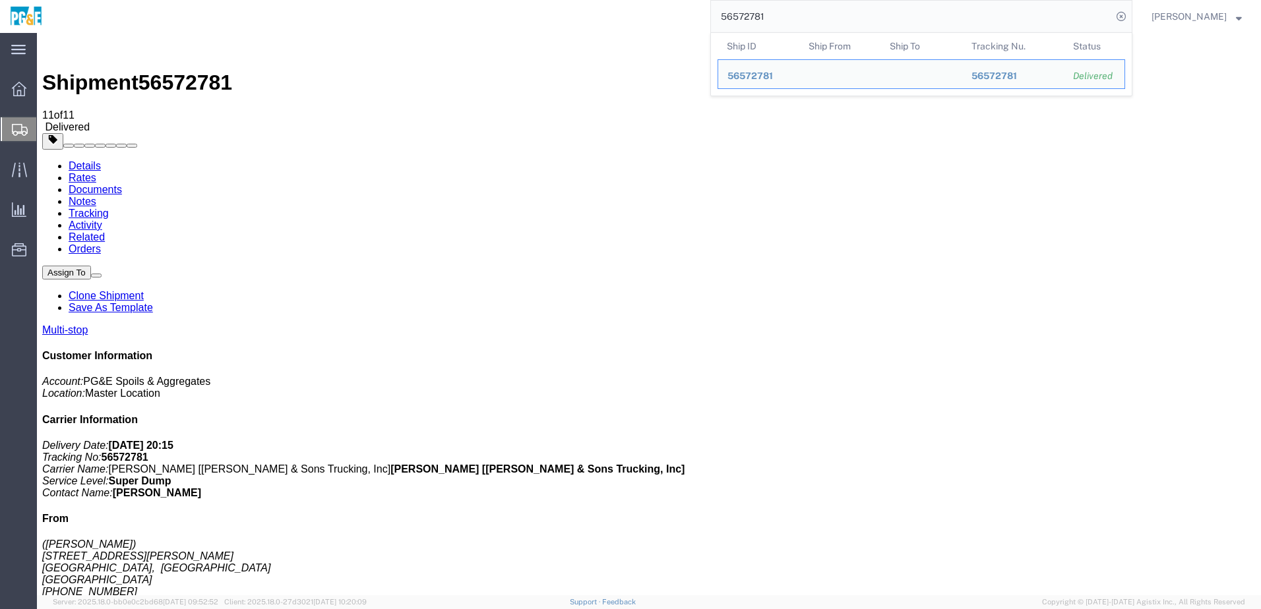
click at [767, 7] on input "56572781" at bounding box center [911, 17] width 401 height 32
paste input "5"
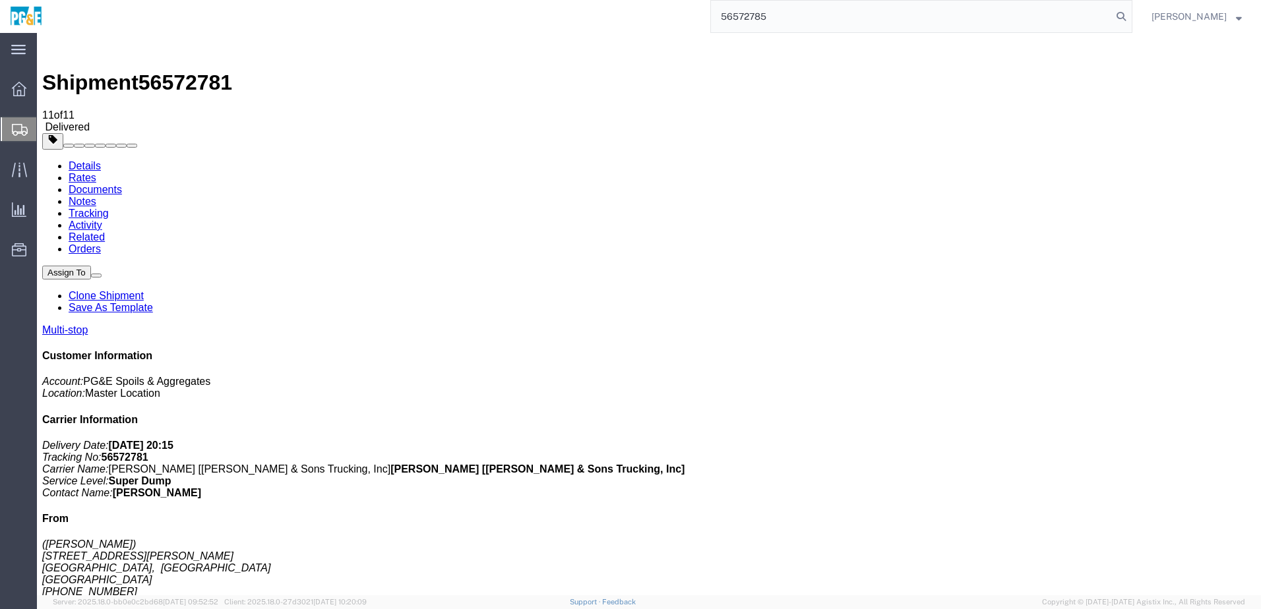
type input "56572785"
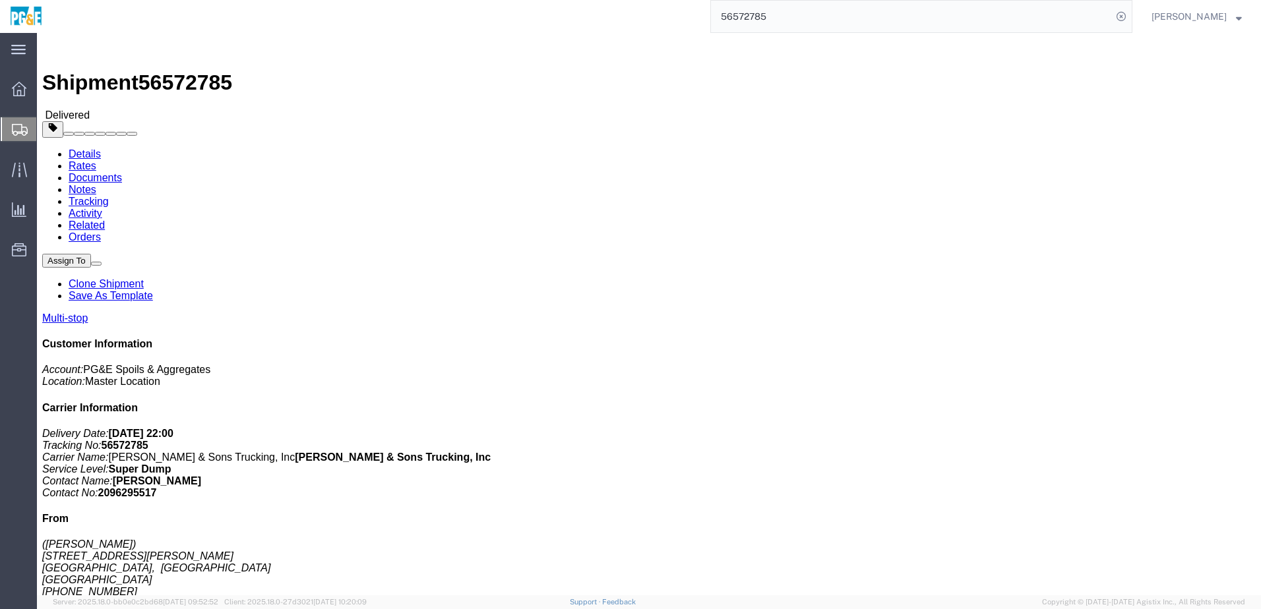
click link "Documents"
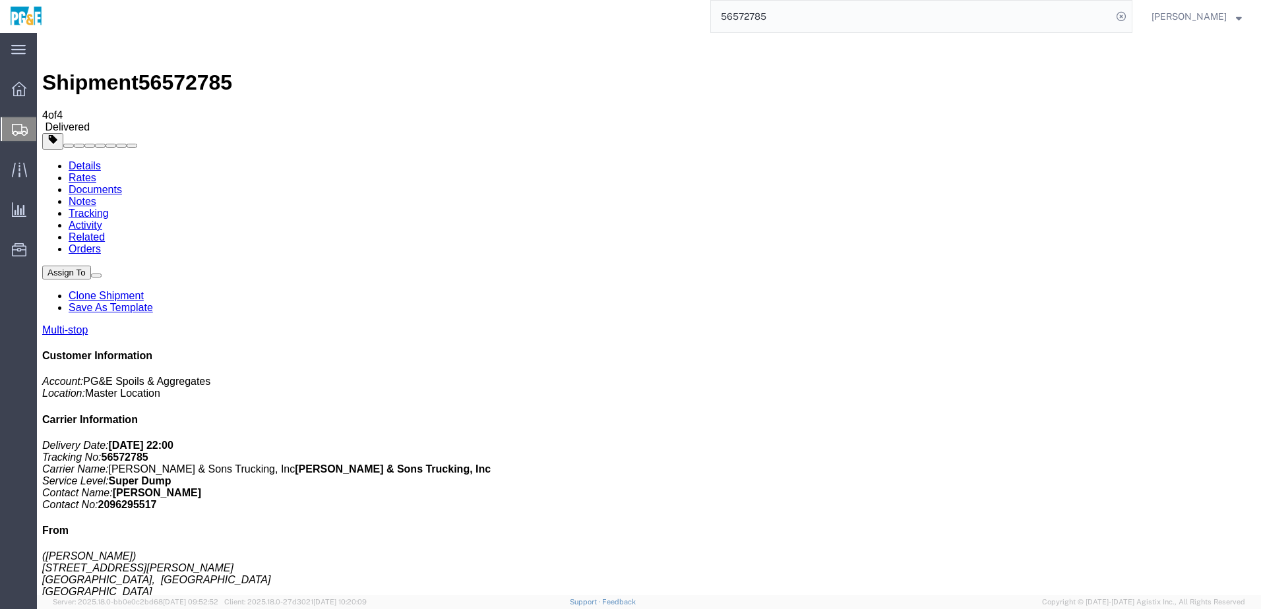
checkbox input "true"
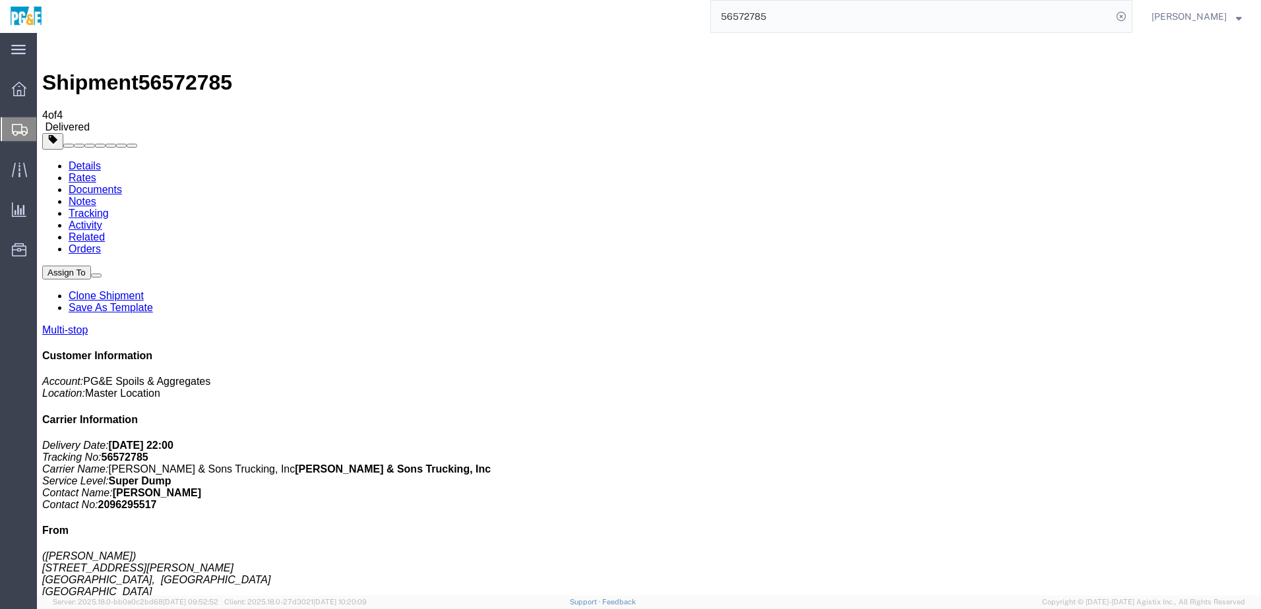
checkbox input "true"
click at [109, 208] on link "Tracking" at bounding box center [89, 213] width 40 height 11
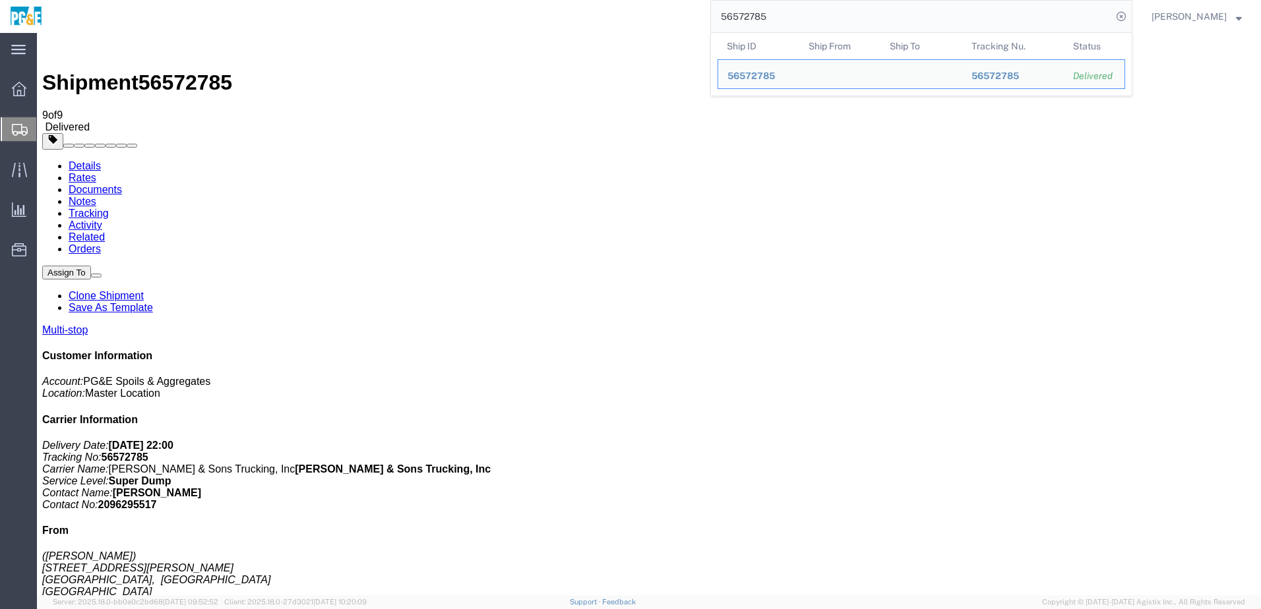
click at [761, 9] on input "56572785" at bounding box center [911, 17] width 401 height 32
click at [761, 13] on input "56572785" at bounding box center [911, 17] width 401 height 32
paste input "3263"
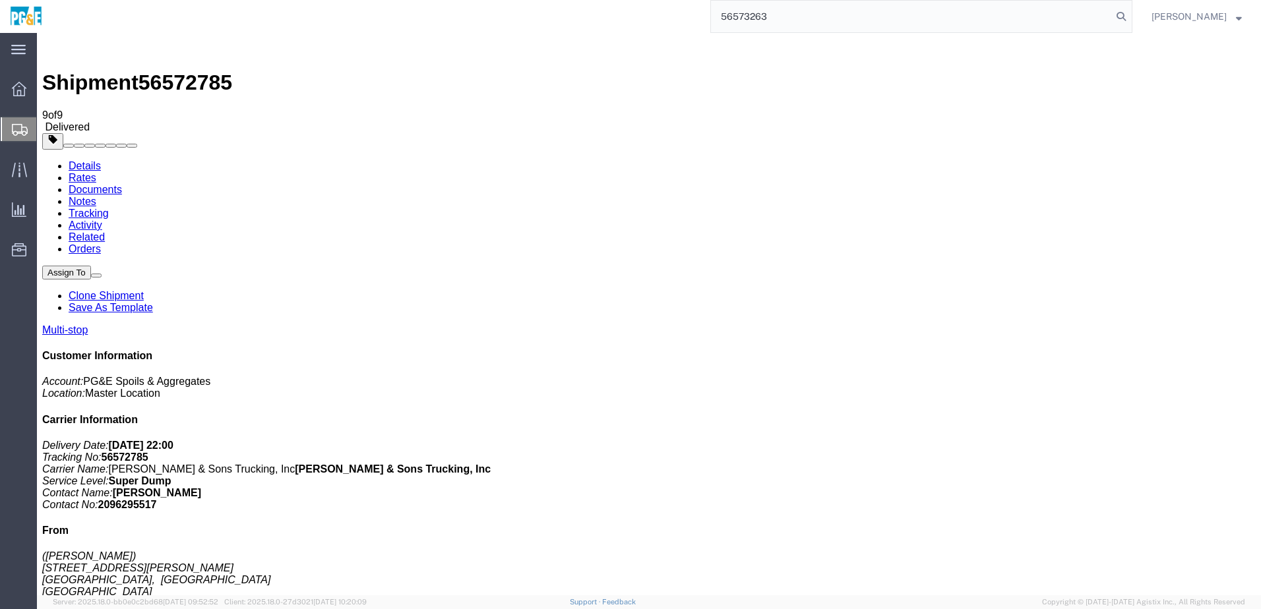
type input "56573263"
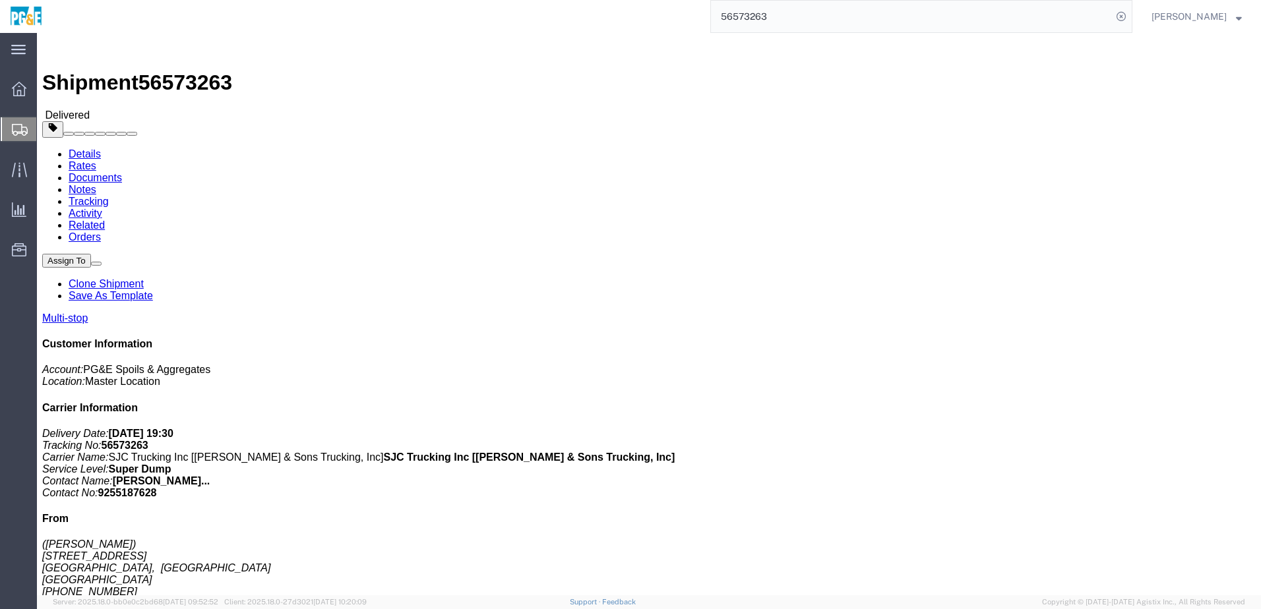
click link "Documents"
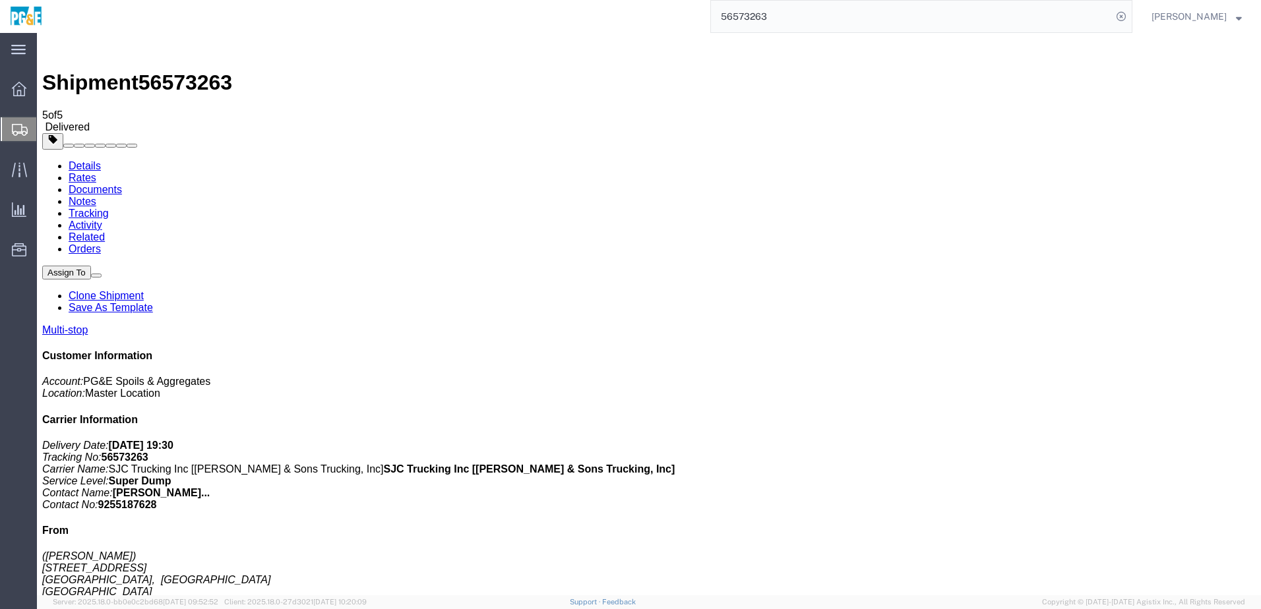
checkbox input "true"
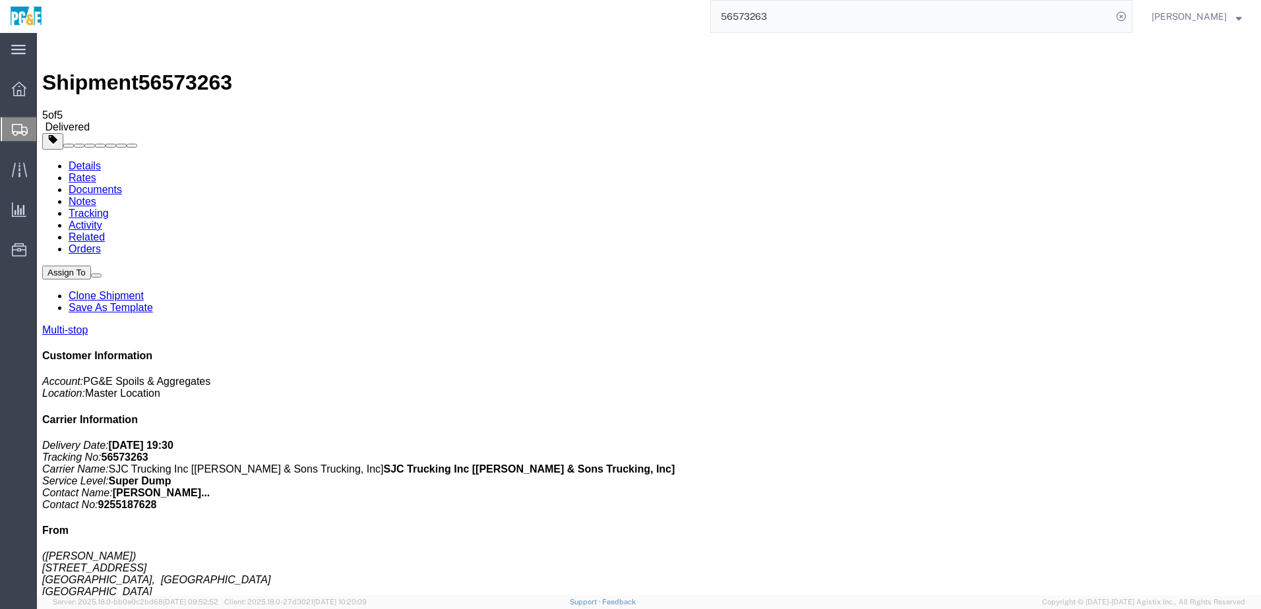
checkbox input "true"
click at [109, 208] on link "Tracking" at bounding box center [89, 213] width 40 height 11
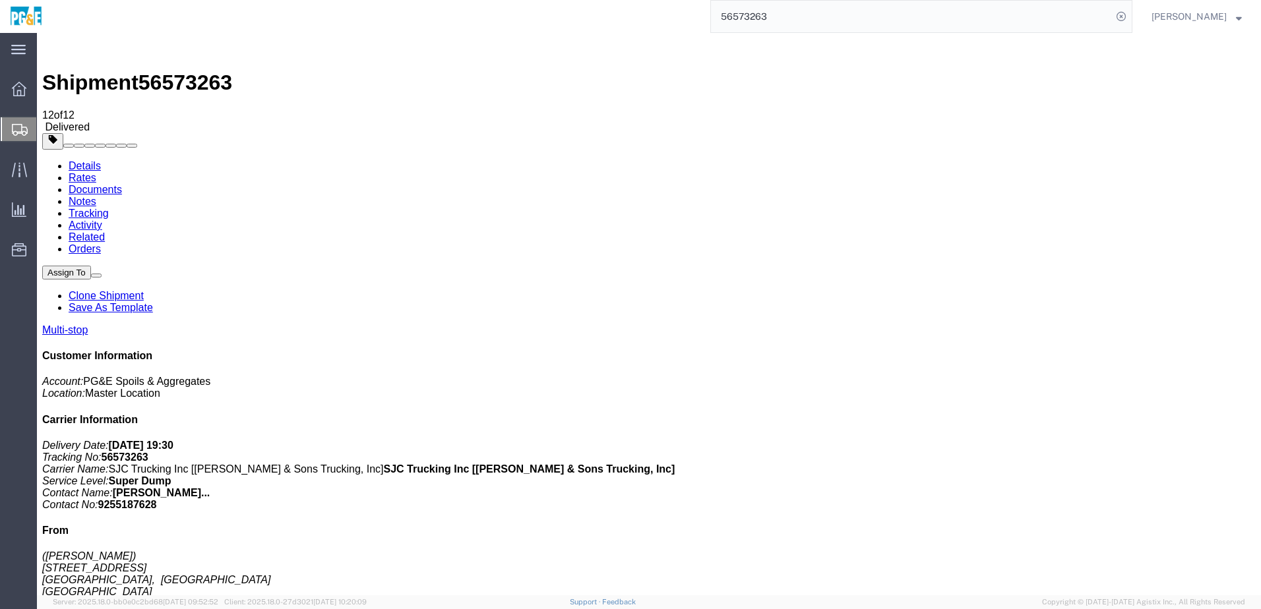
click at [770, 22] on input "56573263" at bounding box center [911, 17] width 401 height 32
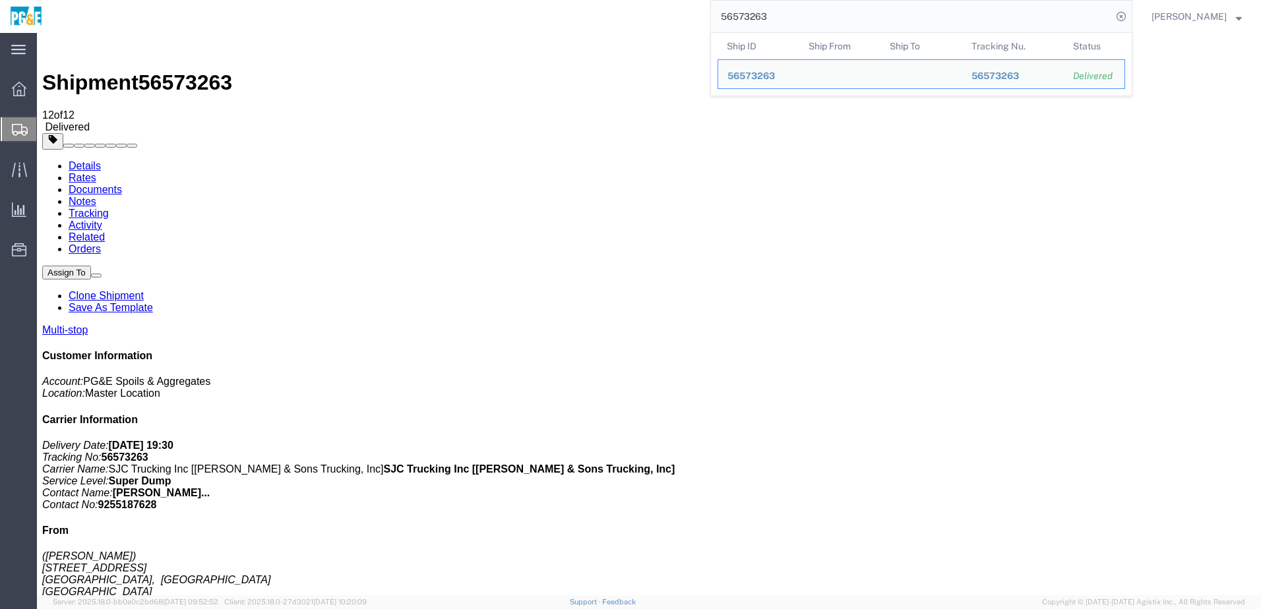
click at [770, 22] on input "56573263" at bounding box center [911, 17] width 401 height 32
paste input "7"
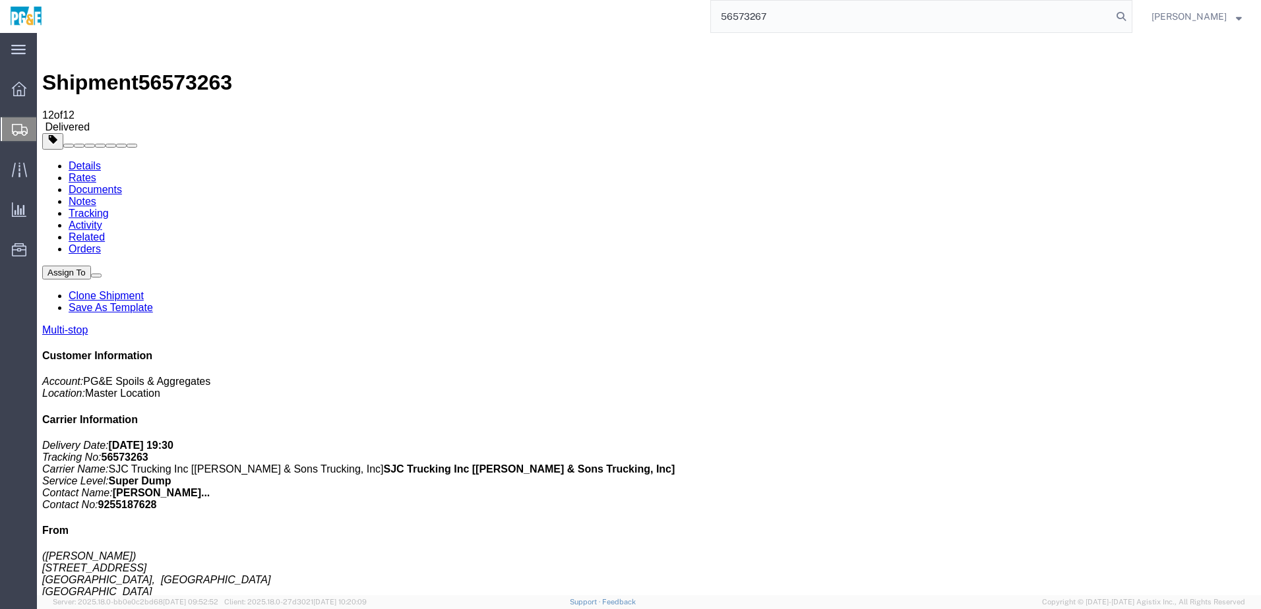
type input "56573267"
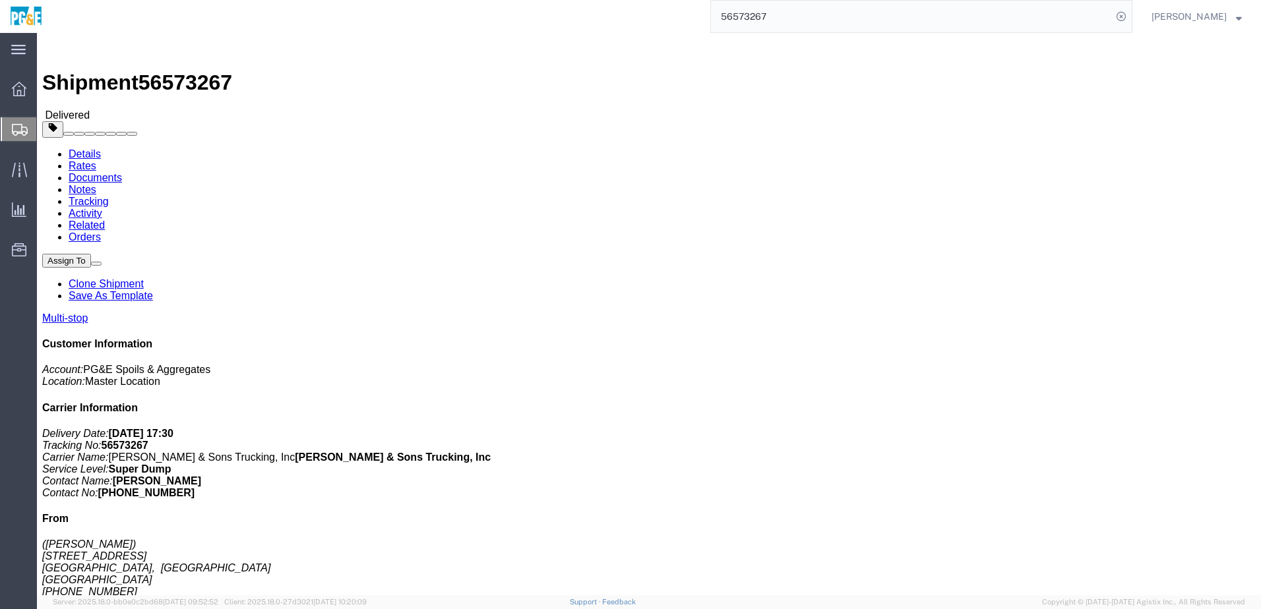
drag, startPoint x: 150, startPoint y: 54, endPoint x: 152, endPoint y: 47, distance: 6.9
click link "Documents"
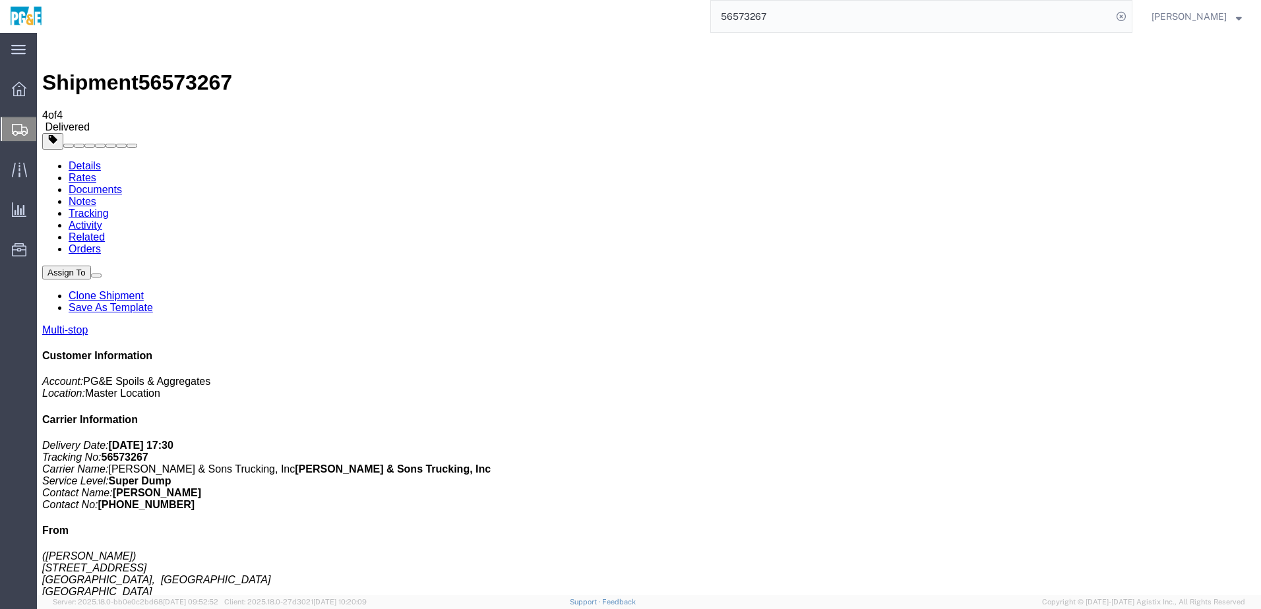
drag, startPoint x: 51, startPoint y: 259, endPoint x: 51, endPoint y: 234, distance: 25.7
checkbox input "true"
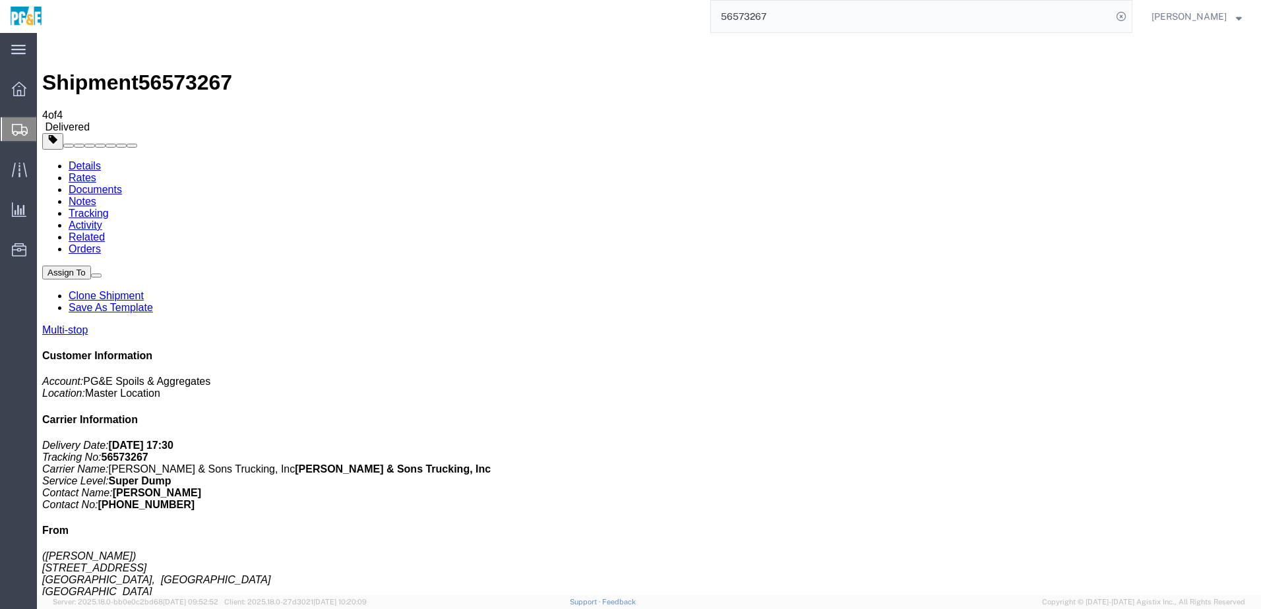
checkbox input "true"
click at [109, 208] on link "Tracking" at bounding box center [89, 213] width 40 height 11
click at [778, 12] on input "56573267" at bounding box center [911, 17] width 401 height 32
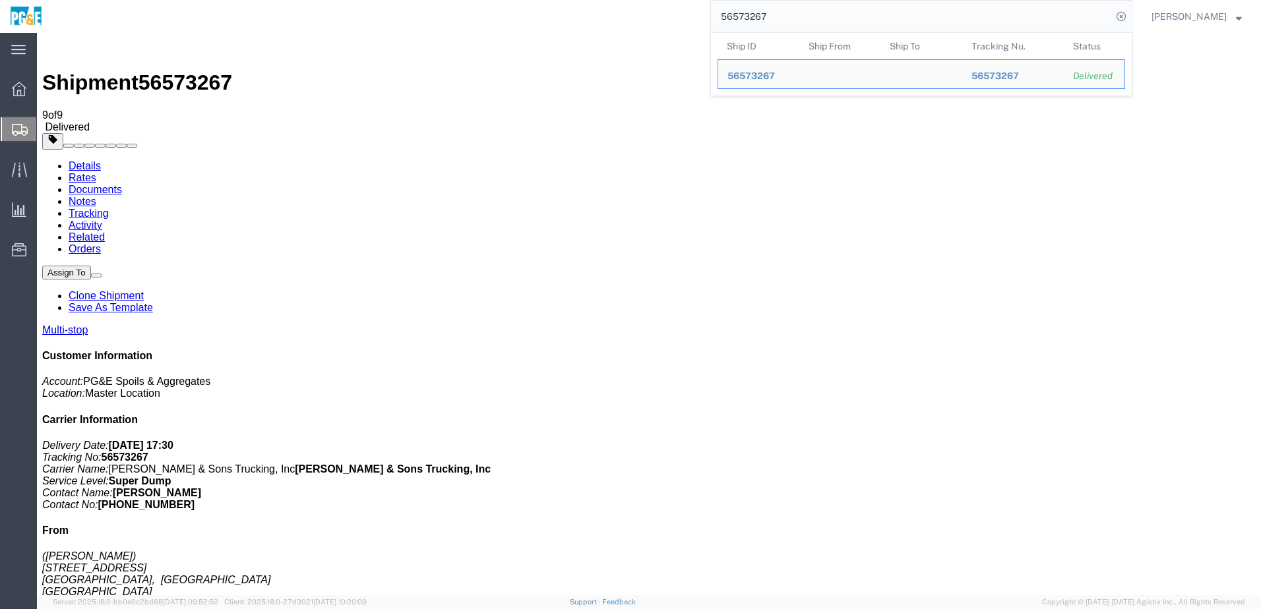
click at [778, 12] on input "56573267" at bounding box center [911, 17] width 401 height 32
paste input "70"
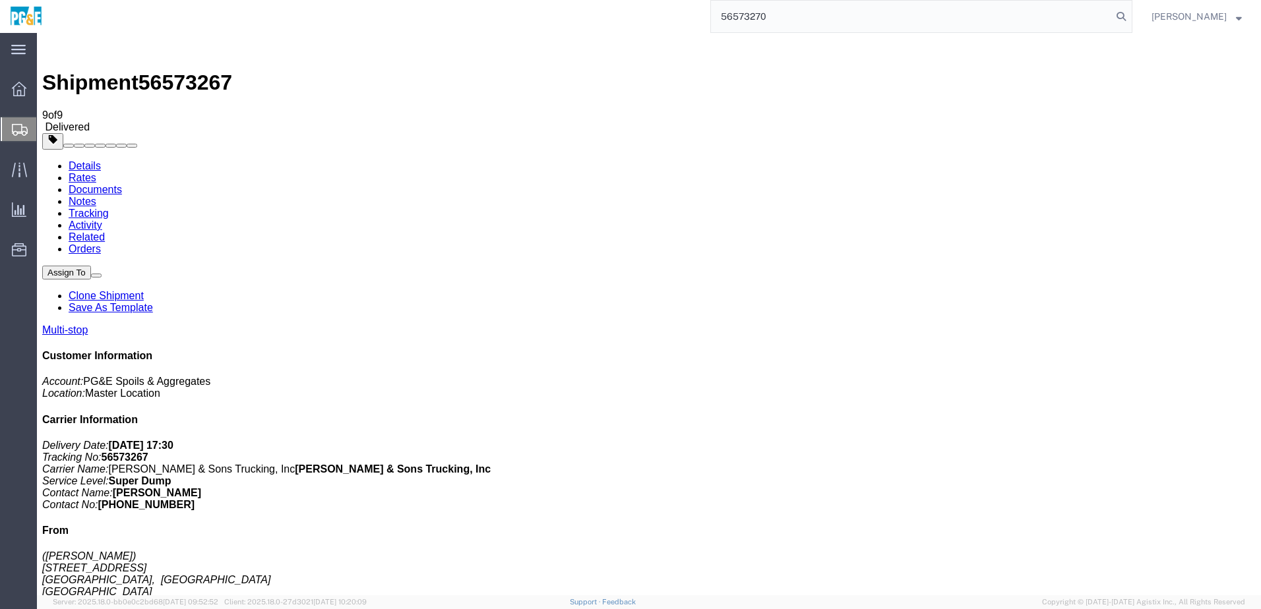
type input "56573270"
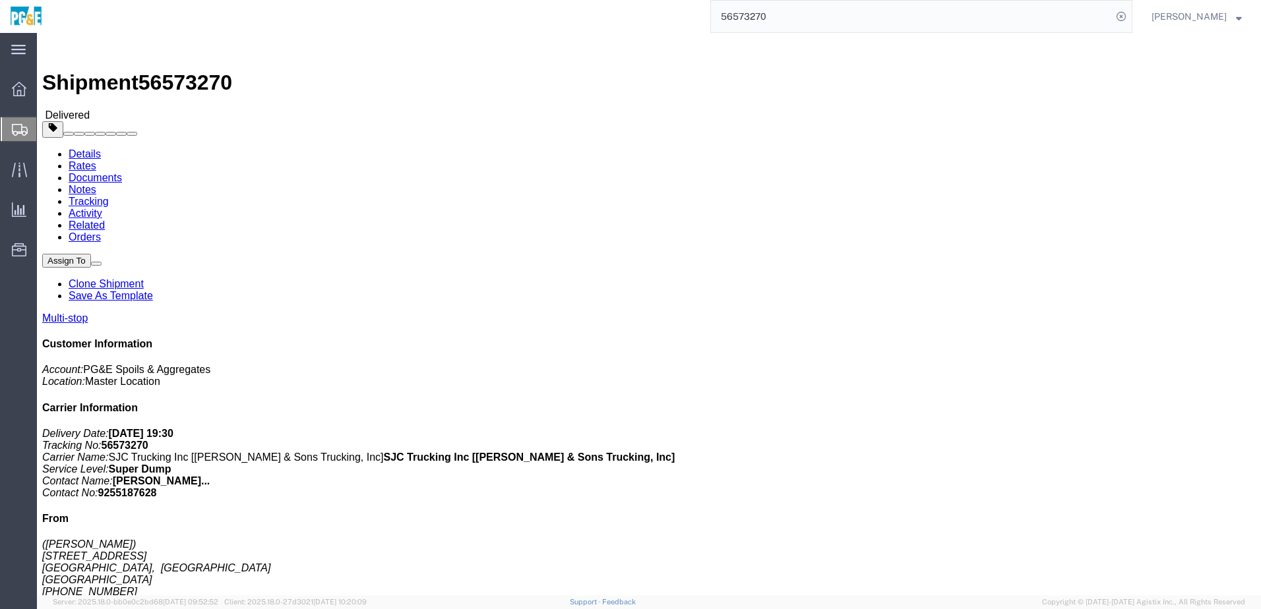
click div "Leg 1 - Truckload Vehicle 1: Super Dump Number of trucks: 1"
click address "[STREET_ADDRESS]"
click link "Documents"
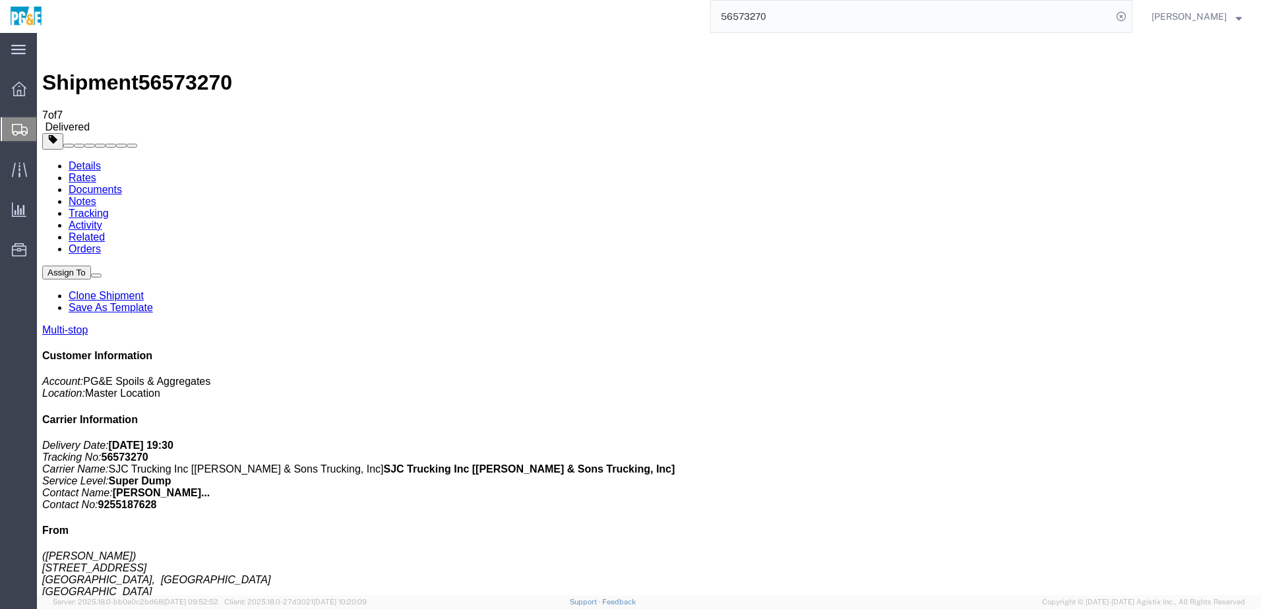
checkbox input "true"
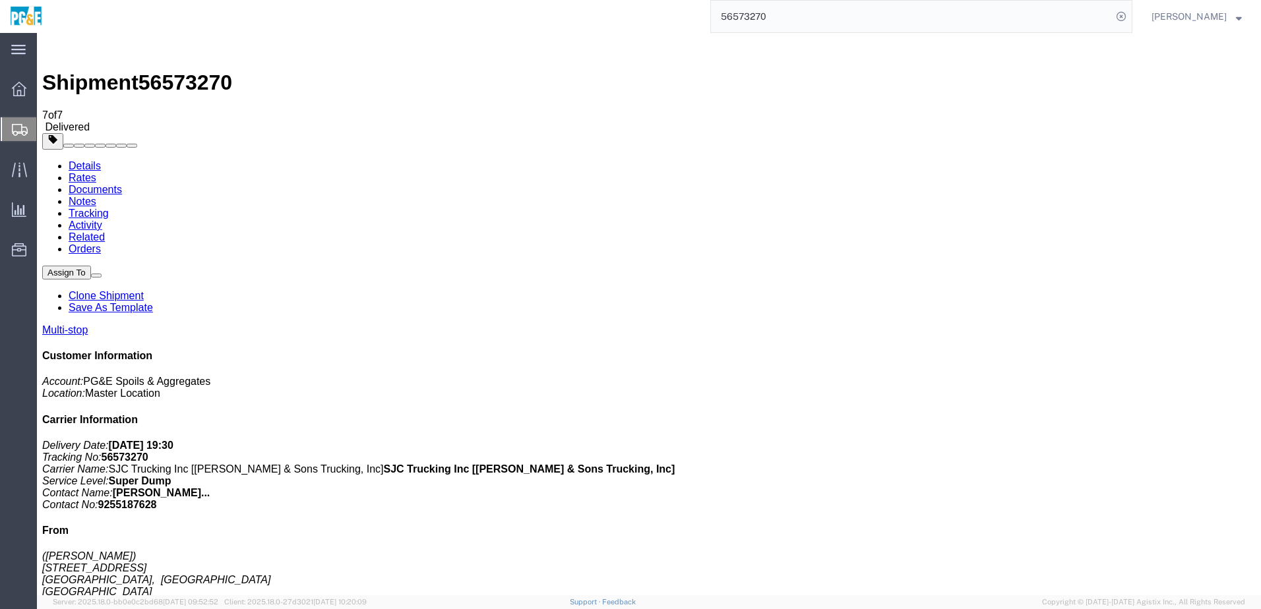
checkbox input "true"
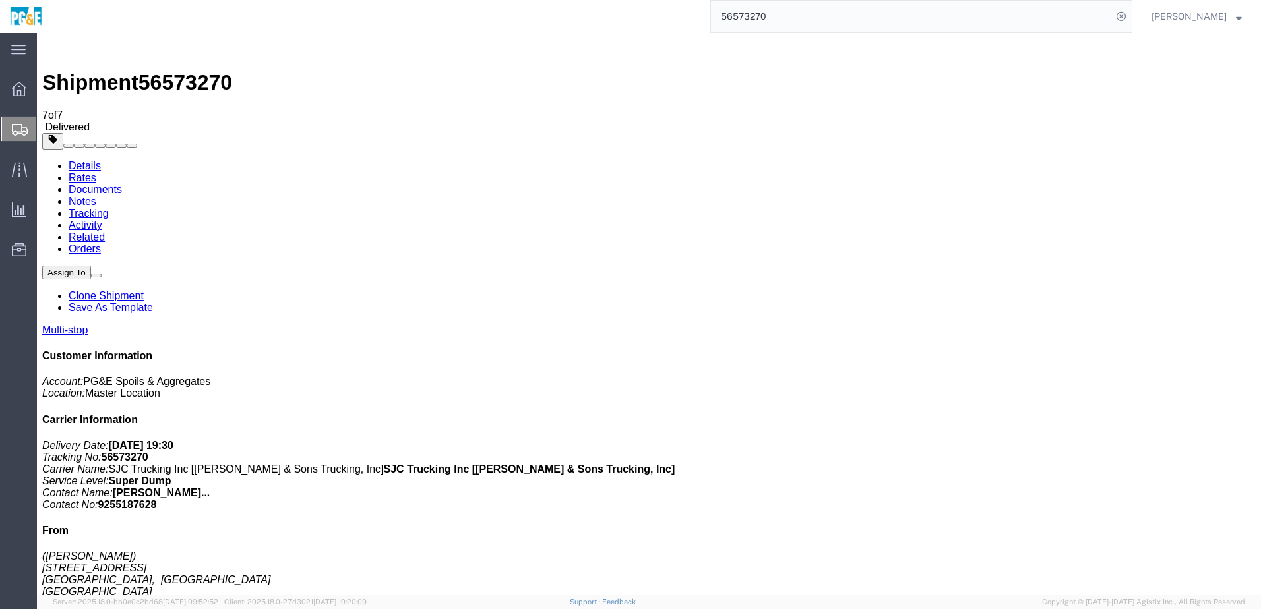
click at [109, 208] on link "Tracking" at bounding box center [89, 213] width 40 height 11
click at [761, 18] on input "56573270" at bounding box center [911, 17] width 401 height 32
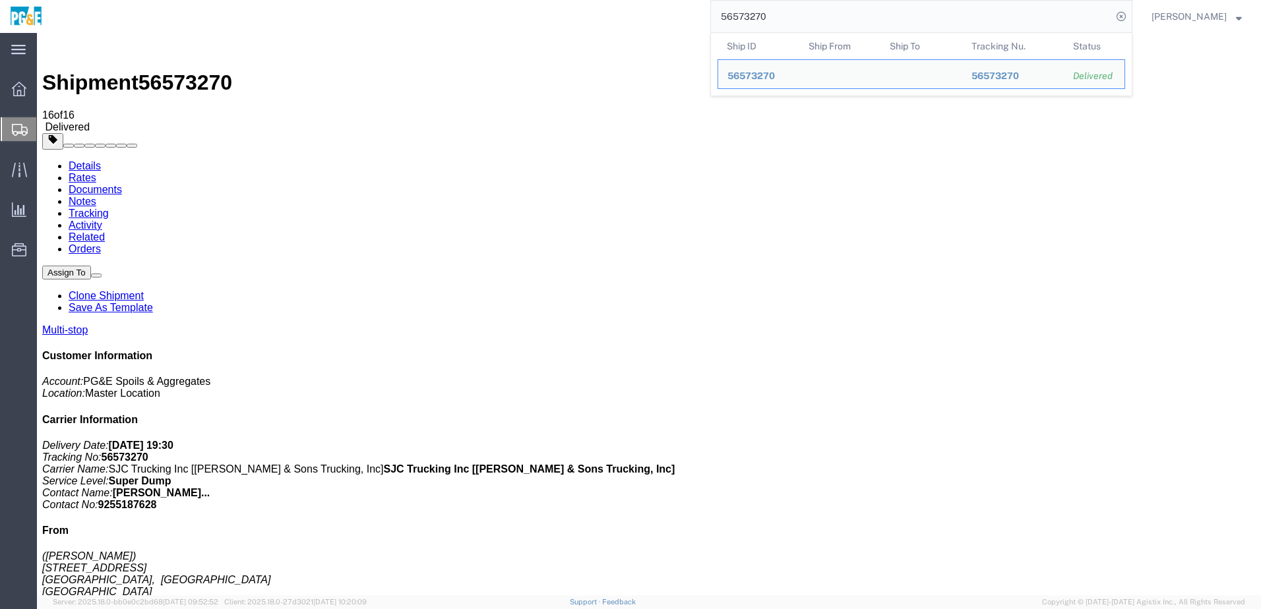
click at [761, 18] on input "56573270" at bounding box center [911, 17] width 401 height 32
paste input "329"
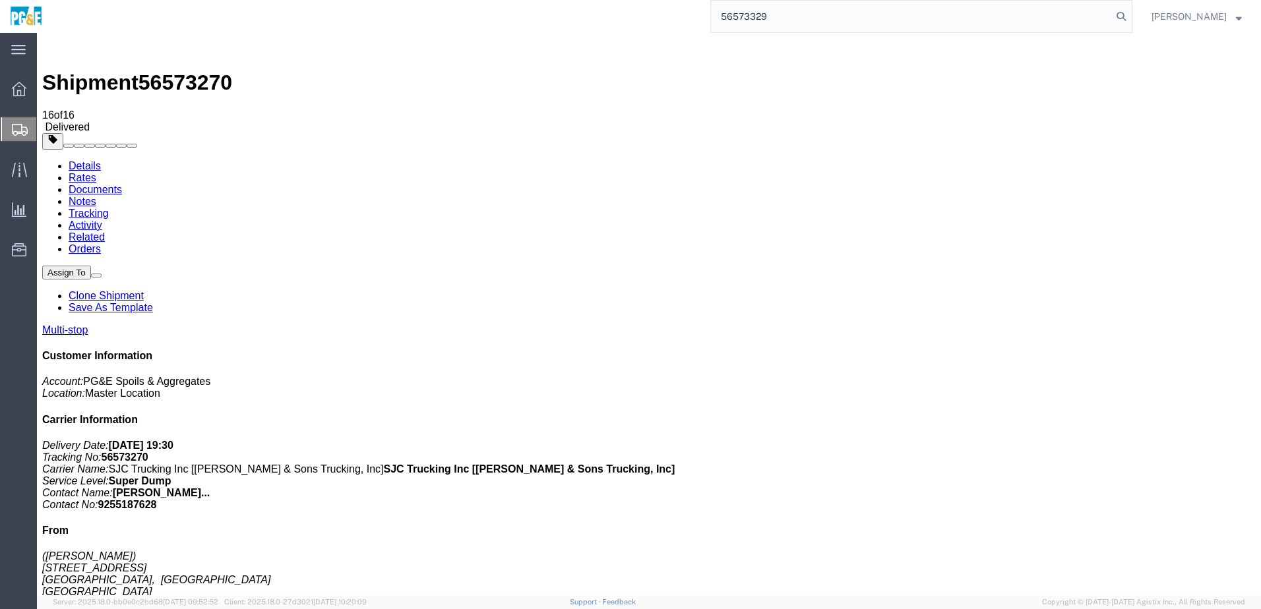
type input "56573329"
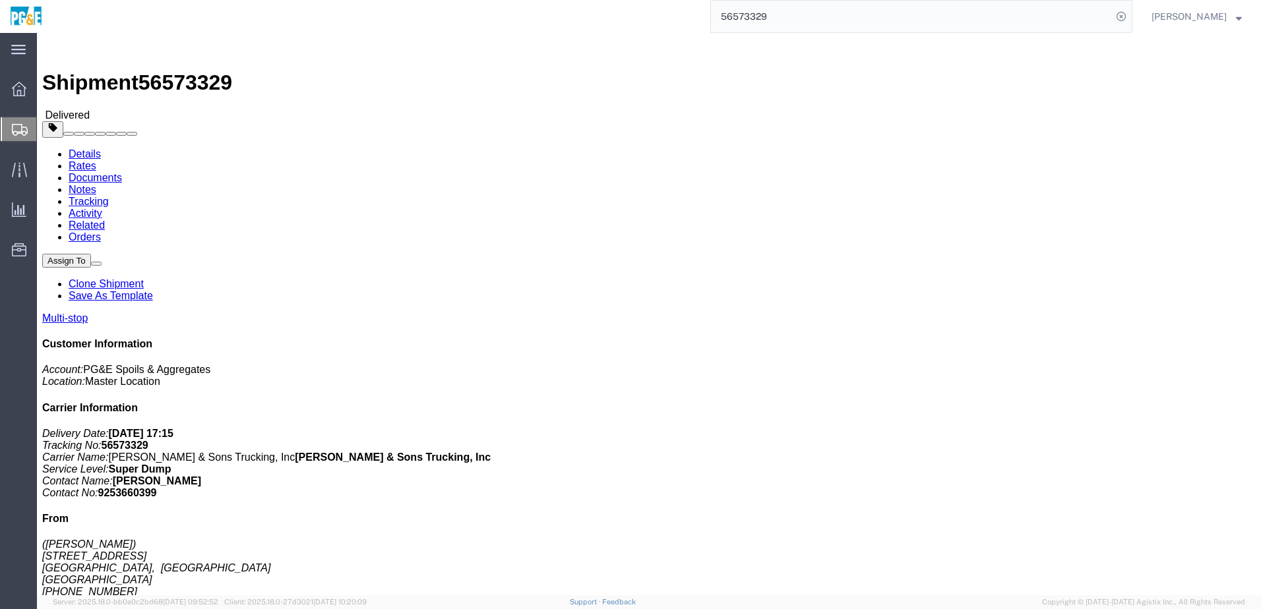
click link "Documents"
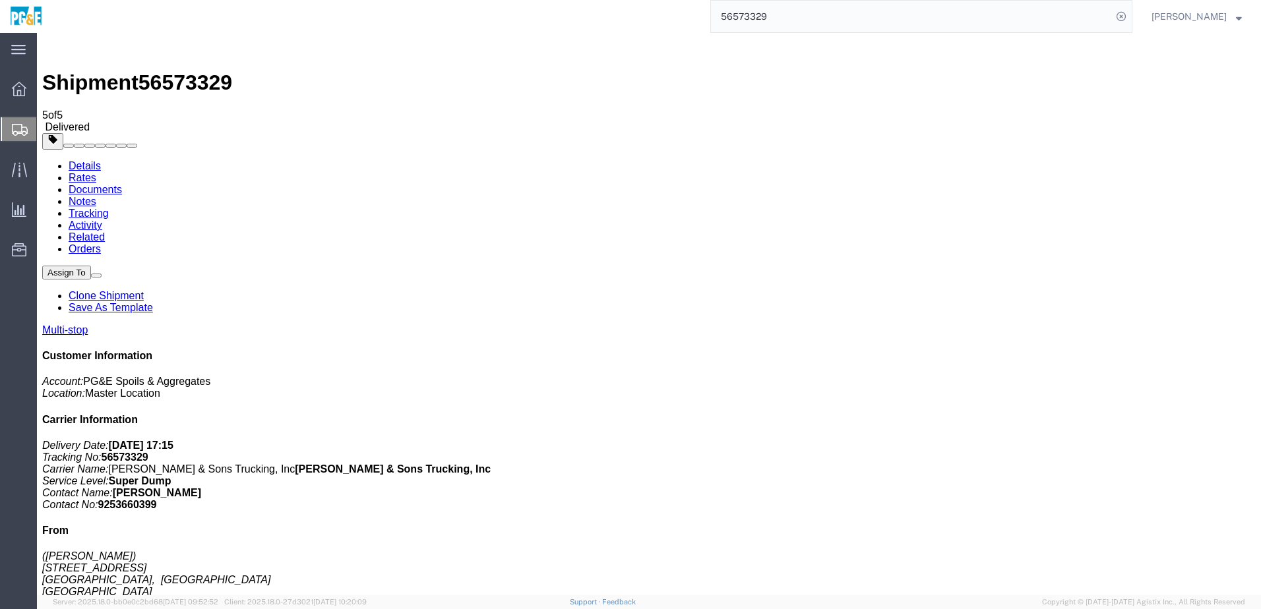
checkbox input "true"
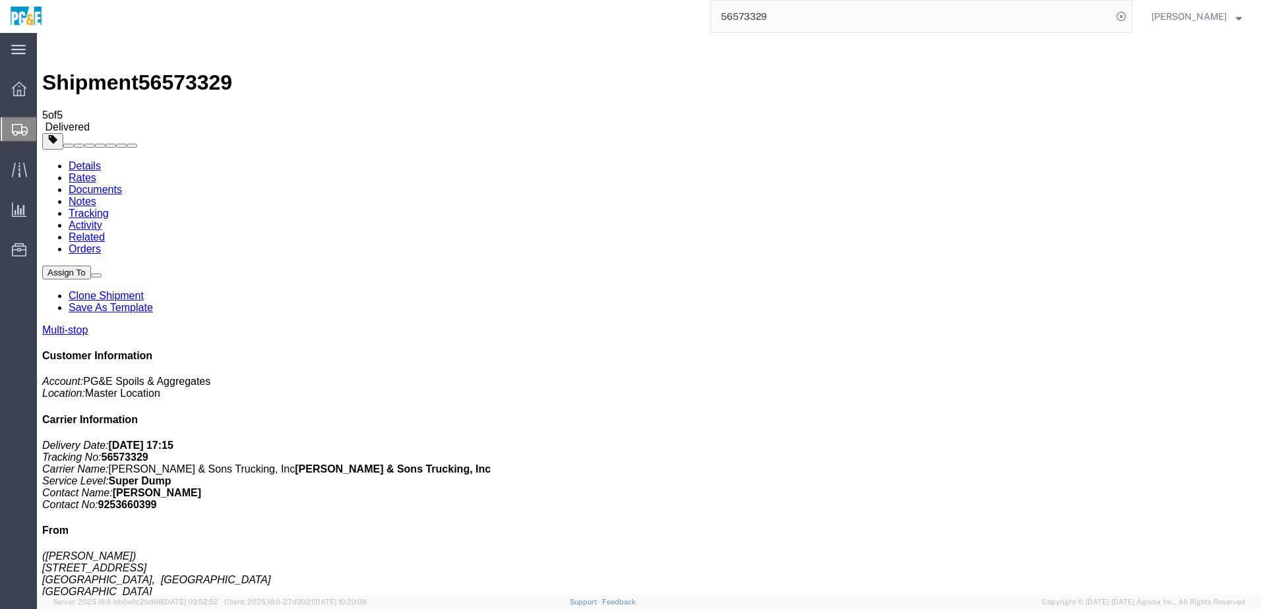
checkbox input "true"
click at [109, 208] on link "Tracking" at bounding box center [89, 213] width 40 height 11
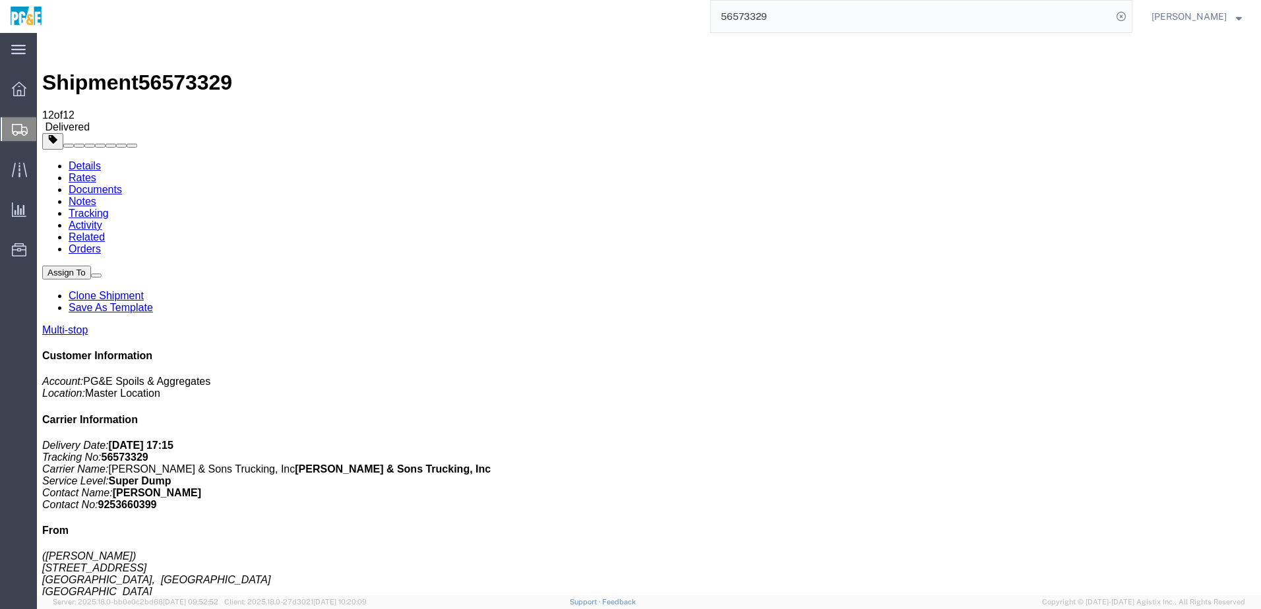
click at [779, 18] on input "56573329" at bounding box center [911, 17] width 401 height 32
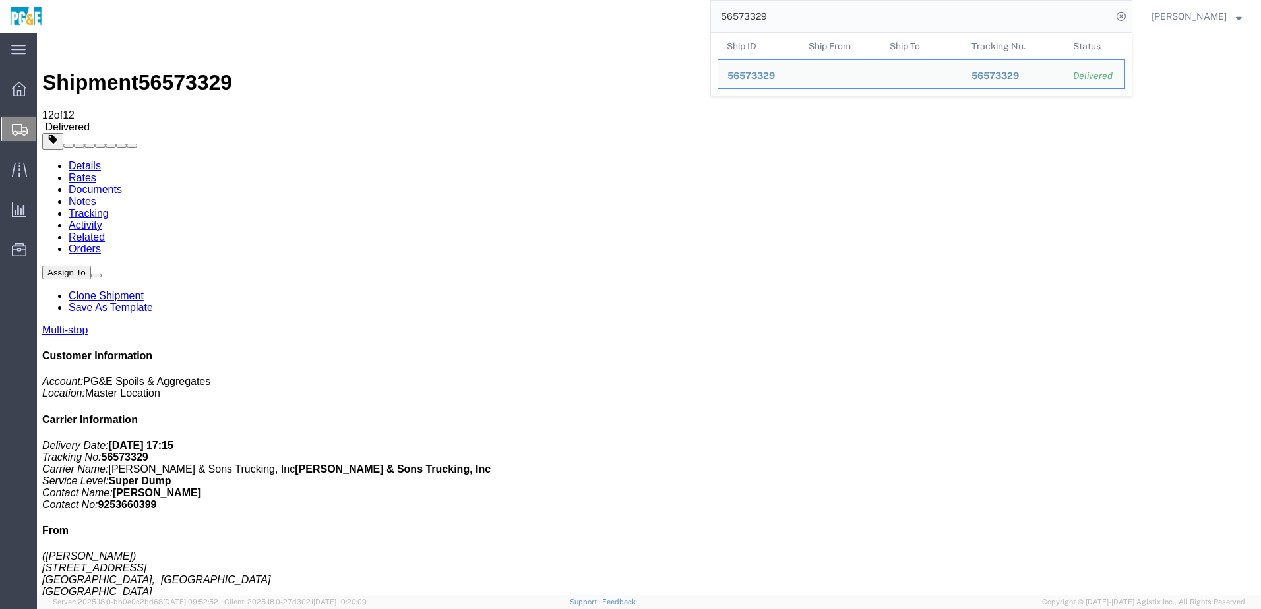
click at [779, 18] on input "56573329" at bounding box center [911, 17] width 401 height 32
paste input "search"
click at [761, 20] on input "56573329" at bounding box center [911, 17] width 401 height 32
paste input "33"
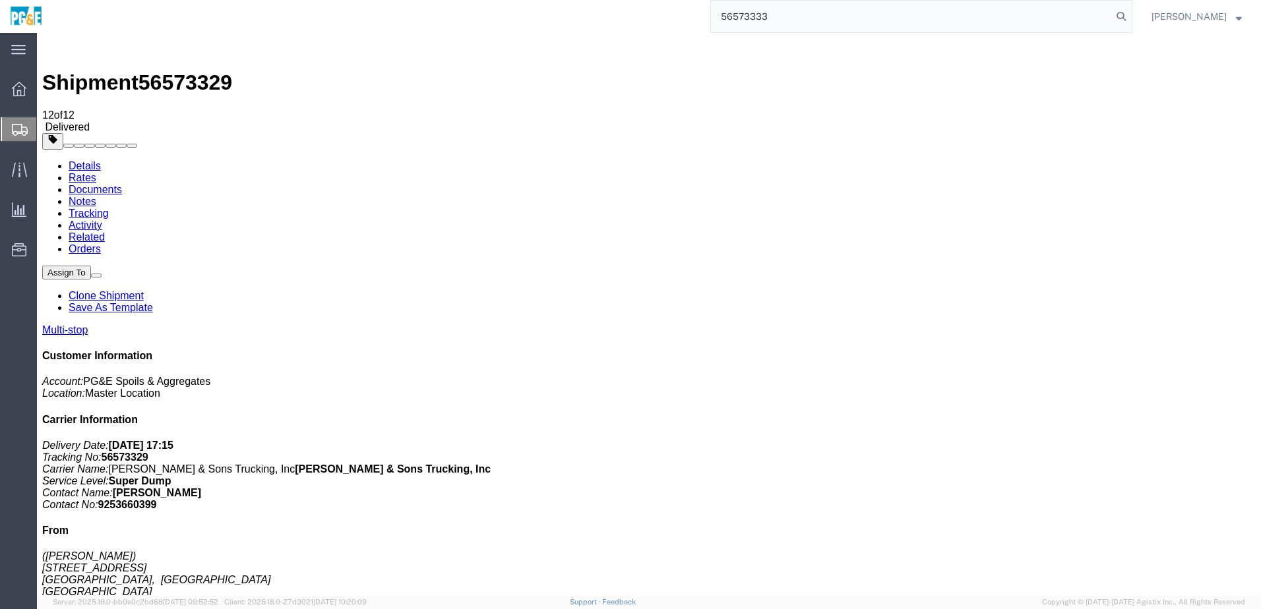
type input "56573333"
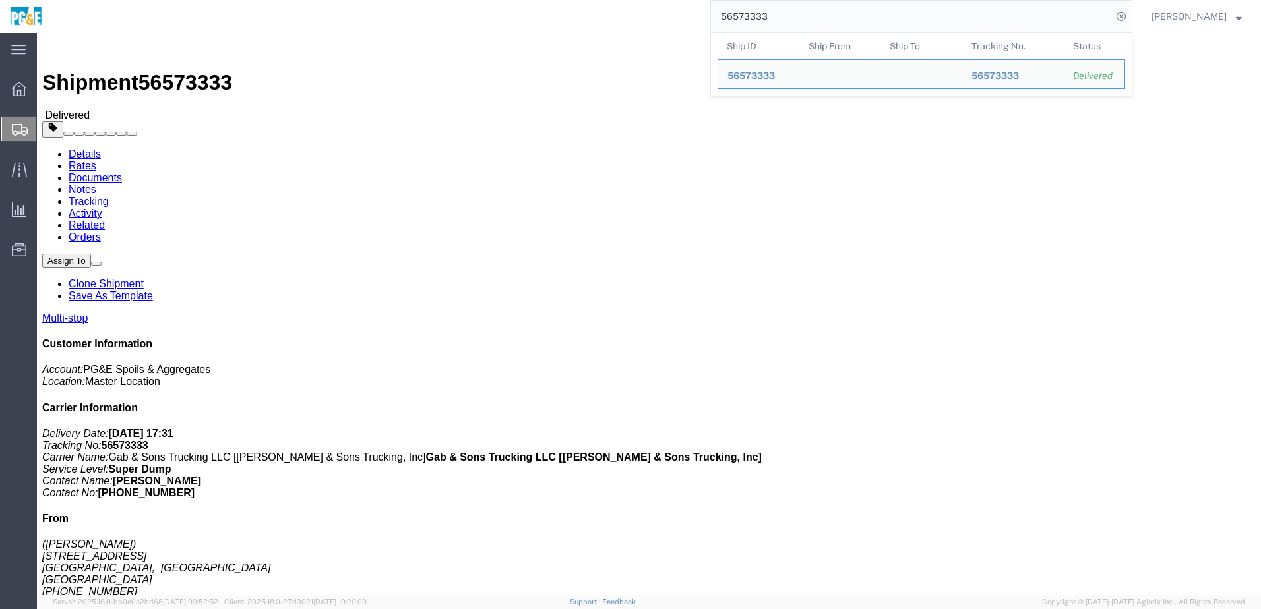
click link "Documents"
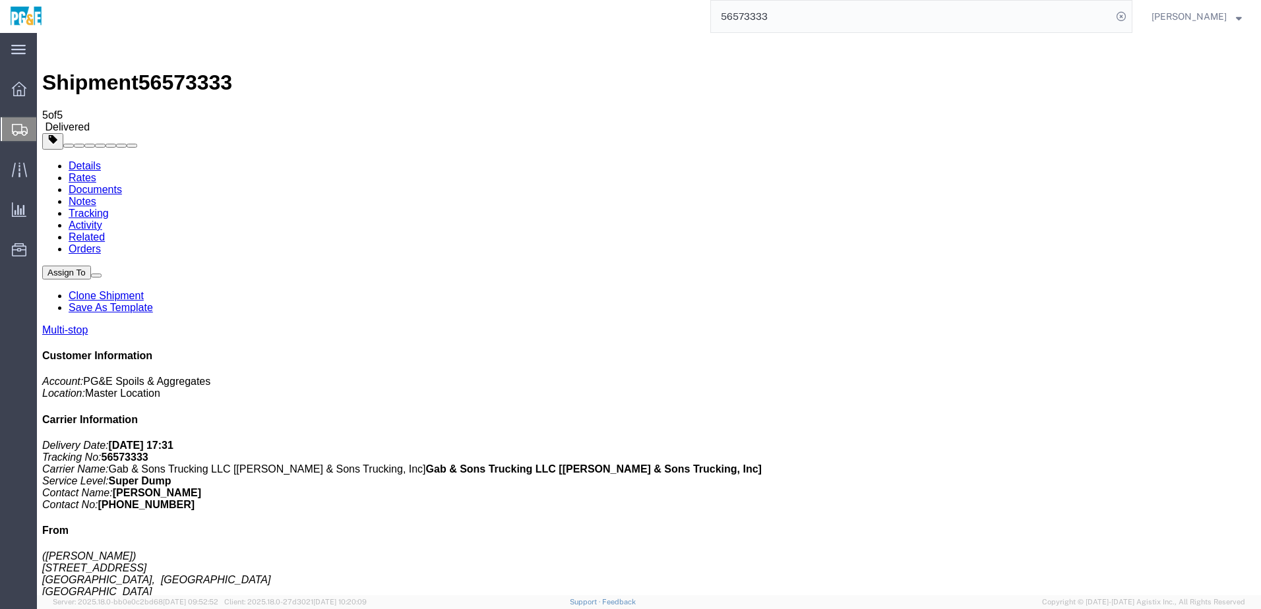
checkbox input "true"
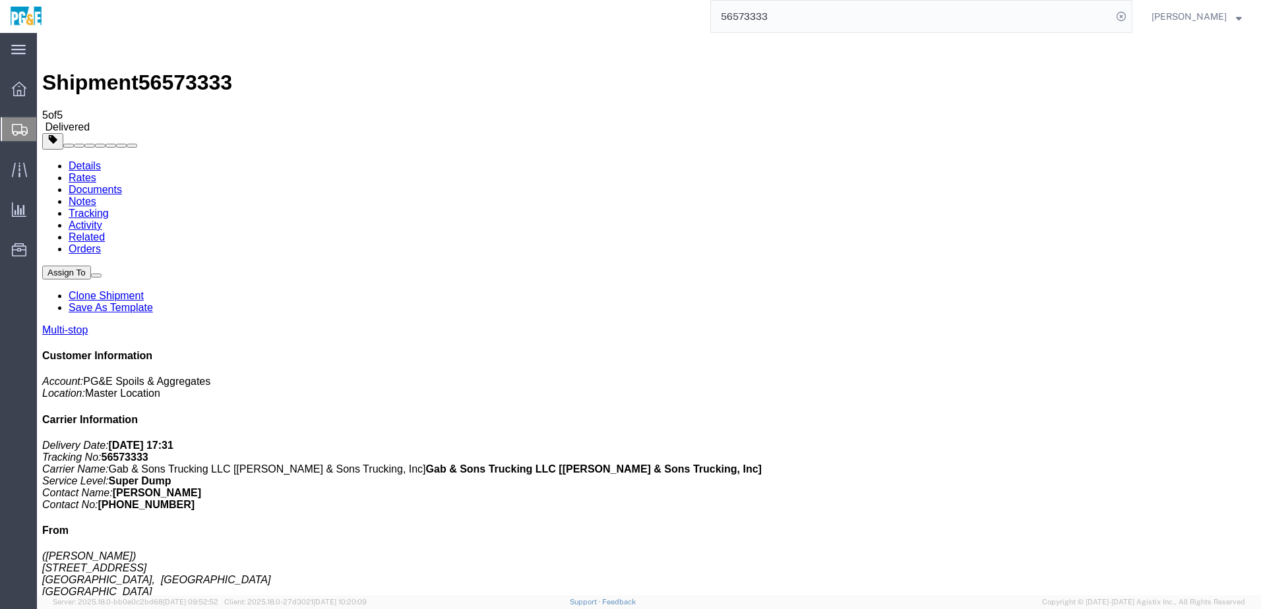
checkbox input "true"
click at [109, 208] on link "Tracking" at bounding box center [89, 213] width 40 height 11
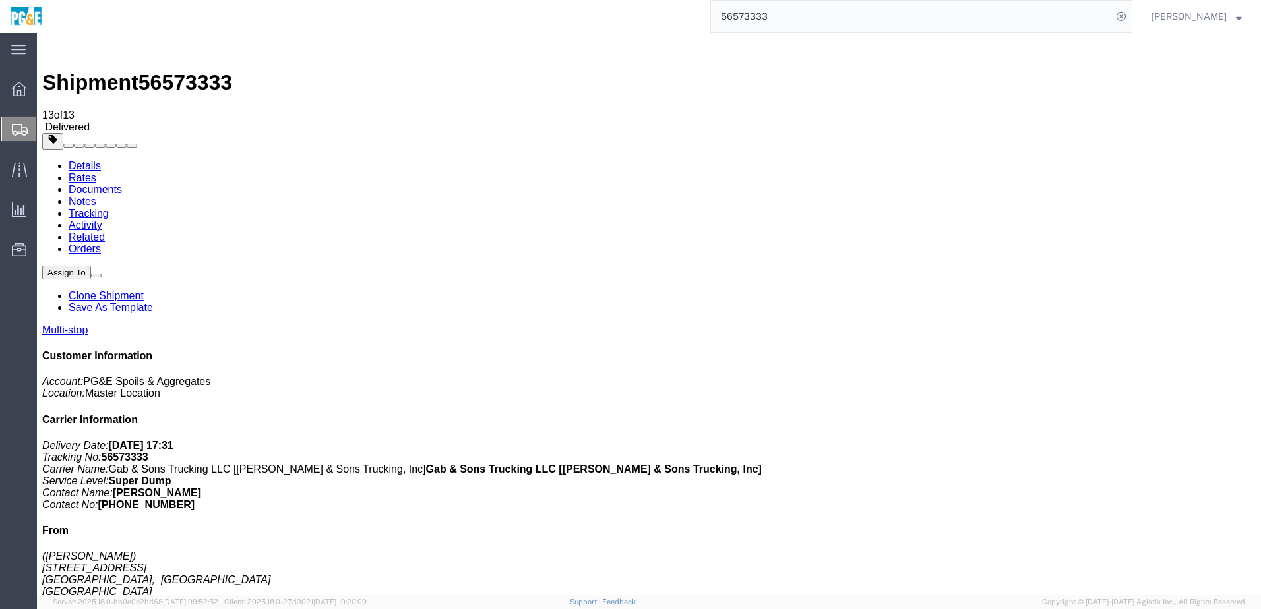
click at [762, 17] on input "56573333" at bounding box center [911, 17] width 401 height 32
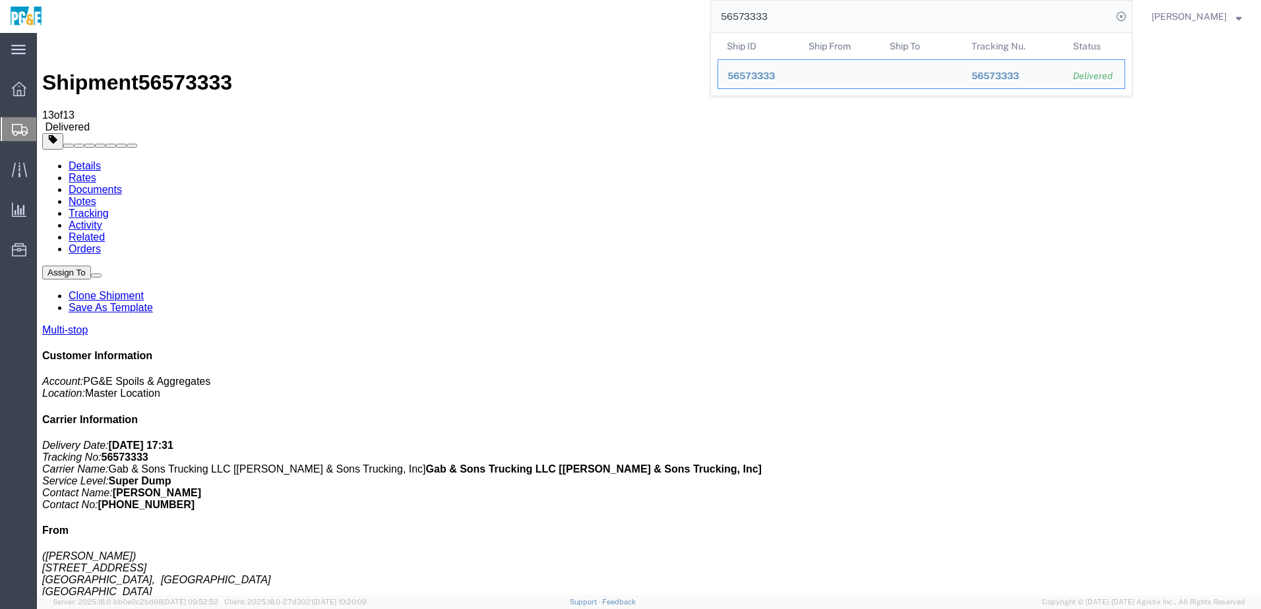
click at [762, 17] on input "56573333" at bounding box center [911, 17] width 401 height 32
paste input "6"
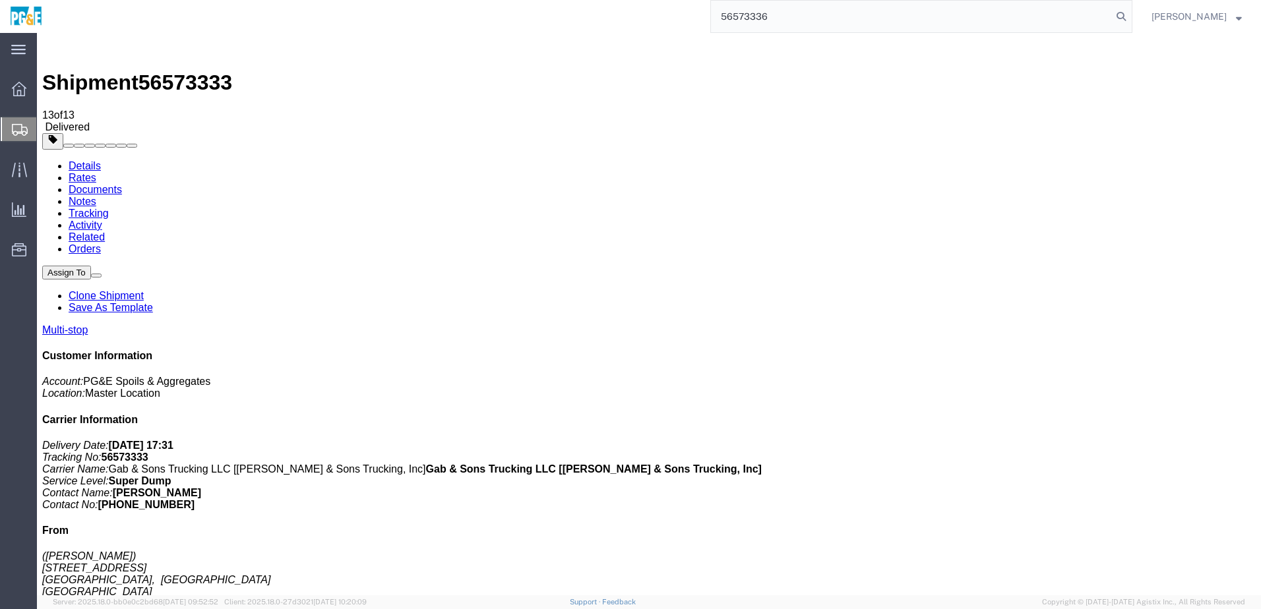
type input "56573336"
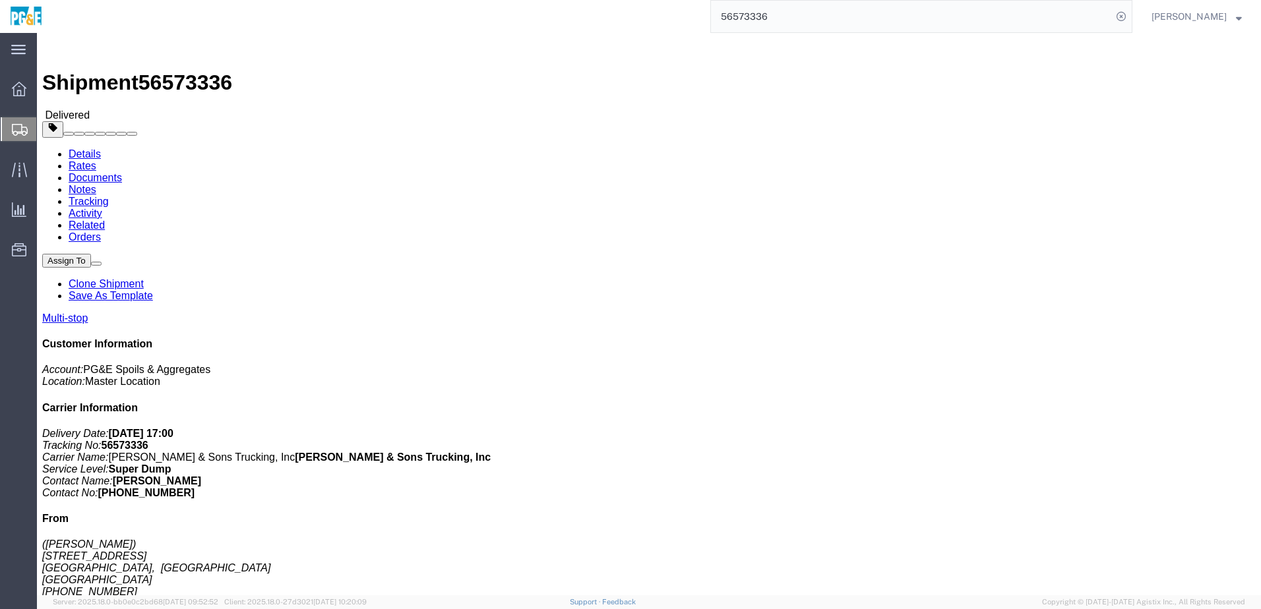
drag, startPoint x: 218, startPoint y: 334, endPoint x: 378, endPoint y: 330, distance: 159.7
click td "[STREET_ADDRESS]"
copy div "[STREET_ADDRESS]"
drag, startPoint x: 219, startPoint y: 367, endPoint x: 399, endPoint y: 365, distance: 180.1
click td "[PERSON_NAME] Landfill [STREET_ADDRESS][PERSON_NAME]"
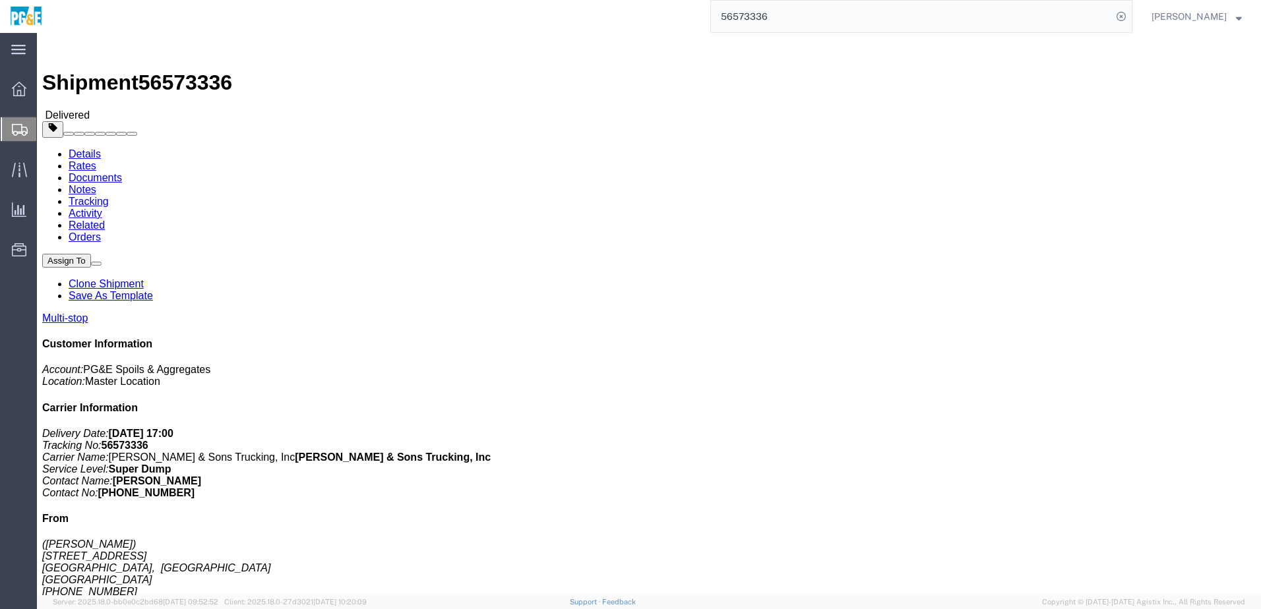
copy div "[STREET_ADDRESS][PERSON_NAME]"
click div "Leg 1 - Truckload Vehicle 1: Super Dump Number of trucks: 1"
click link "Documents"
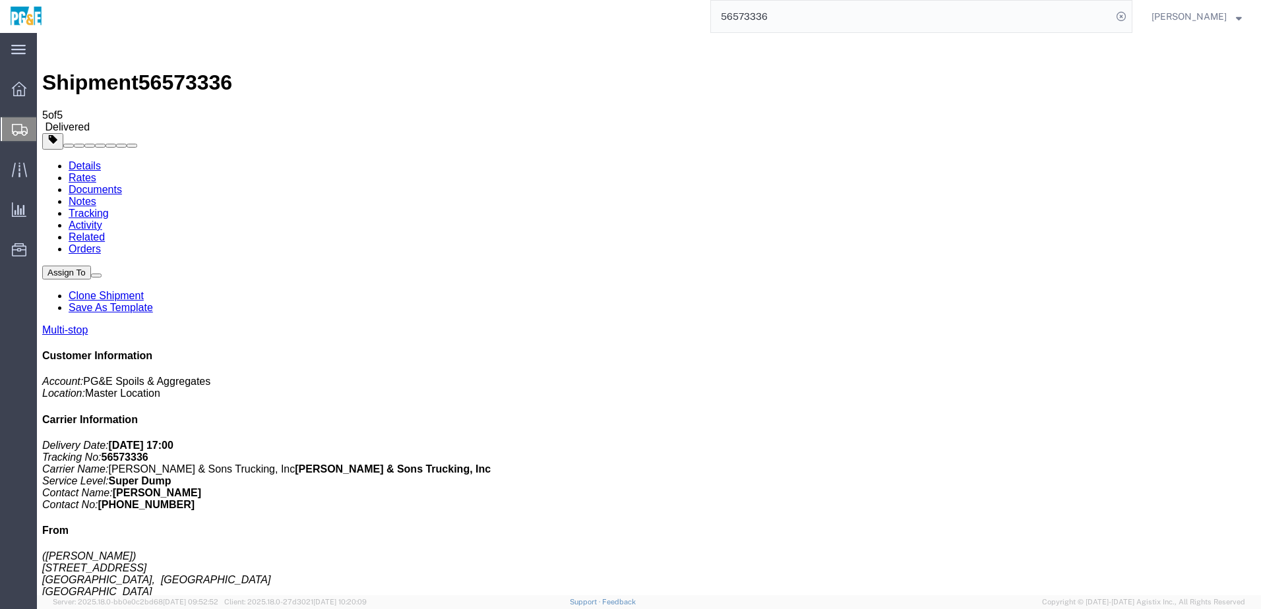
checkbox input "true"
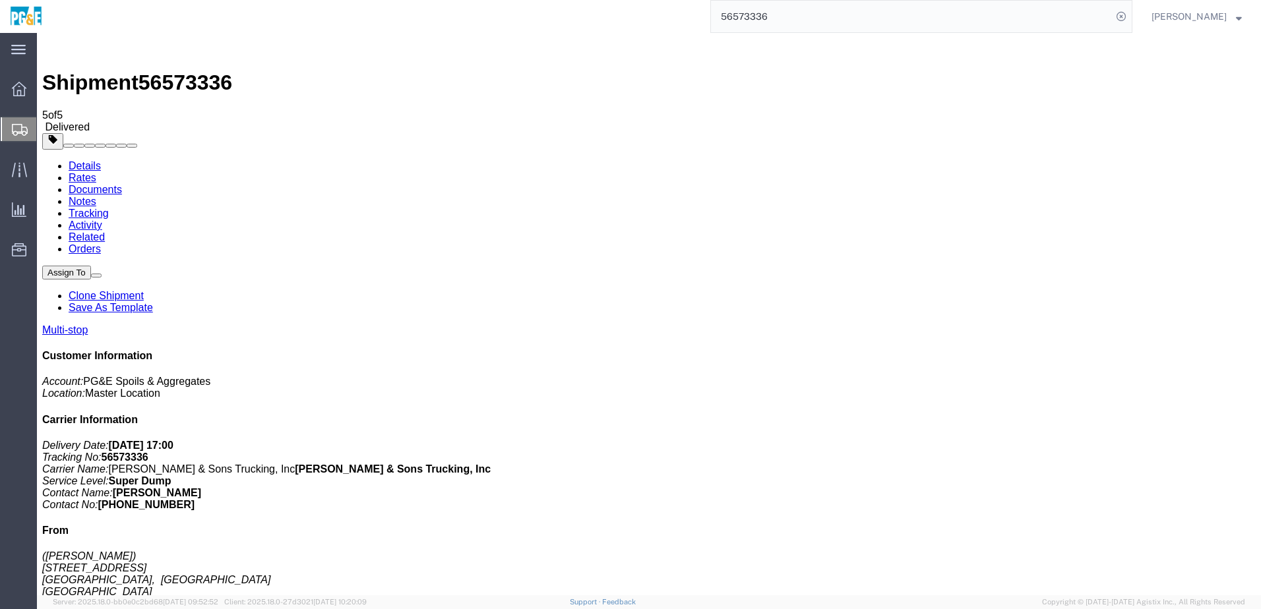
checkbox input "true"
click at [109, 208] on link "Tracking" at bounding box center [89, 213] width 40 height 11
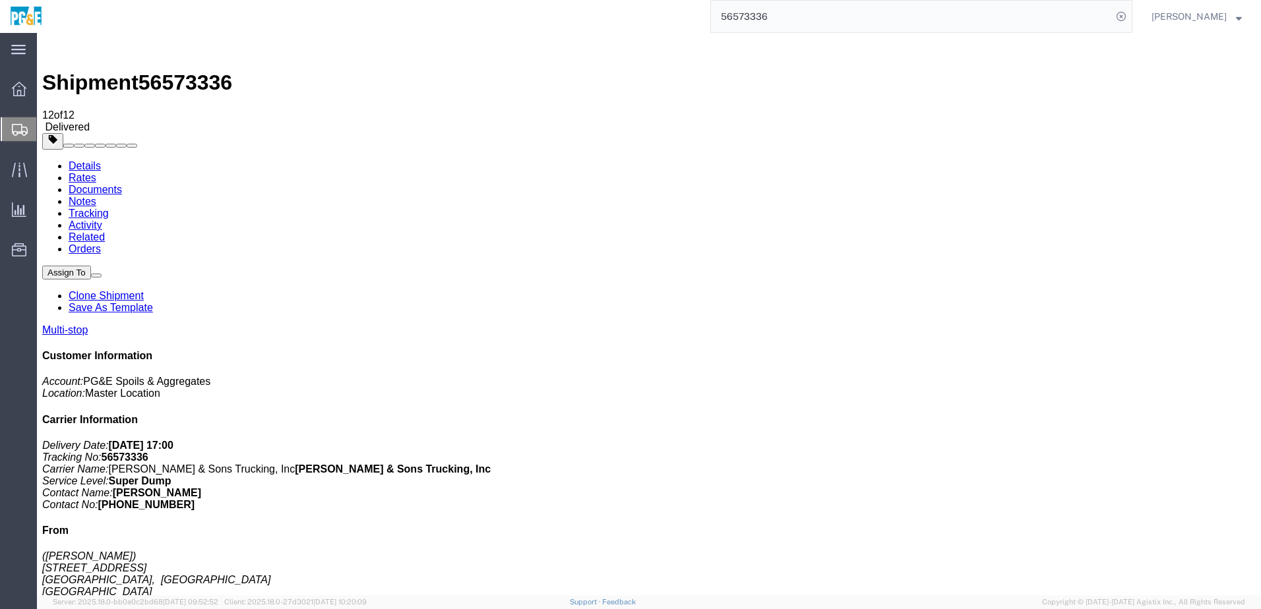
click at [759, 20] on input "56573336" at bounding box center [911, 17] width 401 height 32
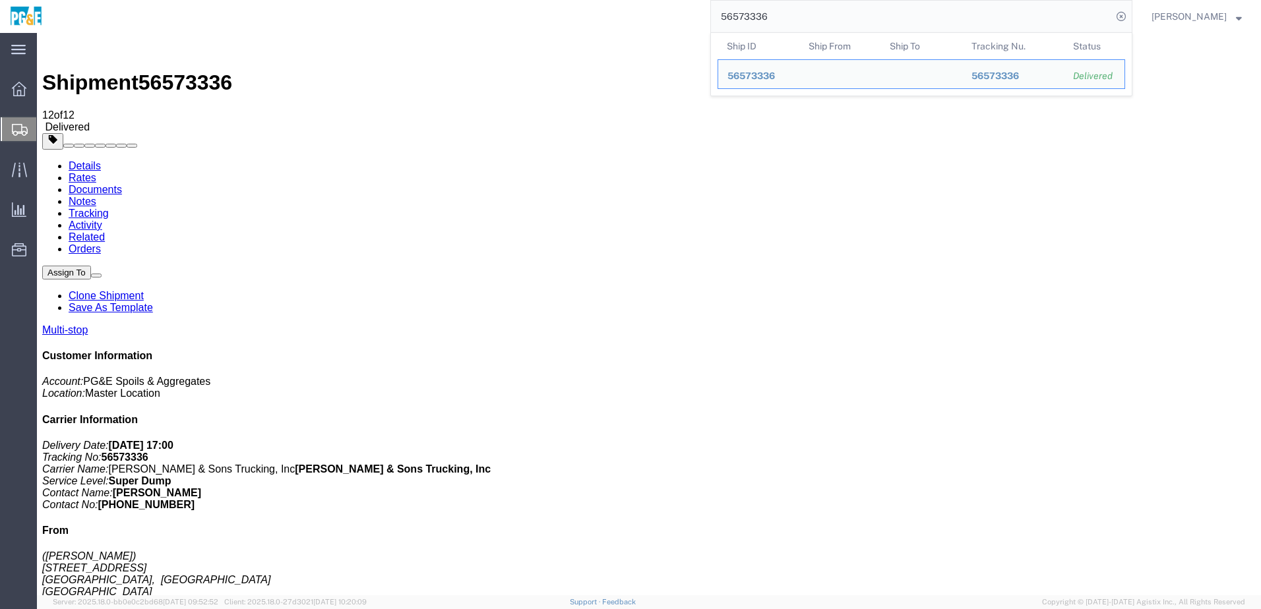
click at [759, 20] on input "56573336" at bounding box center [911, 17] width 401 height 32
paste input "8"
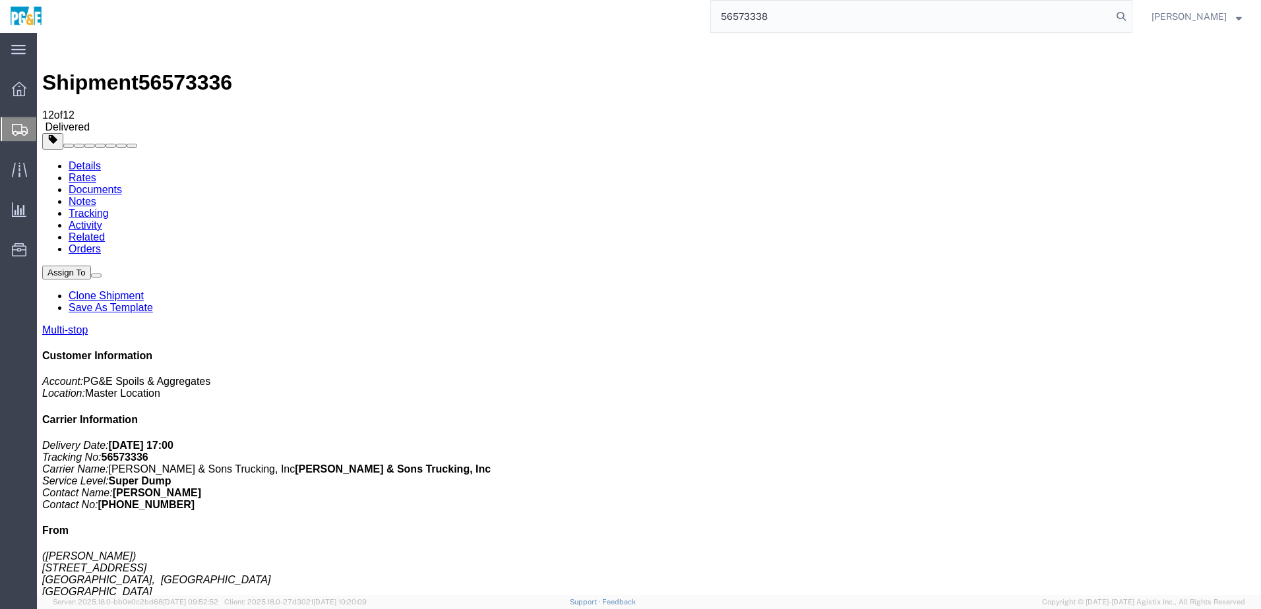
type input "56573338"
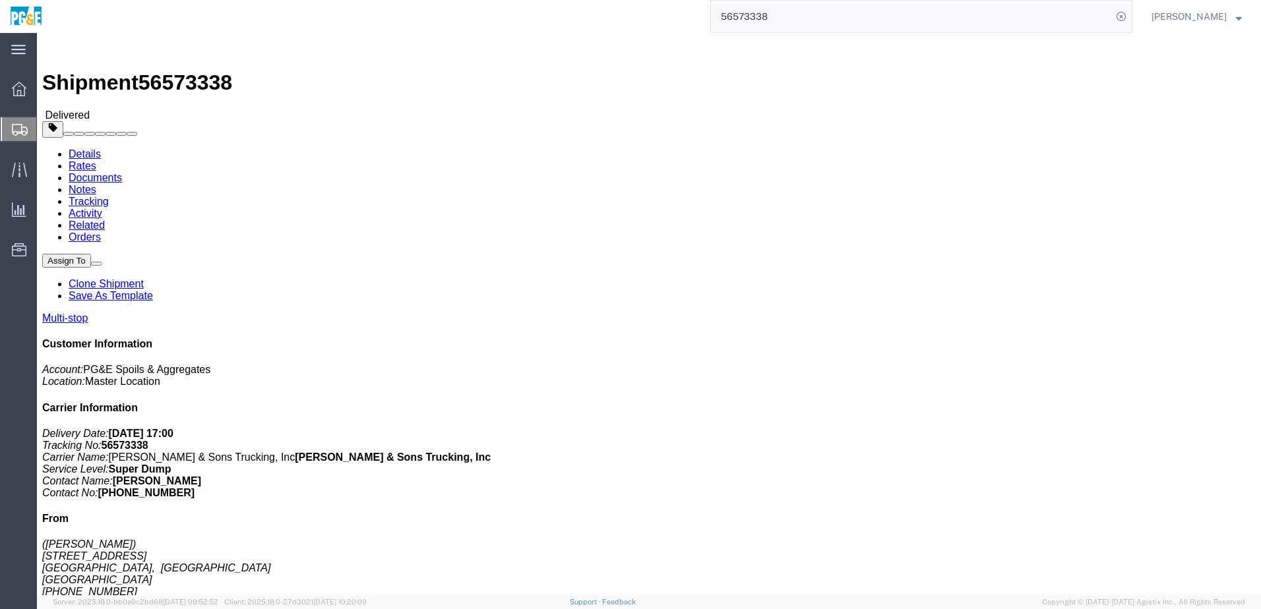
click link "Documents"
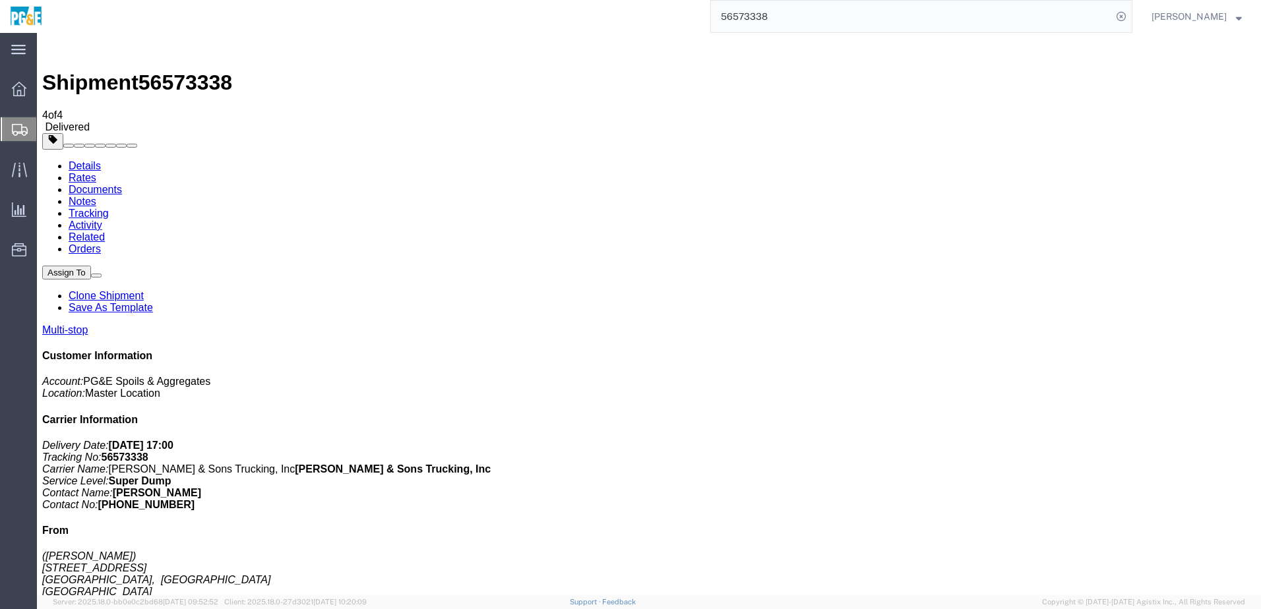
checkbox input "false"
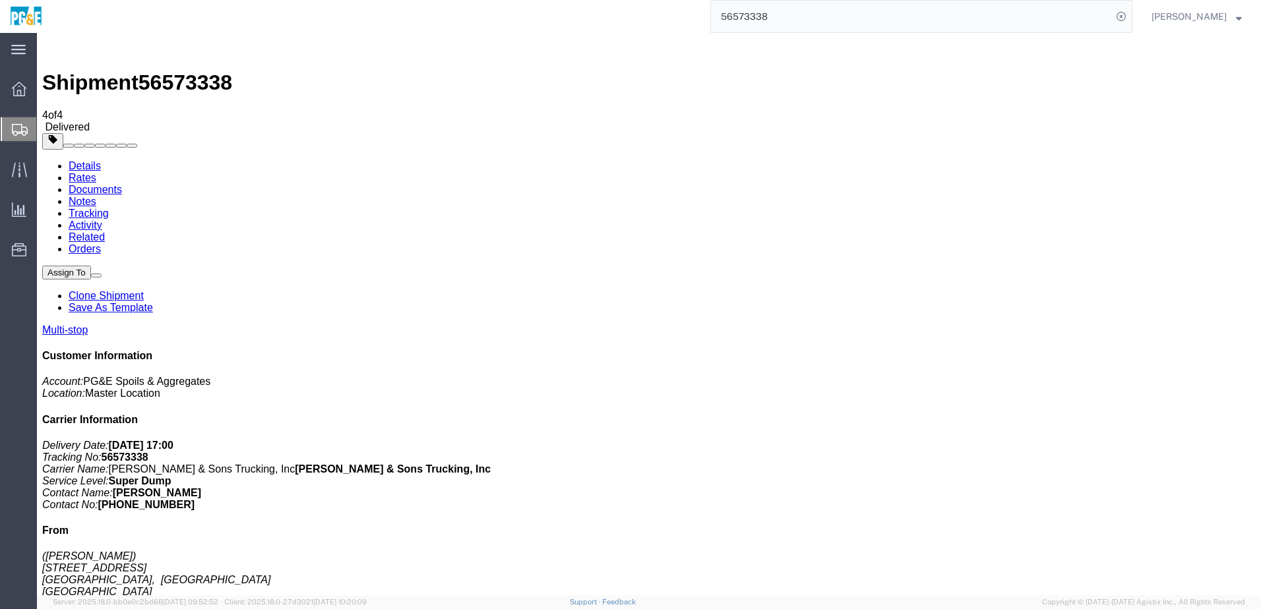
checkbox input "true"
click at [83, 160] on link "Details" at bounding box center [85, 165] width 32 height 11
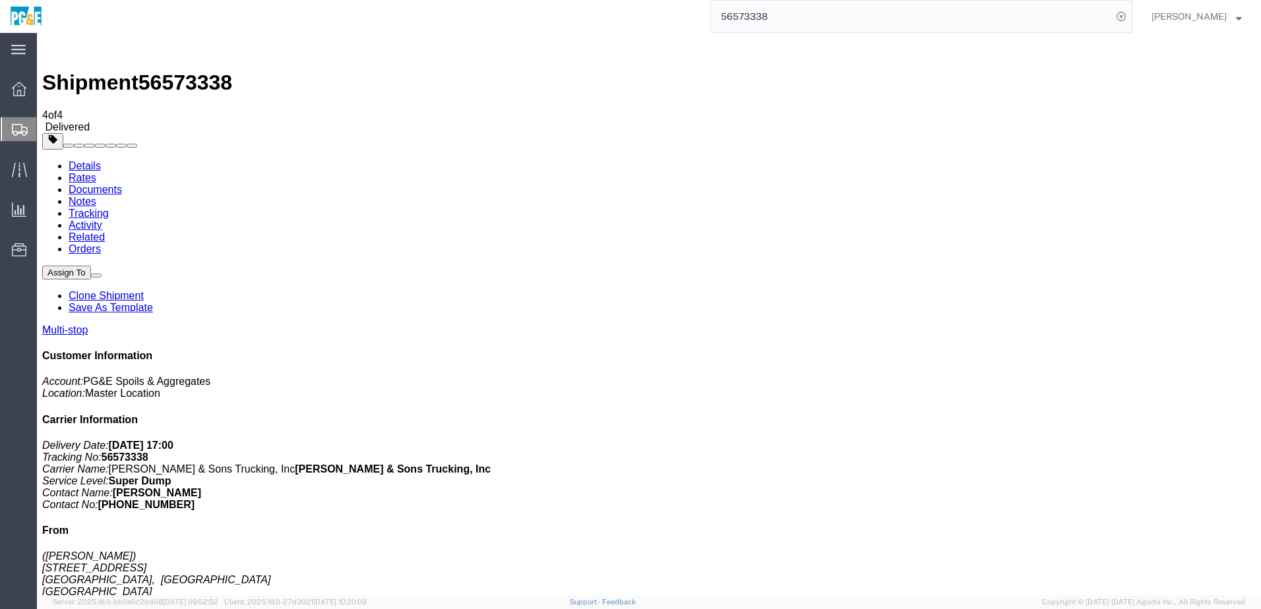
click at [761, 22] on input "56573338" at bounding box center [911, 17] width 401 height 32
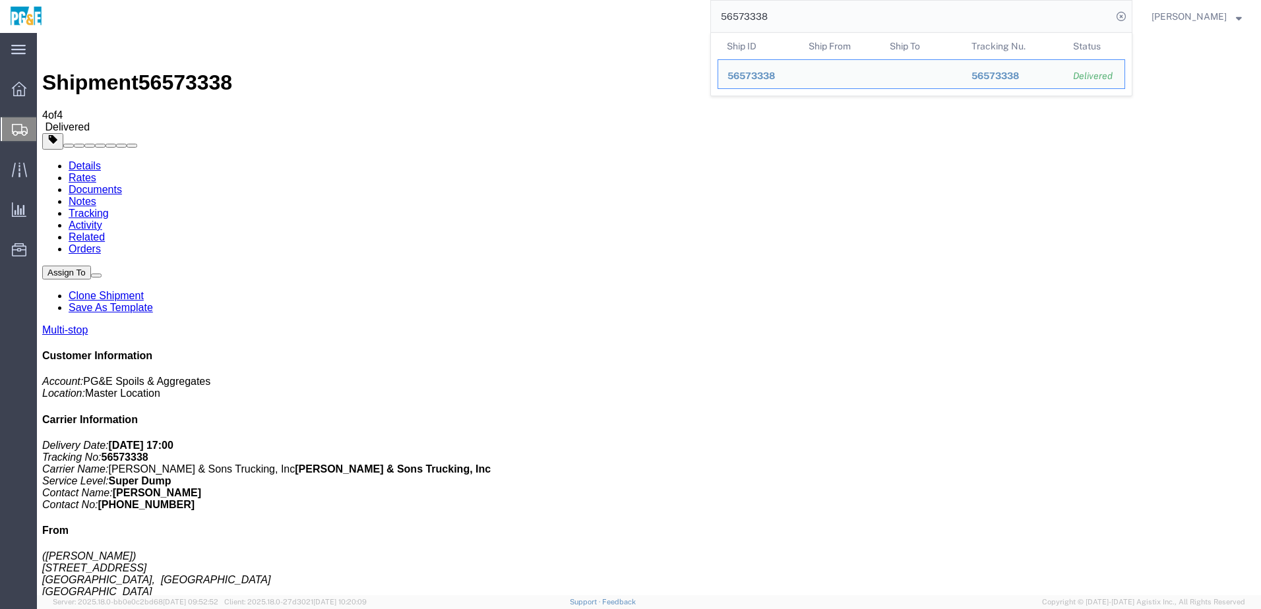
click at [761, 22] on input "56573338" at bounding box center [911, 17] width 401 height 32
paste input "4139"
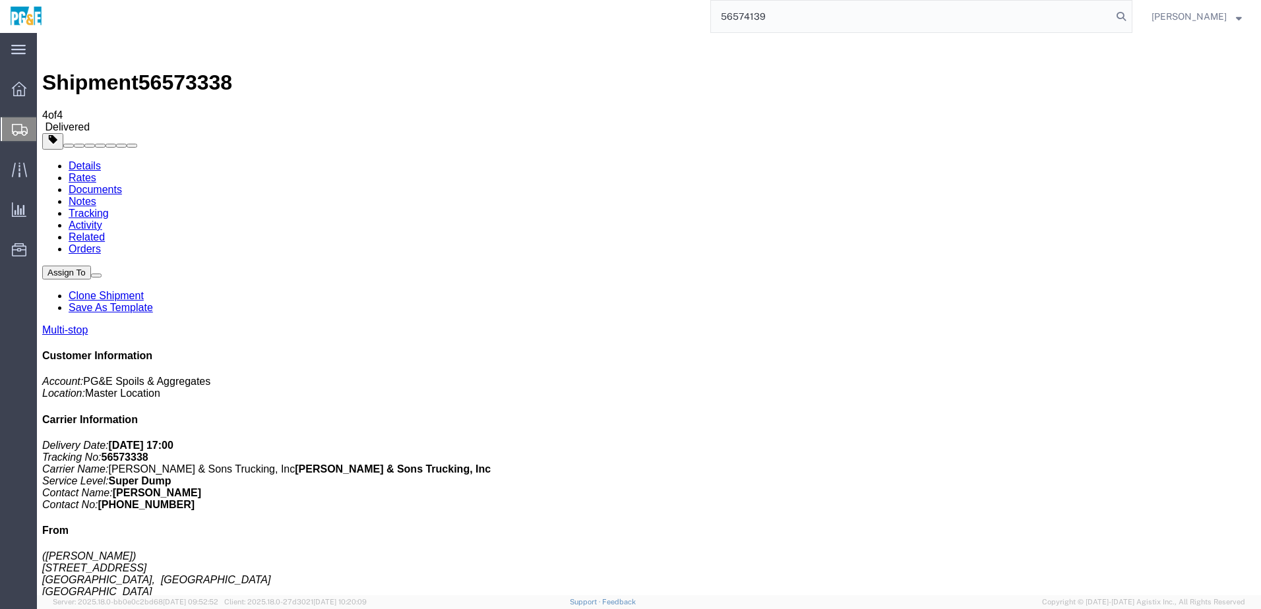
type input "56574139"
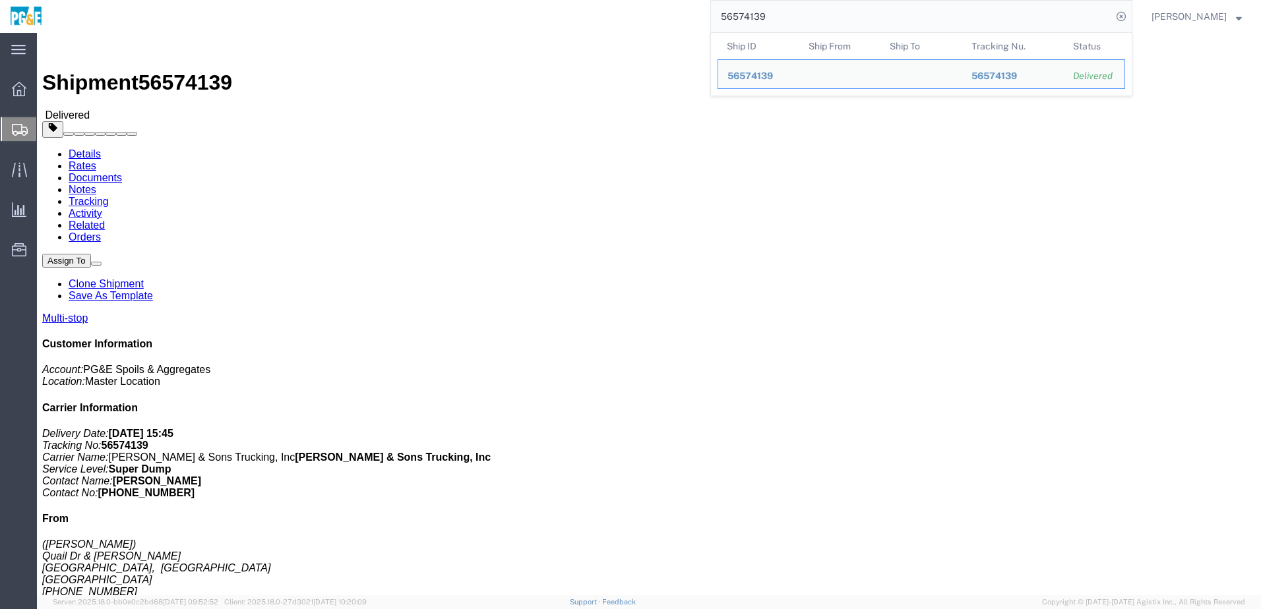
click h4 "Routing & Vehicle Information"
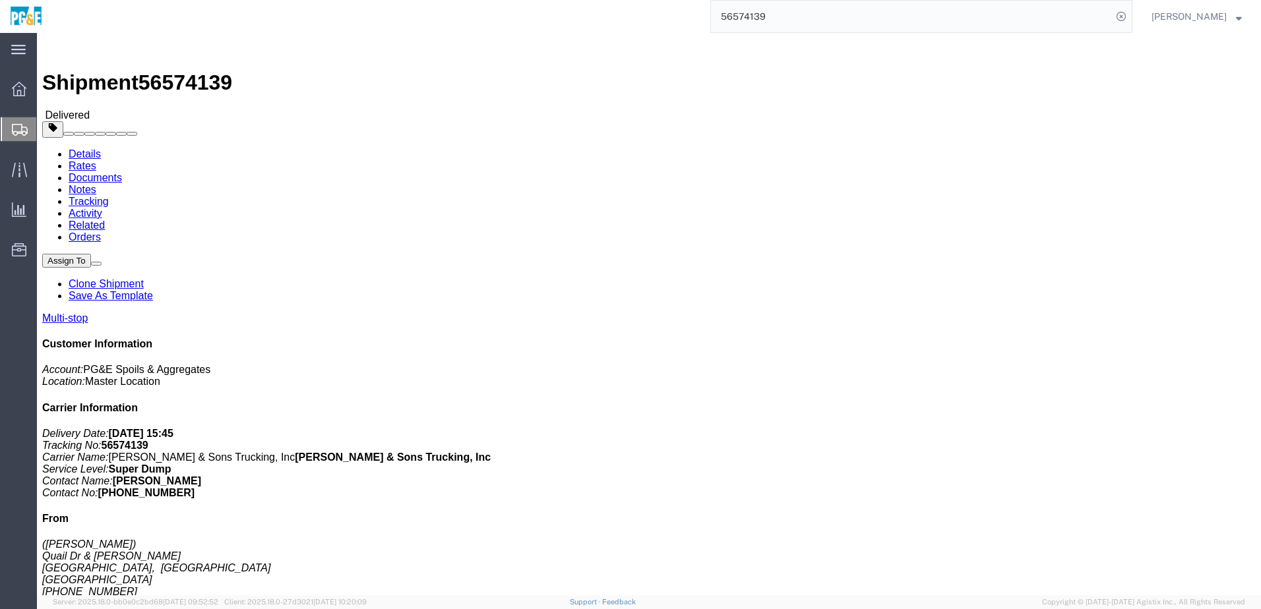
click h4 "Routing & Vehicle Information"
click div "Leg 1 - Truckload Vehicle 1: Super Dump Number of trucks: 1"
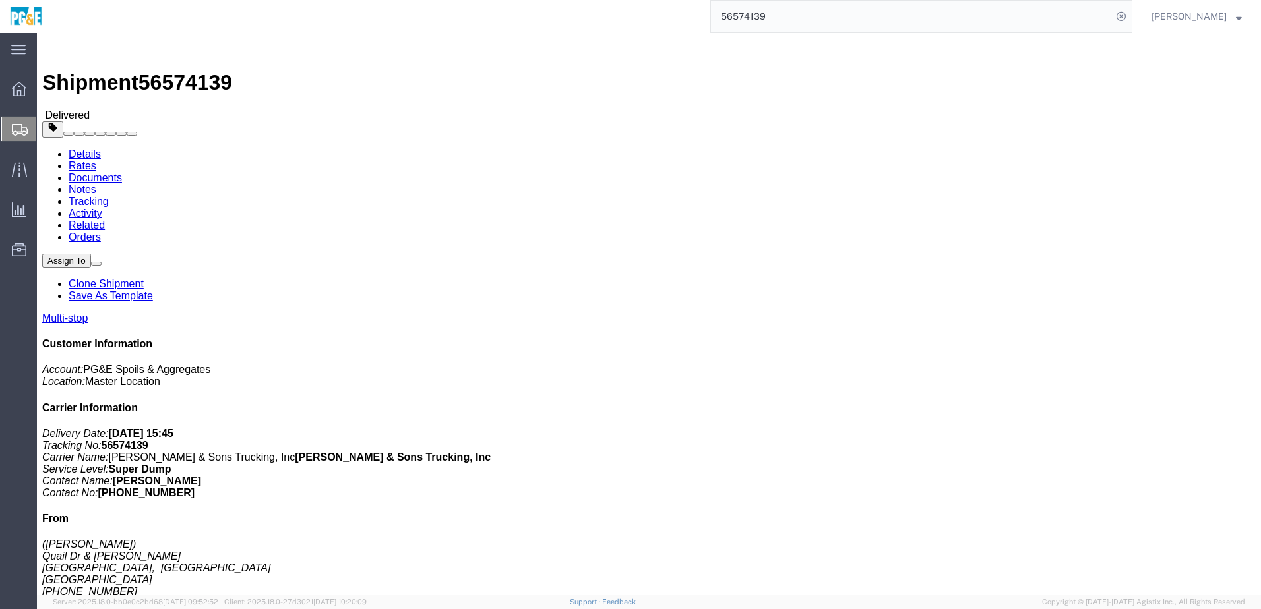
click div "Leg 1 - Truckload Vehicle 1: Super Dump Number of trucks: 1"
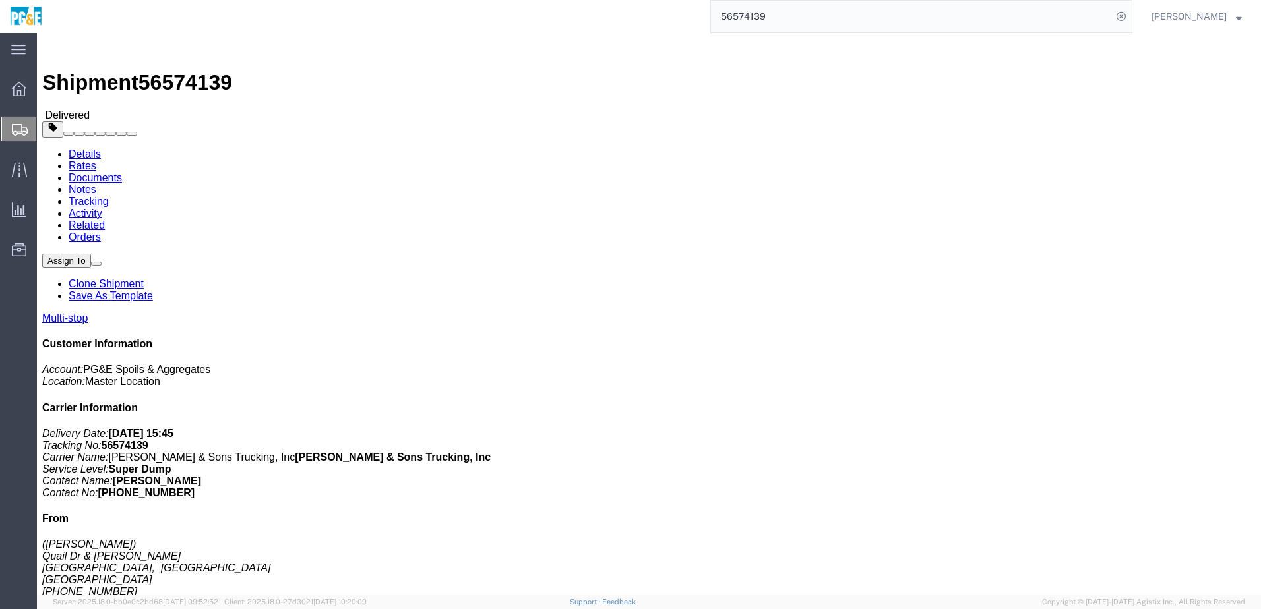
click link "Documents"
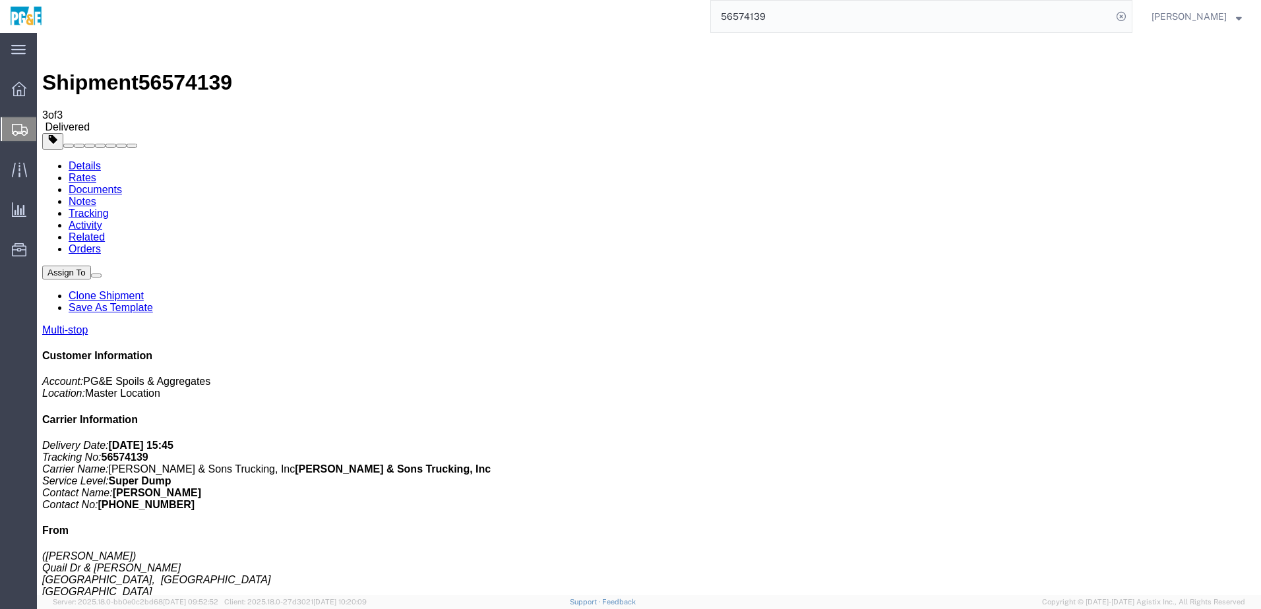
checkbox input "true"
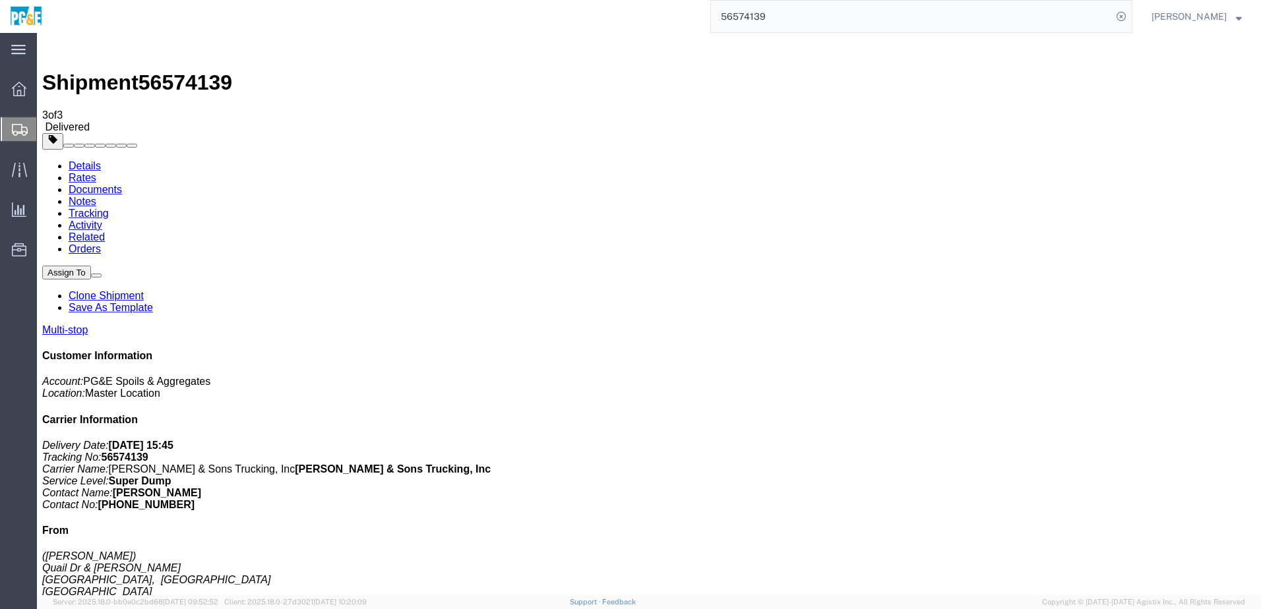
click at [109, 208] on link "Tracking" at bounding box center [89, 213] width 40 height 11
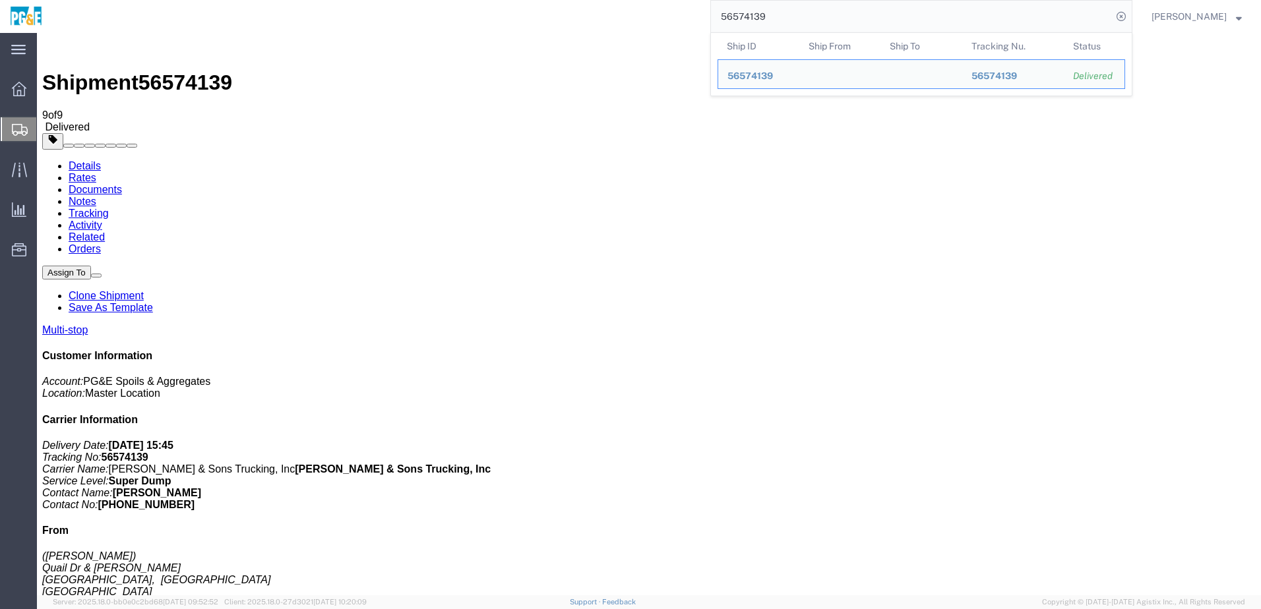
click at [763, 16] on input "56574139" at bounding box center [911, 17] width 401 height 32
paste input "42"
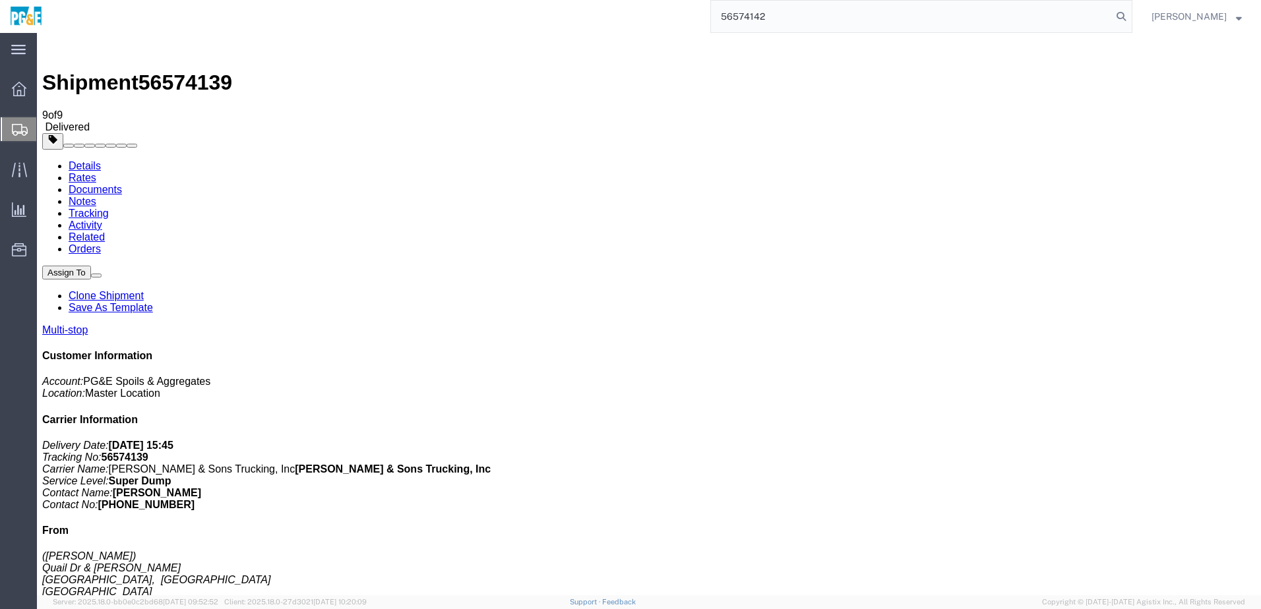
type input "56574142"
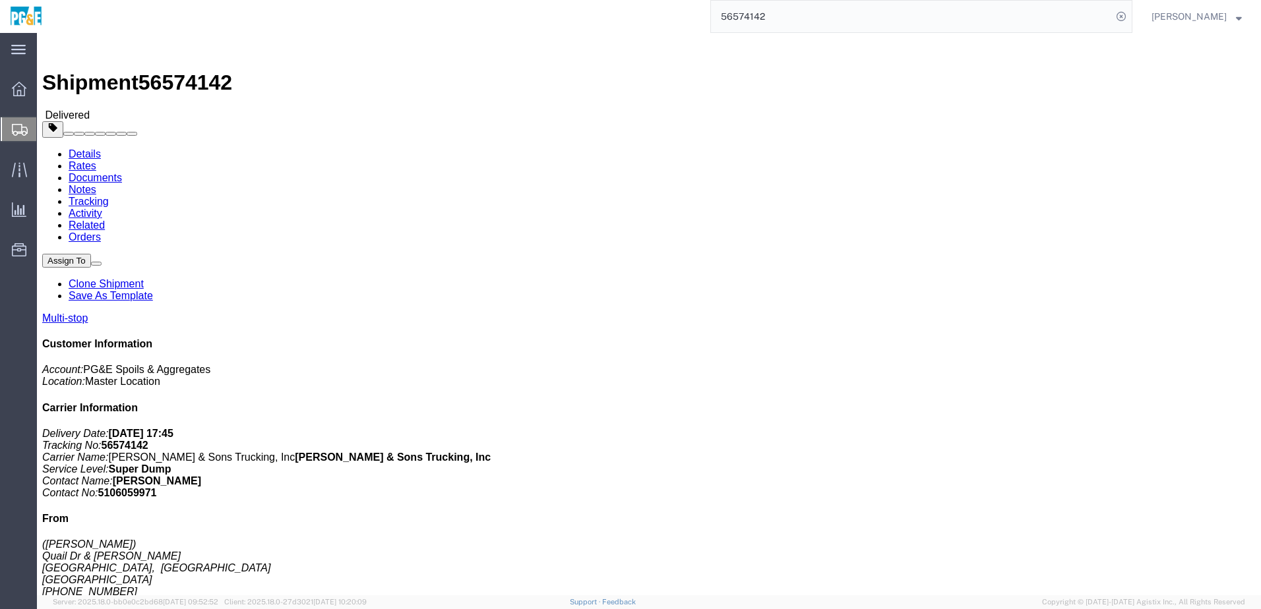
click link "Documents"
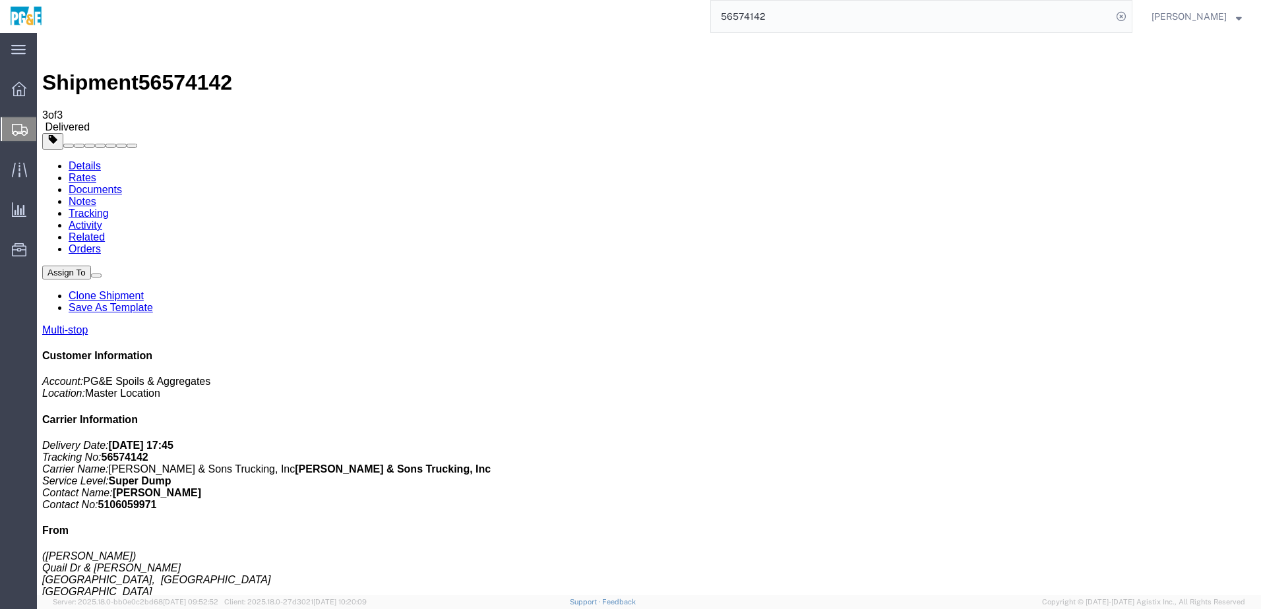
checkbox input "true"
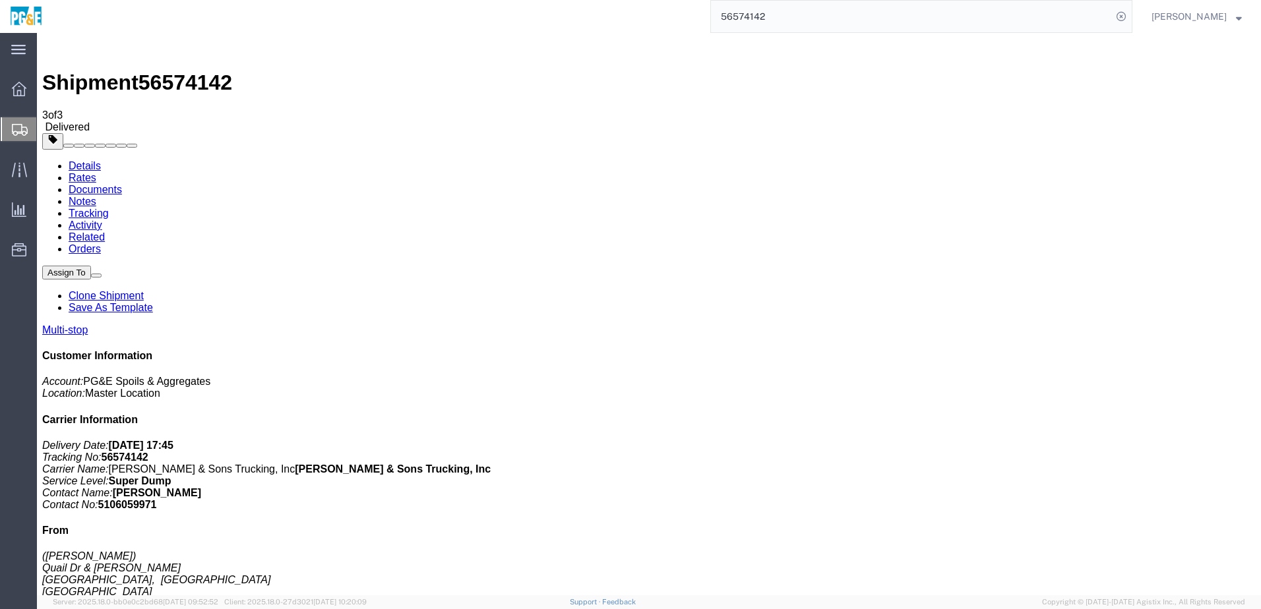
drag, startPoint x: 204, startPoint y: 346, endPoint x: 249, endPoint y: 177, distance: 174.9
click at [109, 208] on link "Tracking" at bounding box center [89, 213] width 40 height 11
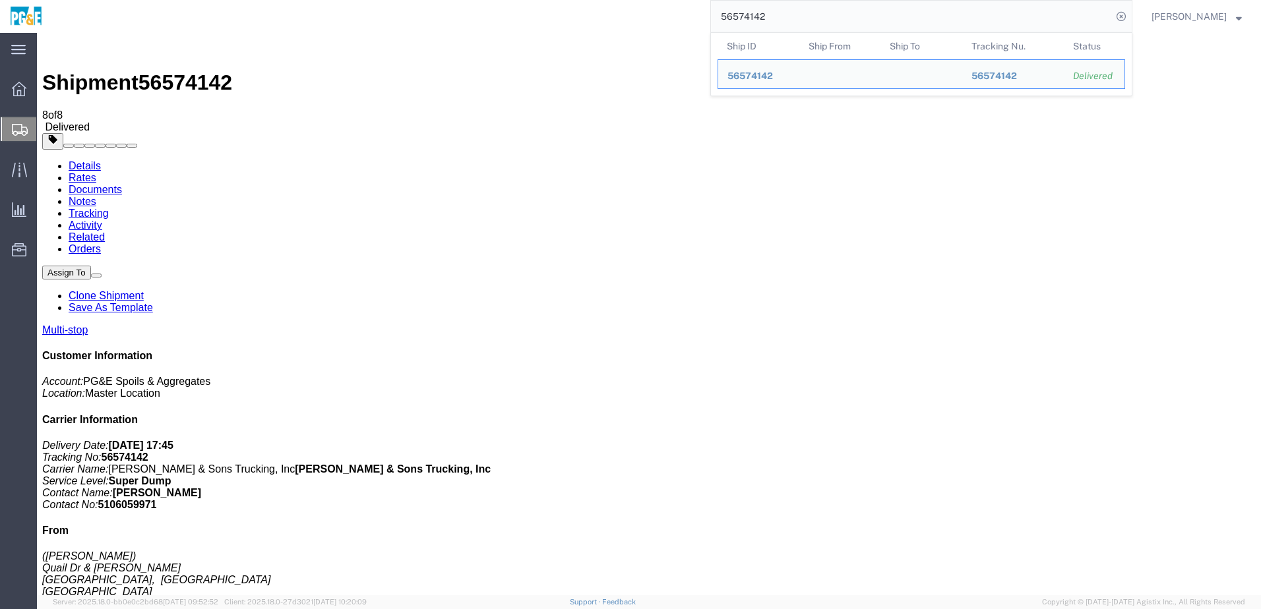
click at [755, 18] on input "56574142" at bounding box center [911, 17] width 401 height 32
paste input "414"
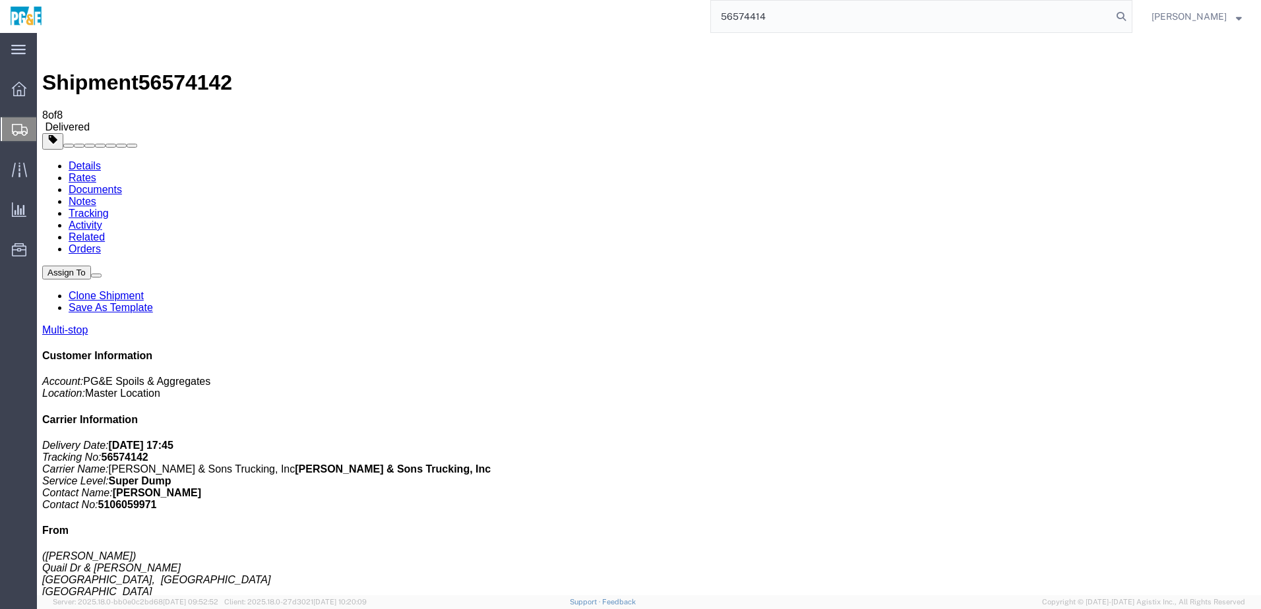
type input "56574414"
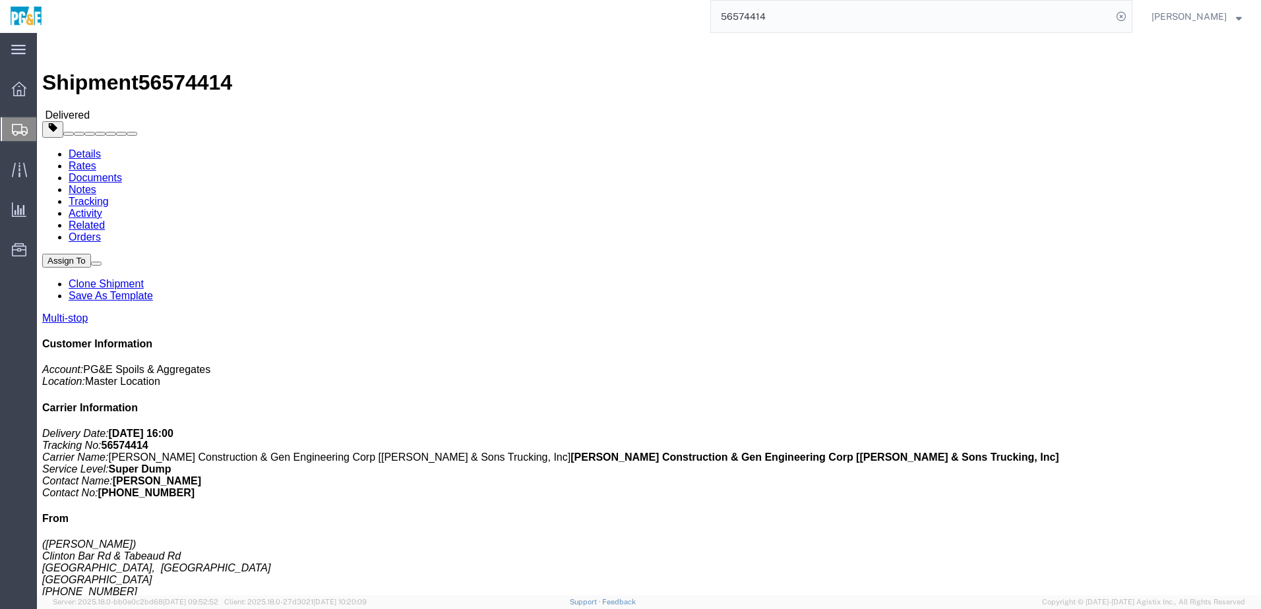
click div
click link "Documents"
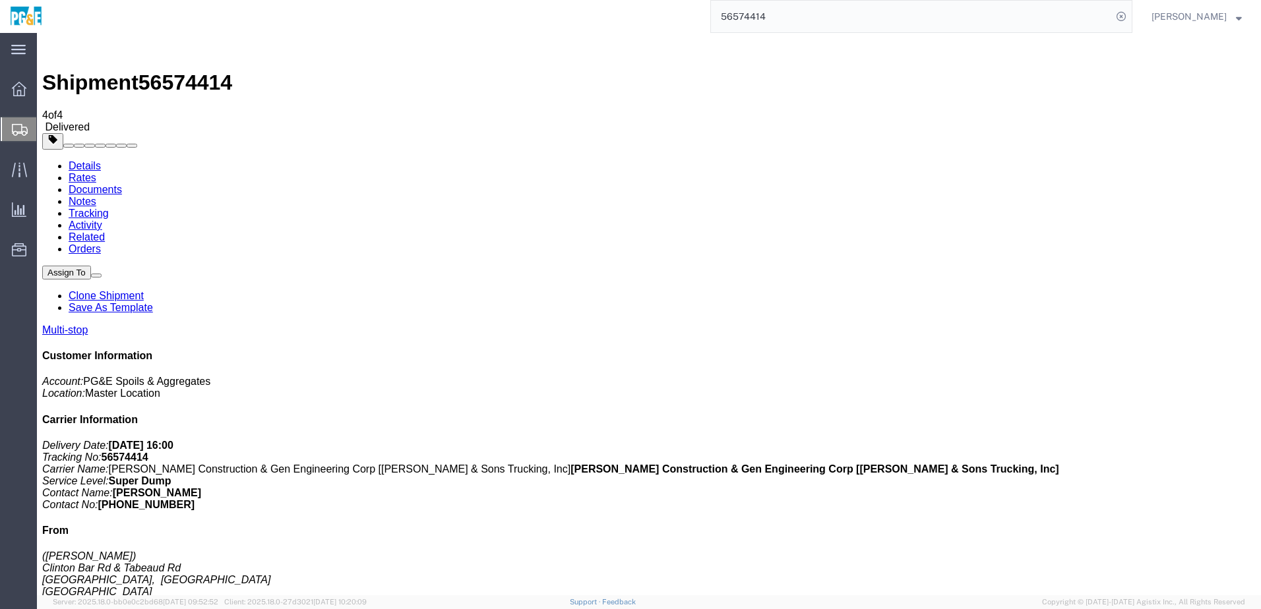
checkbox input "true"
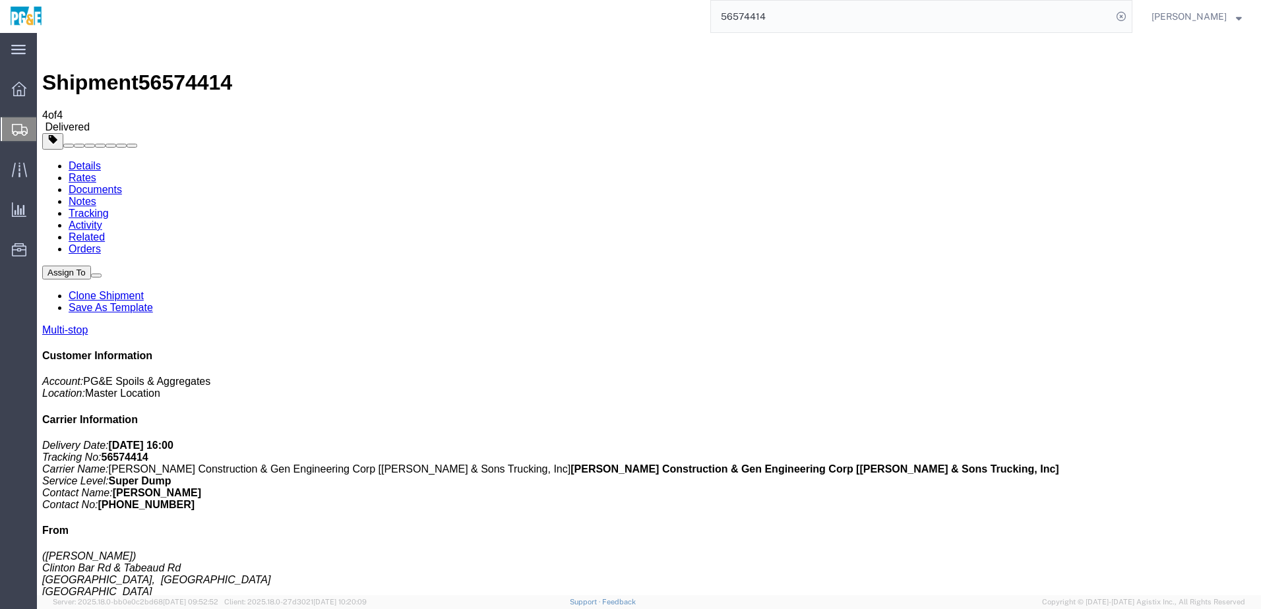
click at [109, 208] on link "Tracking" at bounding box center [89, 213] width 40 height 11
click at [760, 17] on input "56574414" at bounding box center [911, 17] width 401 height 32
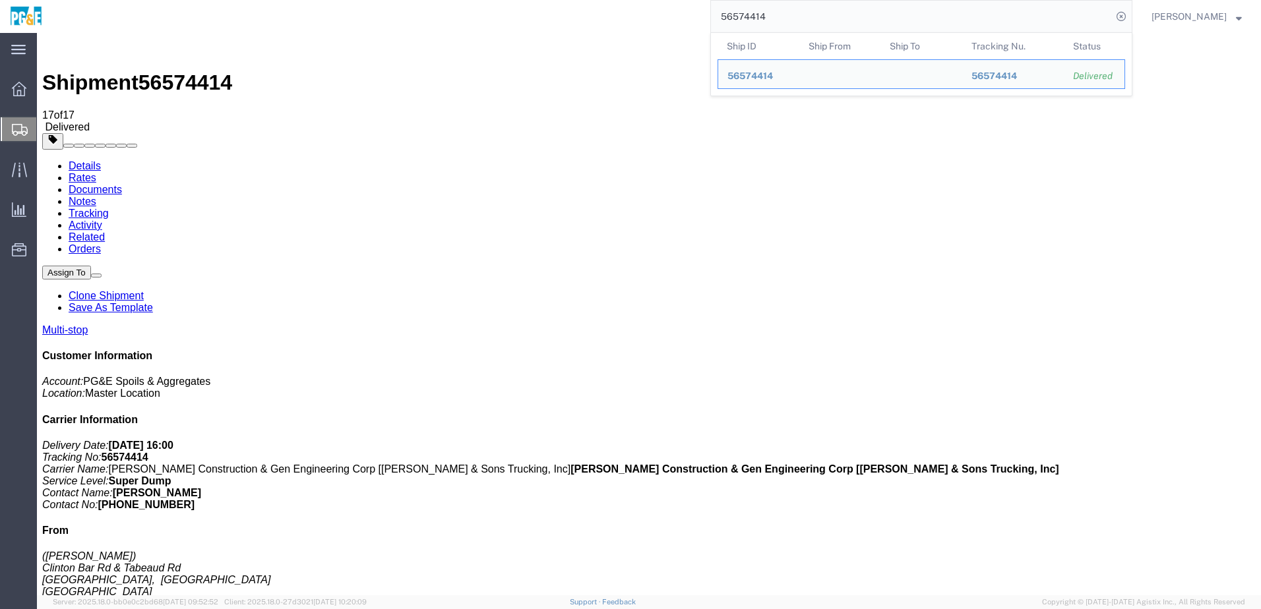
click at [760, 17] on input "56574414" at bounding box center [911, 17] width 401 height 32
paste input "7"
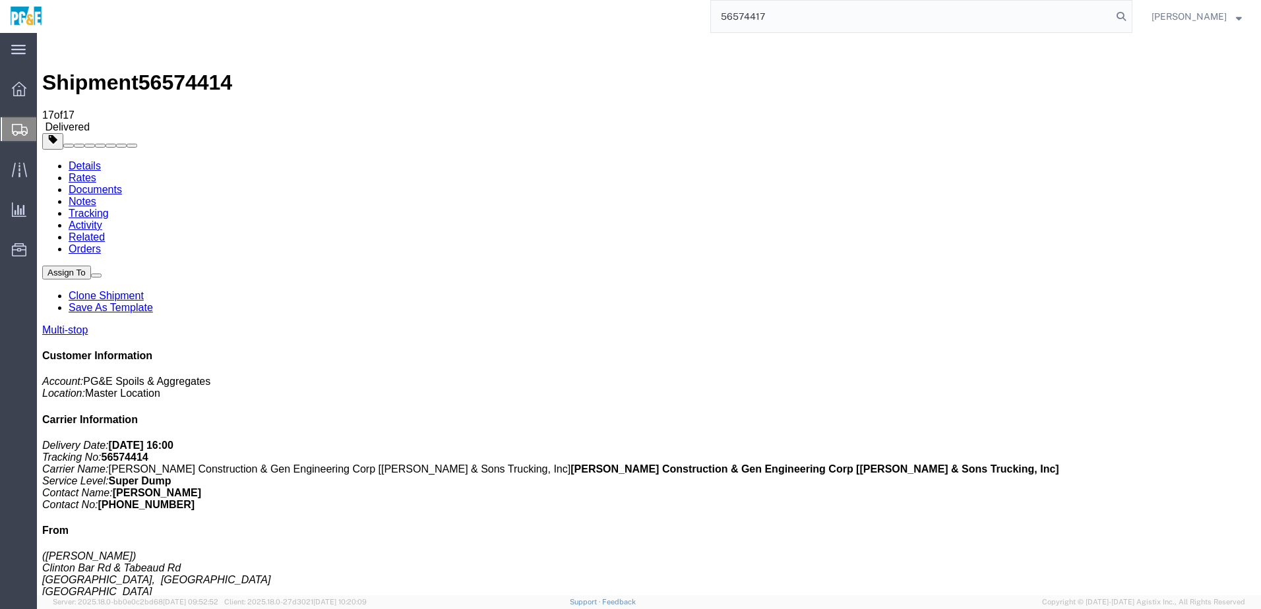
type input "56574417"
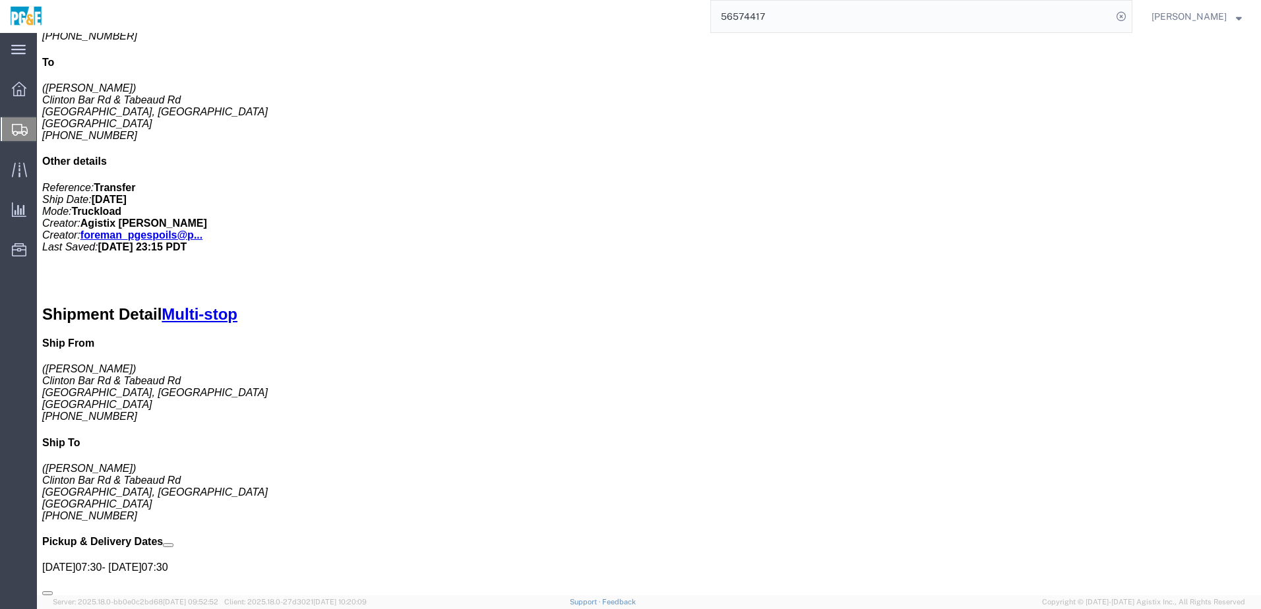
scroll to position [336, 0]
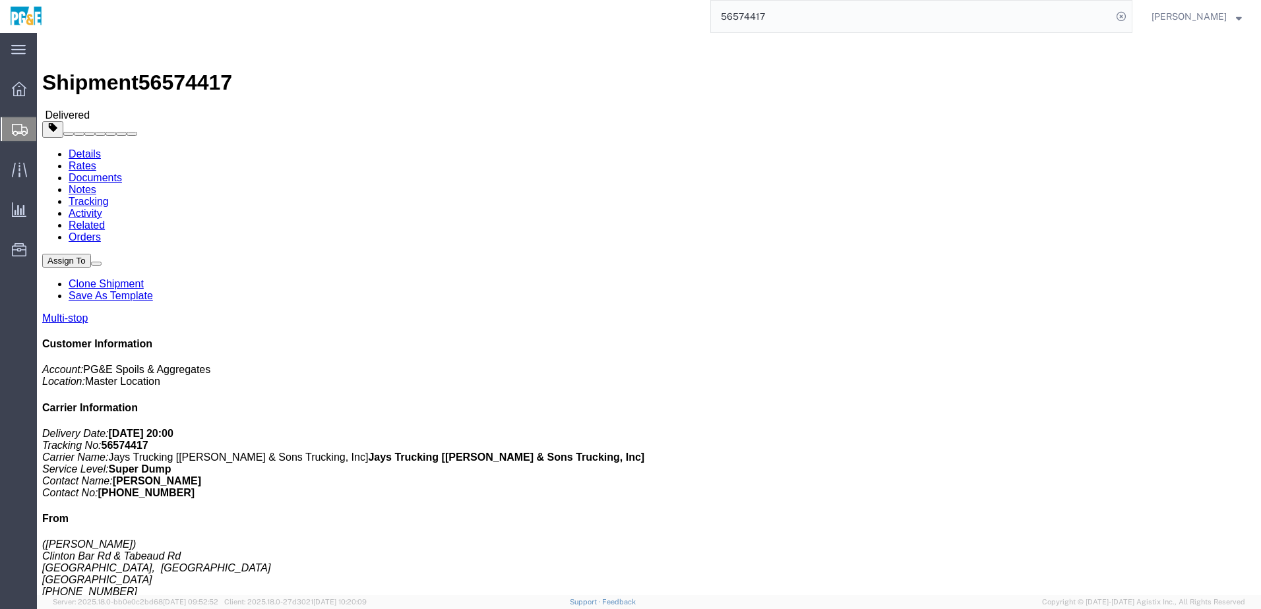
click link "Documents"
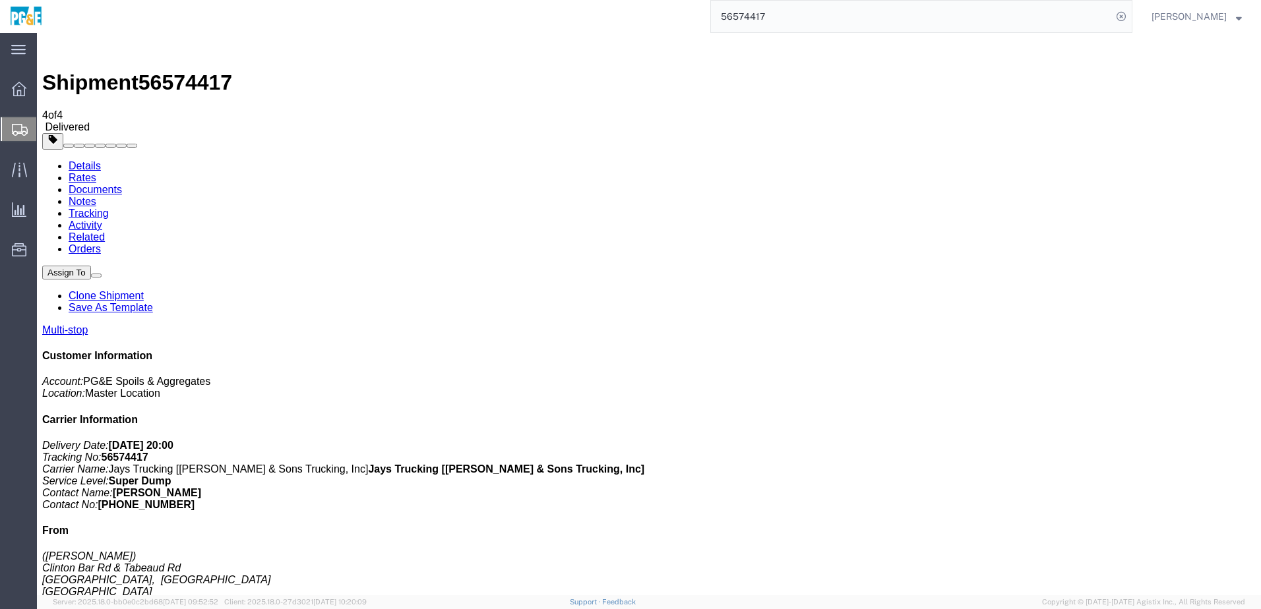
checkbox input "true"
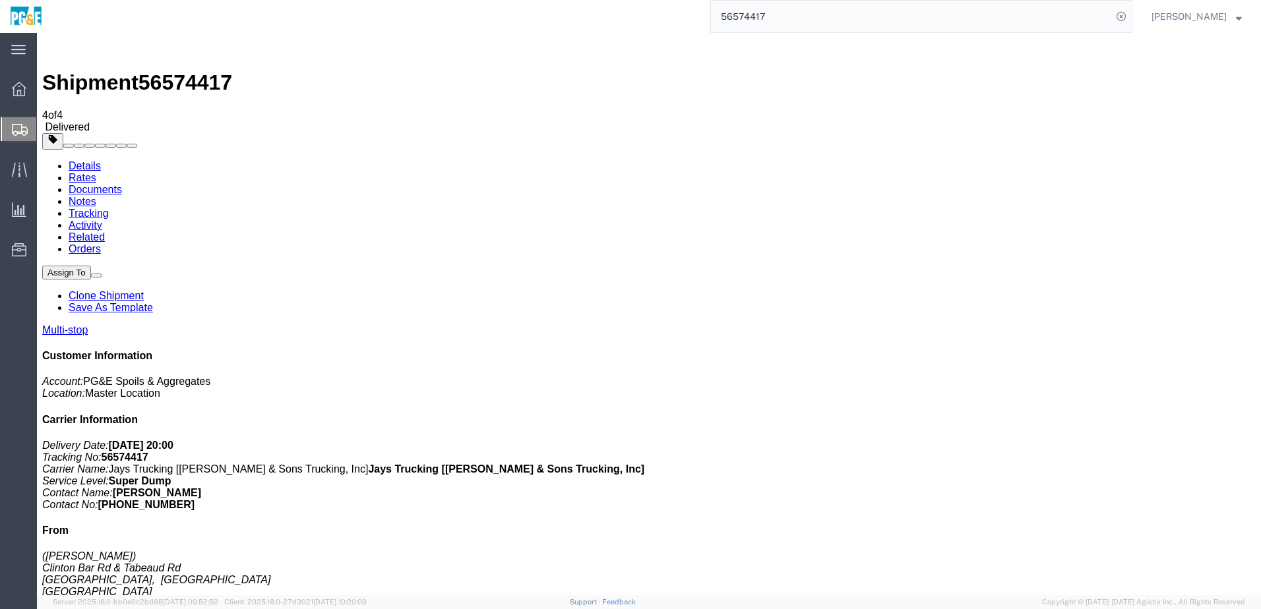
click at [109, 208] on link "Tracking" at bounding box center [89, 213] width 40 height 11
